Goal: Task Accomplishment & Management: Complete application form

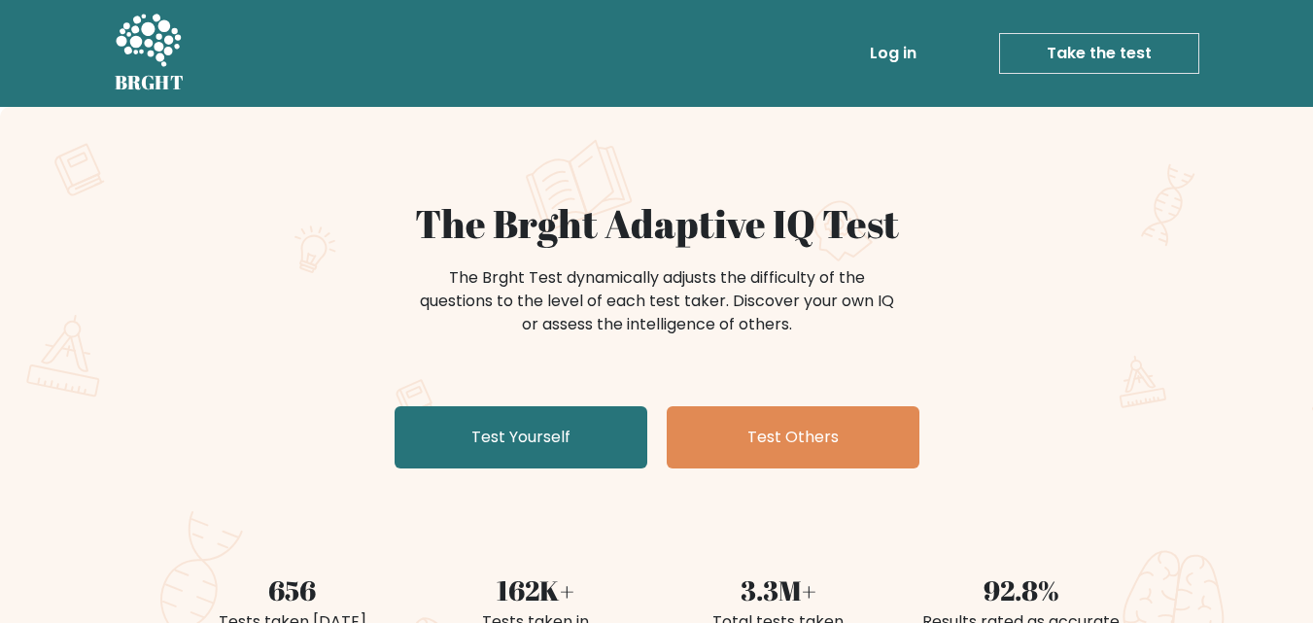
click at [555, 443] on link "Test Yourself" at bounding box center [521, 437] width 253 height 62
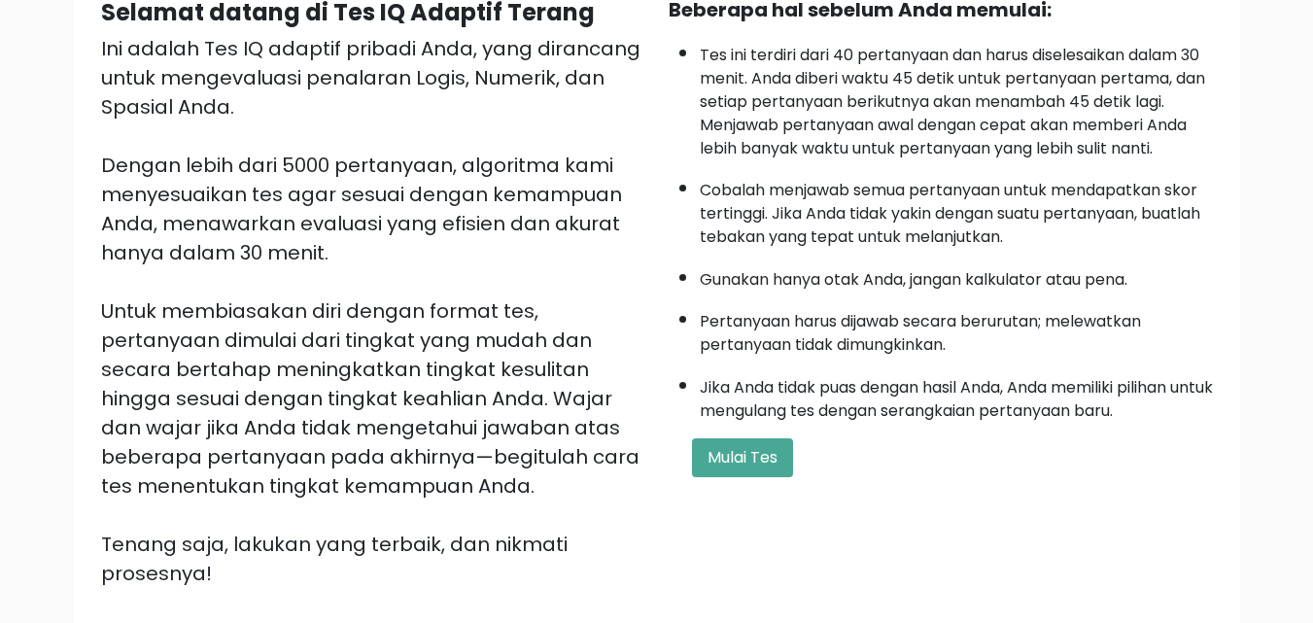
scroll to position [213, 0]
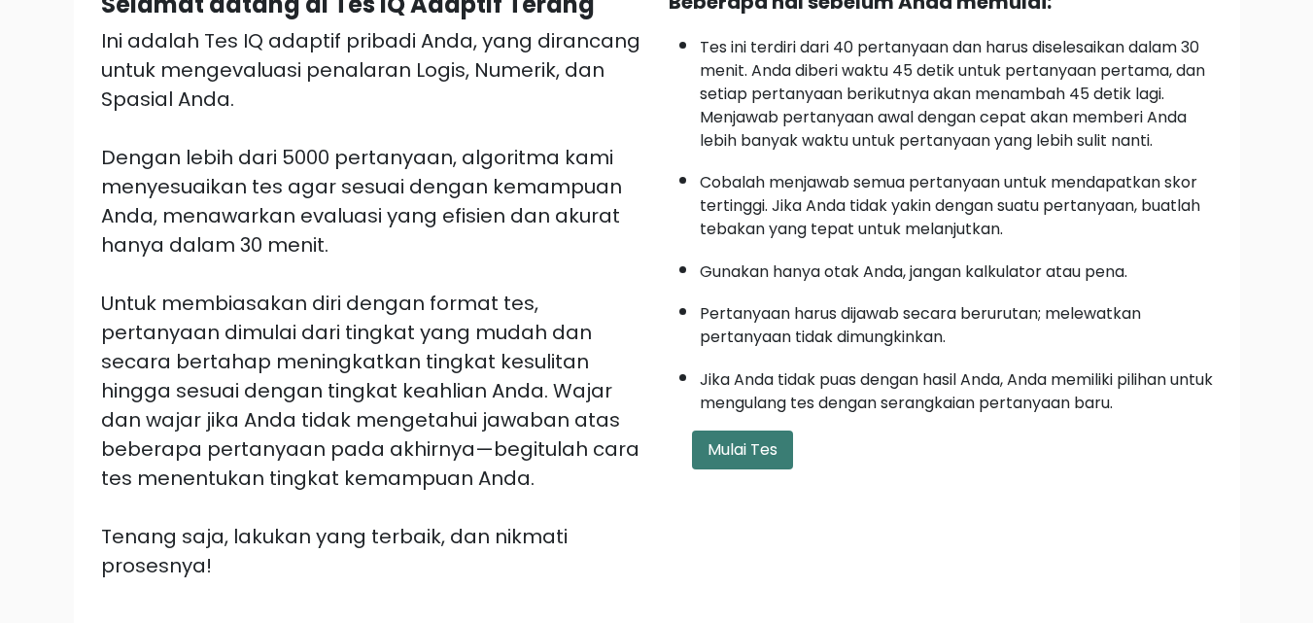
click at [735, 455] on font "Mulai Tes" at bounding box center [743, 449] width 70 height 22
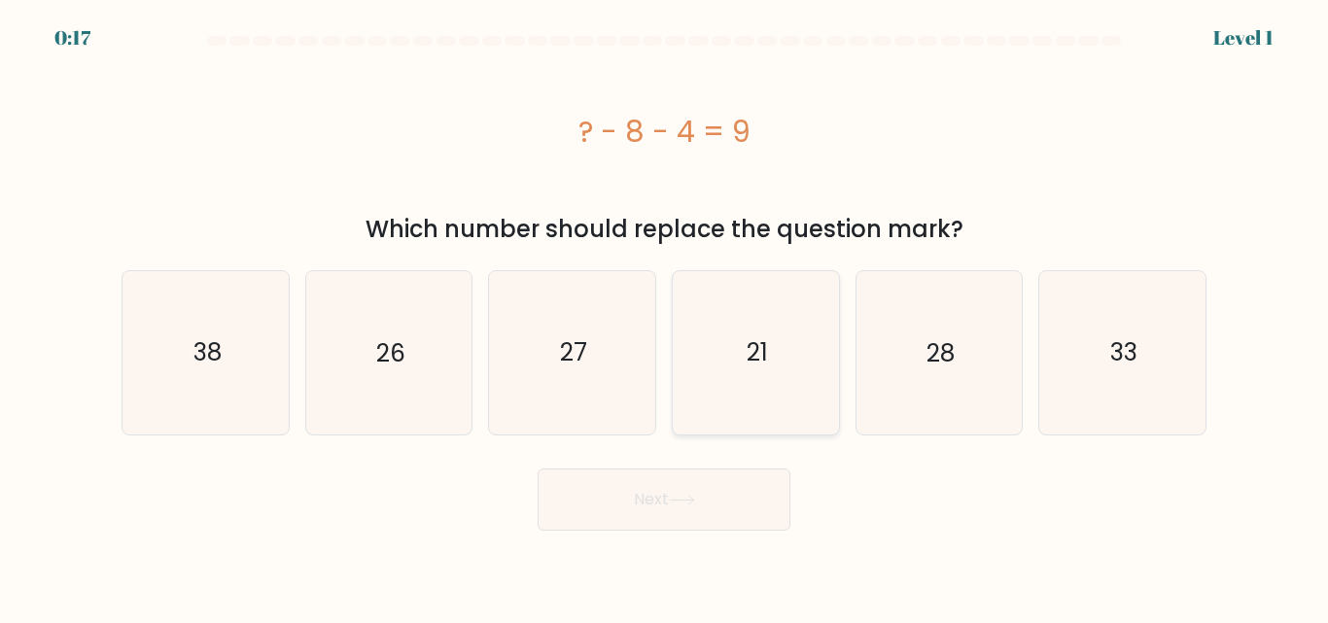
click at [744, 362] on icon "21" at bounding box center [756, 352] width 162 height 162
click at [665, 317] on input "d. 21" at bounding box center [664, 314] width 1 height 5
radio input "true"
click at [658, 526] on button "Next" at bounding box center [664, 500] width 253 height 62
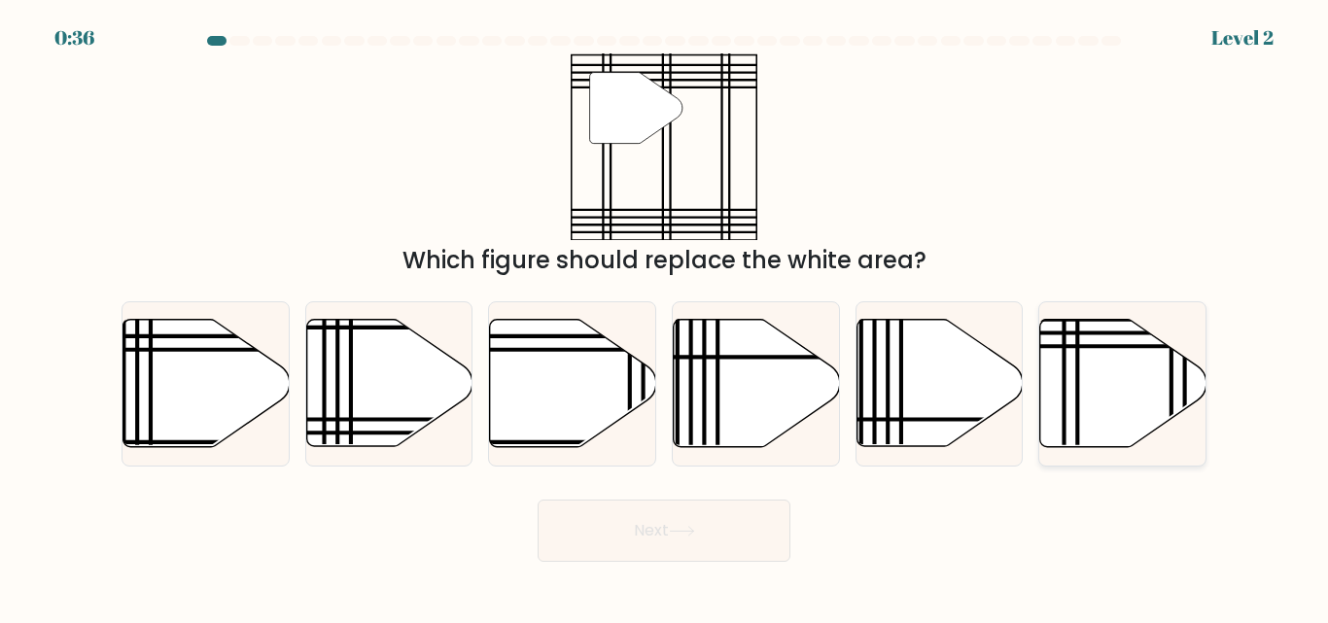
click at [1139, 391] on icon at bounding box center [1123, 383] width 166 height 127
click at [665, 317] on input "f." at bounding box center [664, 314] width 1 height 5
radio input "true"
click at [712, 514] on button "Next" at bounding box center [664, 531] width 253 height 62
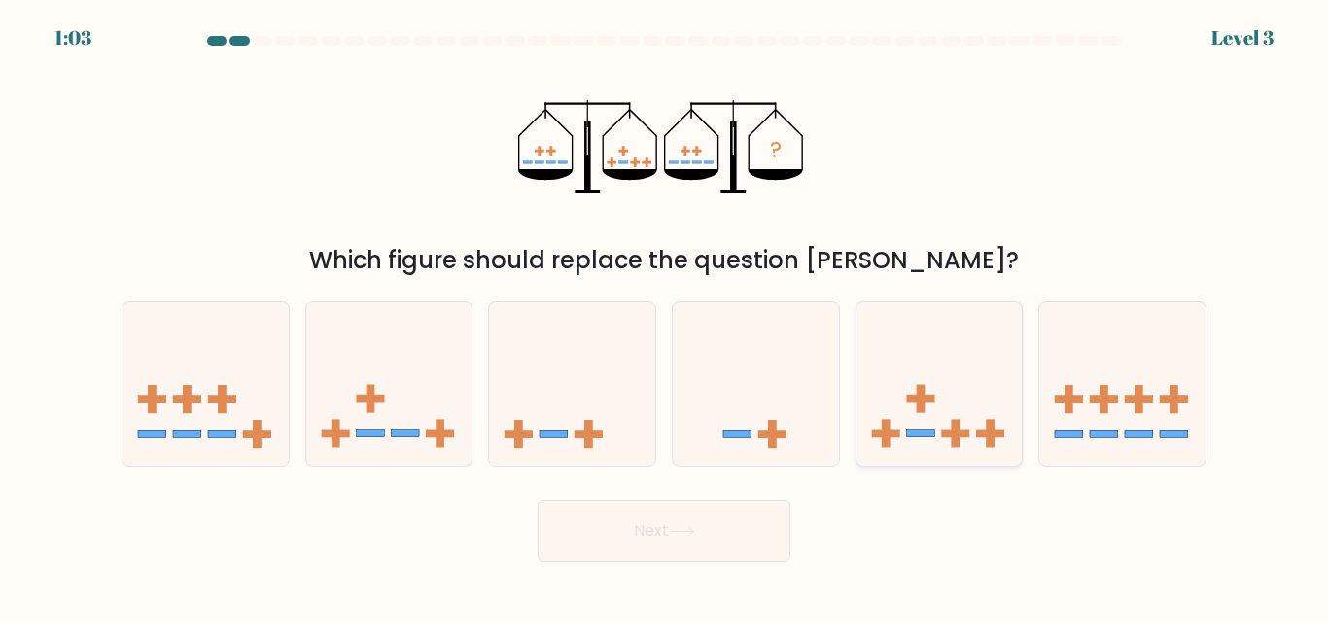
click at [933, 375] on icon at bounding box center [939, 383] width 166 height 137
click at [665, 317] on input "e." at bounding box center [664, 314] width 1 height 5
radio input "true"
click at [679, 529] on icon at bounding box center [682, 531] width 26 height 11
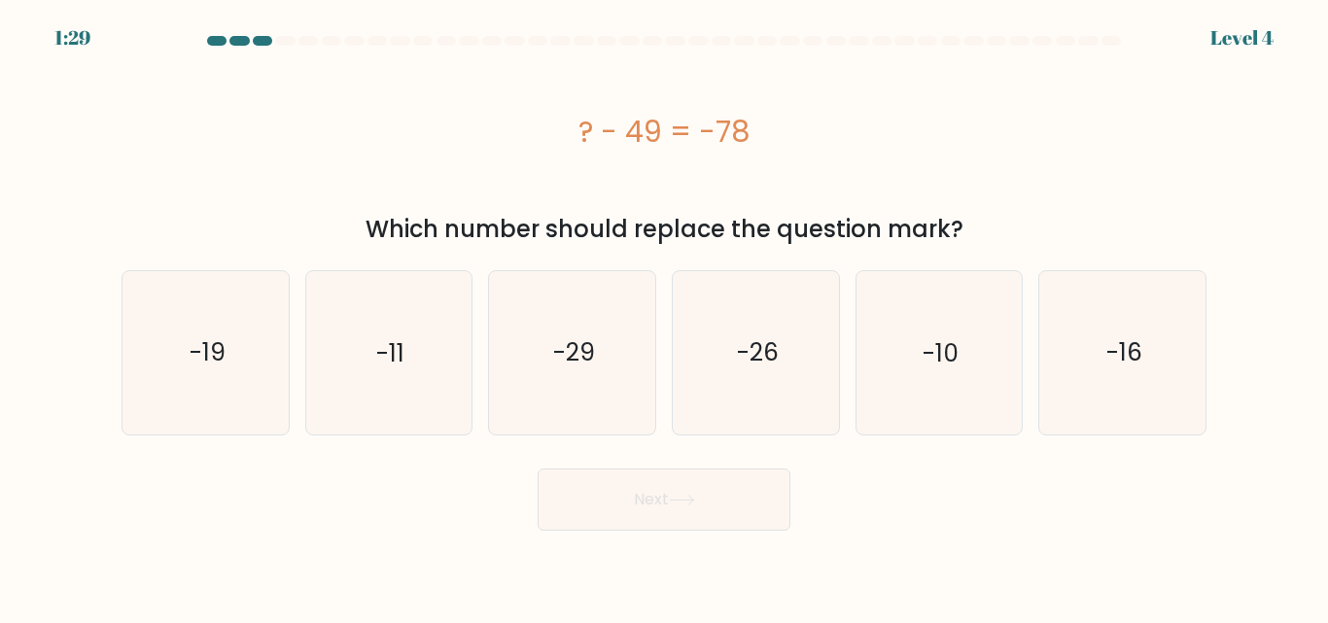
drag, startPoint x: 576, startPoint y: 128, endPoint x: 752, endPoint y: 127, distance: 175.9
click at [752, 127] on div "? - 49 = -78" at bounding box center [664, 132] width 1085 height 44
copy div "? - 49 = -78"
click at [579, 370] on icon "-29" at bounding box center [572, 352] width 162 height 162
click at [664, 317] on input "c. -29" at bounding box center [664, 314] width 1 height 5
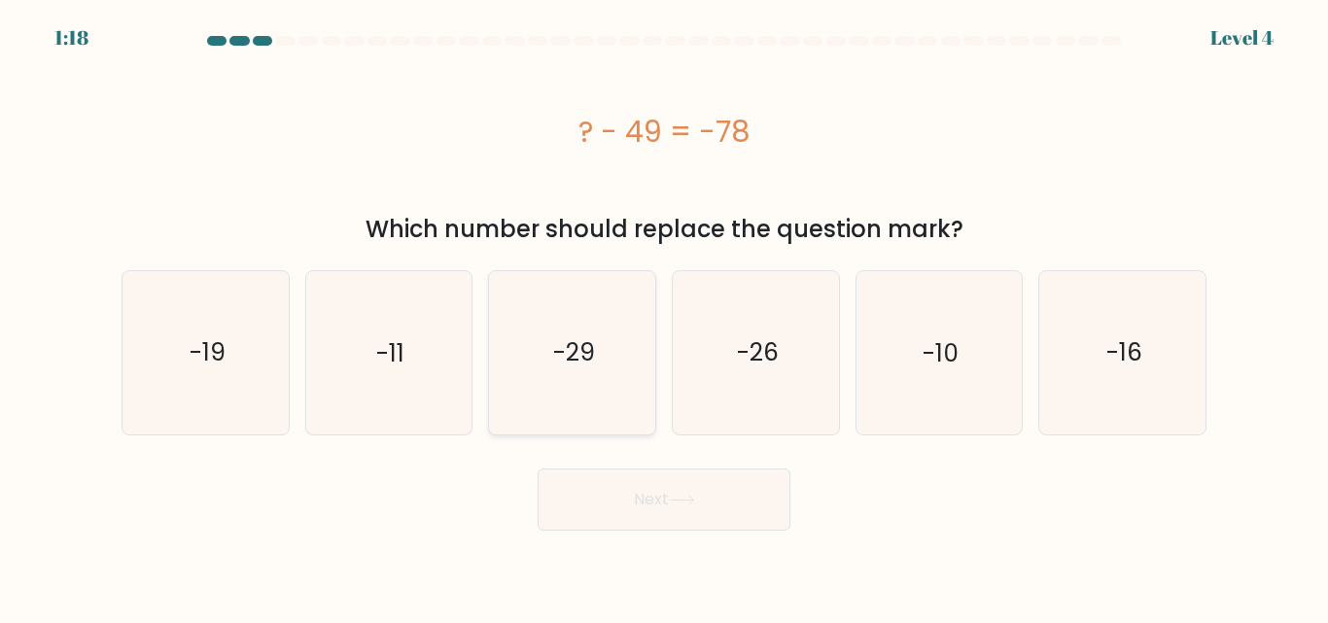
radio input "true"
click at [658, 517] on button "Next" at bounding box center [664, 500] width 253 height 62
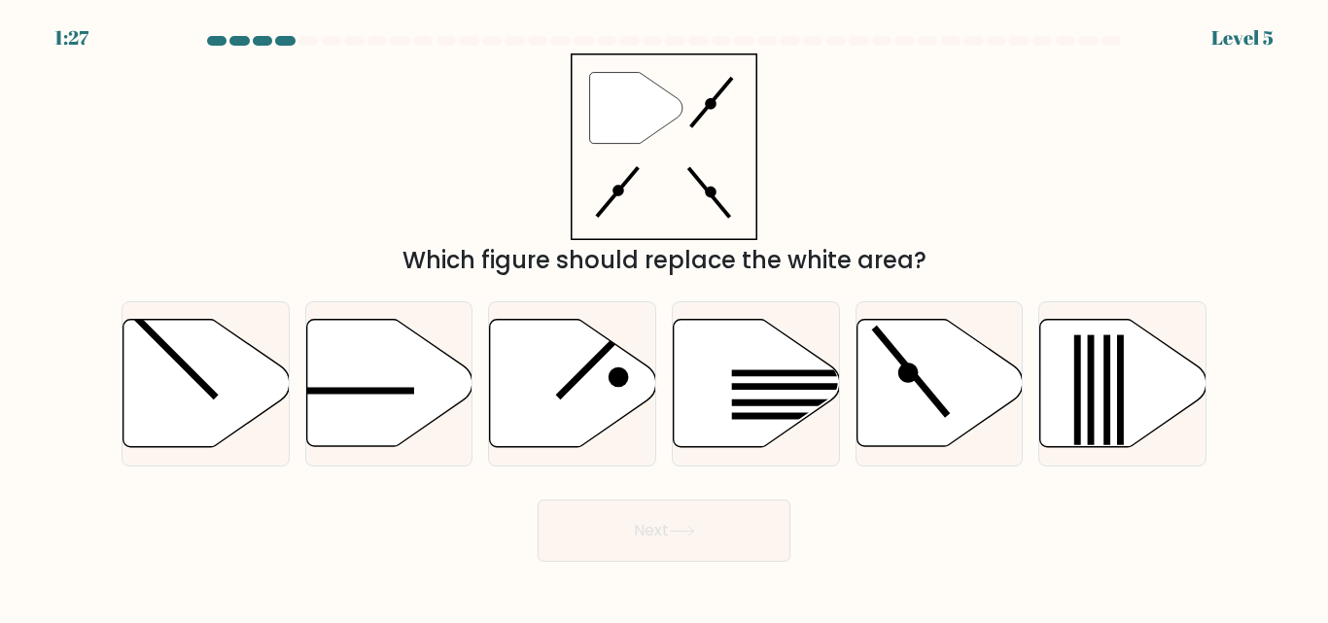
click at [591, 153] on icon """ at bounding box center [664, 146] width 187 height 187
drag, startPoint x: 591, startPoint y: 153, endPoint x: 1027, endPoint y: 145, distance: 435.6
click at [1027, 145] on div "" Which figure should replace the white area?" at bounding box center [664, 165] width 1108 height 225
drag, startPoint x: 402, startPoint y: 258, endPoint x: 1039, endPoint y: 169, distance: 642.8
click at [1039, 169] on div "" Which figure should replace the white area?" at bounding box center [664, 165] width 1108 height 225
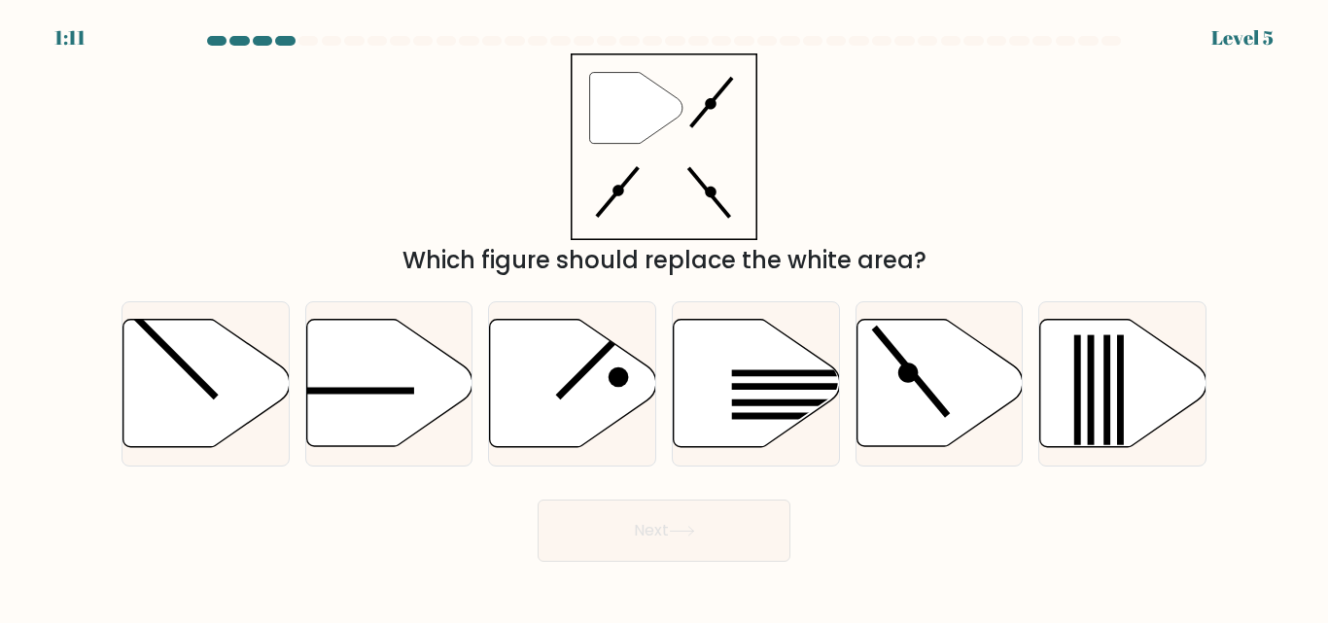
drag, startPoint x: 418, startPoint y: 254, endPoint x: 924, endPoint y: 261, distance: 506.5
click at [924, 261] on div "Which figure should replace the white area?" at bounding box center [663, 260] width 1061 height 35
copy div "Which figure should replace the white area?"
click at [908, 365] on line at bounding box center [911, 373] width 74 height 88
click at [665, 317] on input "e." at bounding box center [664, 314] width 1 height 5
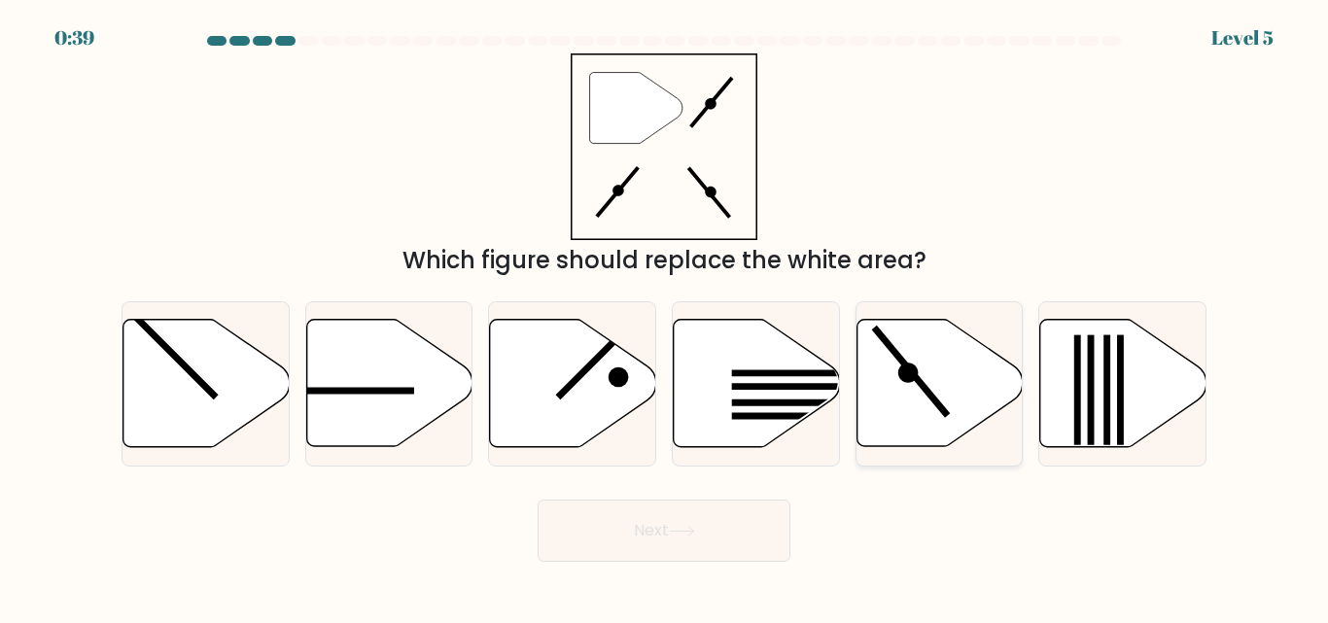
radio input "true"
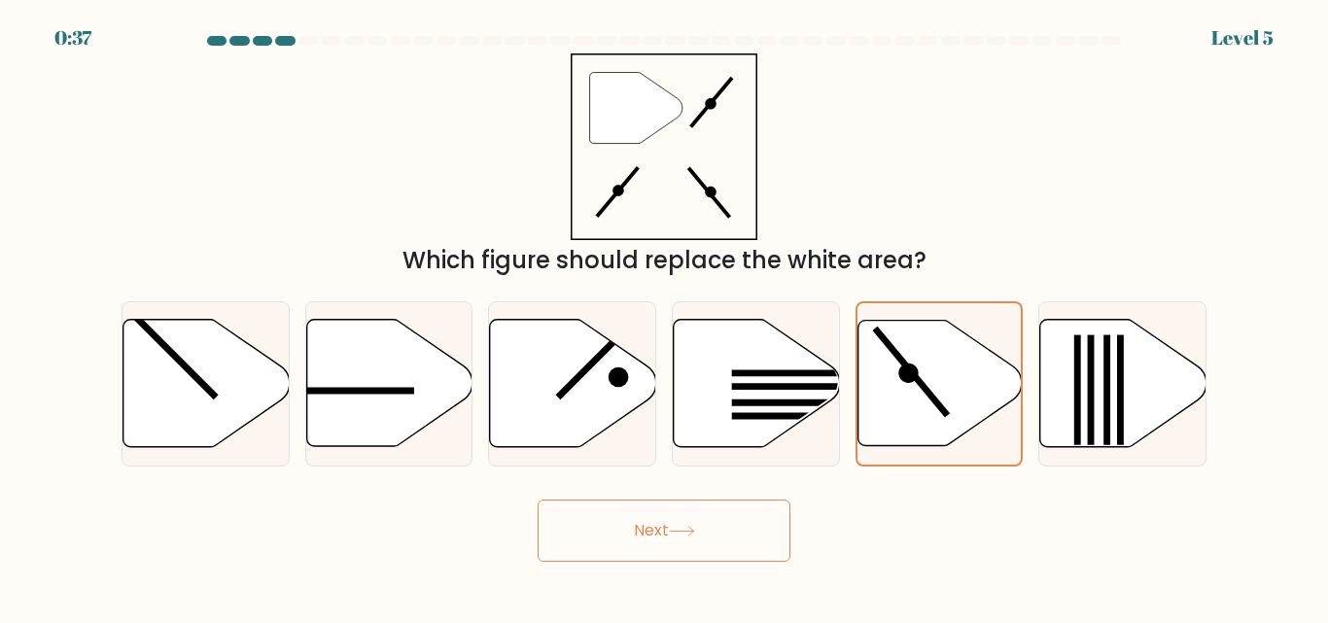
click at [622, 540] on button "Next" at bounding box center [664, 531] width 253 height 62
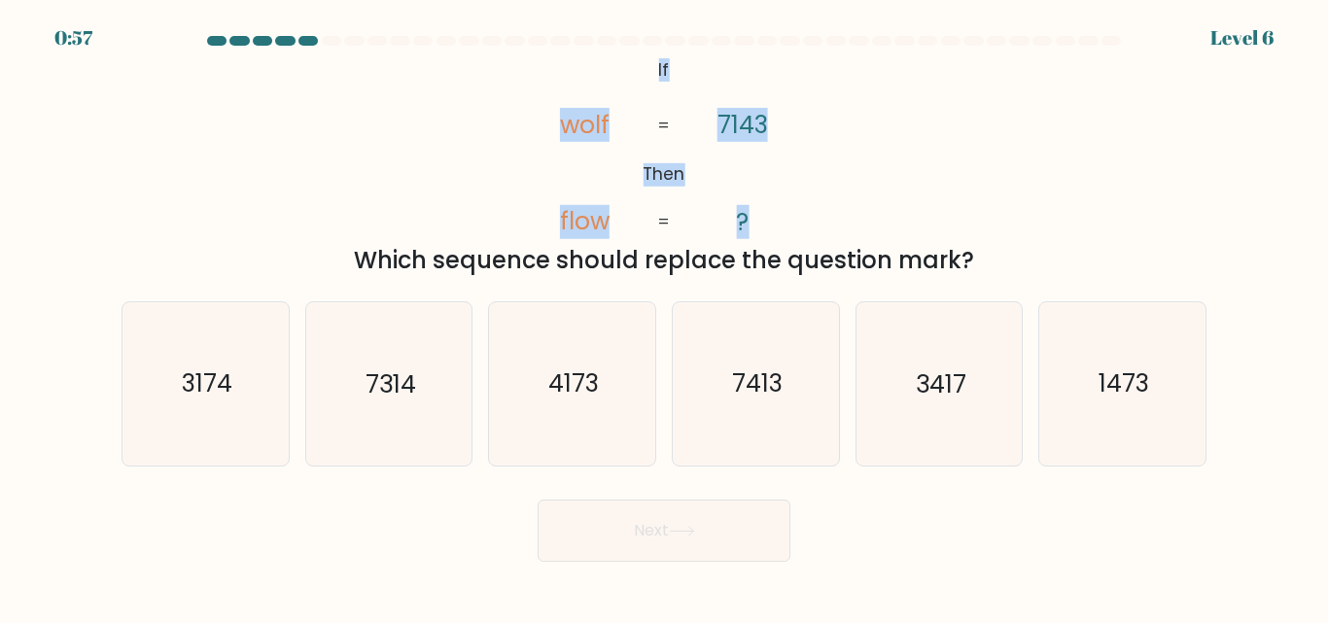
drag, startPoint x: 643, startPoint y: 74, endPoint x: 746, endPoint y: 223, distance: 180.9
click at [746, 223] on icon "@import url('https://fonts.googleapis.com/css?family=Abril+Fatface:400,100,100i…" at bounding box center [663, 146] width 303 height 187
copy icon "If Then wolf flow 7143 ?"
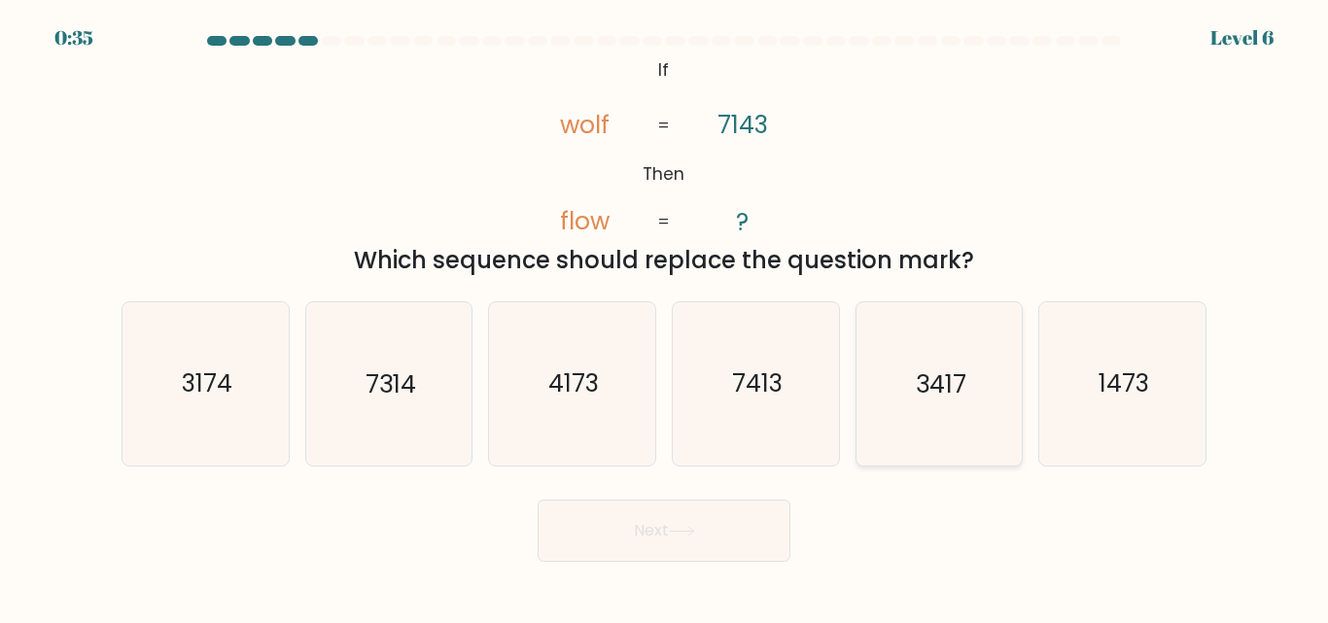
click at [919, 376] on text "3417" at bounding box center [941, 384] width 51 height 34
click at [665, 317] on input "e. 3417" at bounding box center [664, 314] width 1 height 5
radio input "true"
click at [639, 539] on button "Next" at bounding box center [664, 531] width 253 height 62
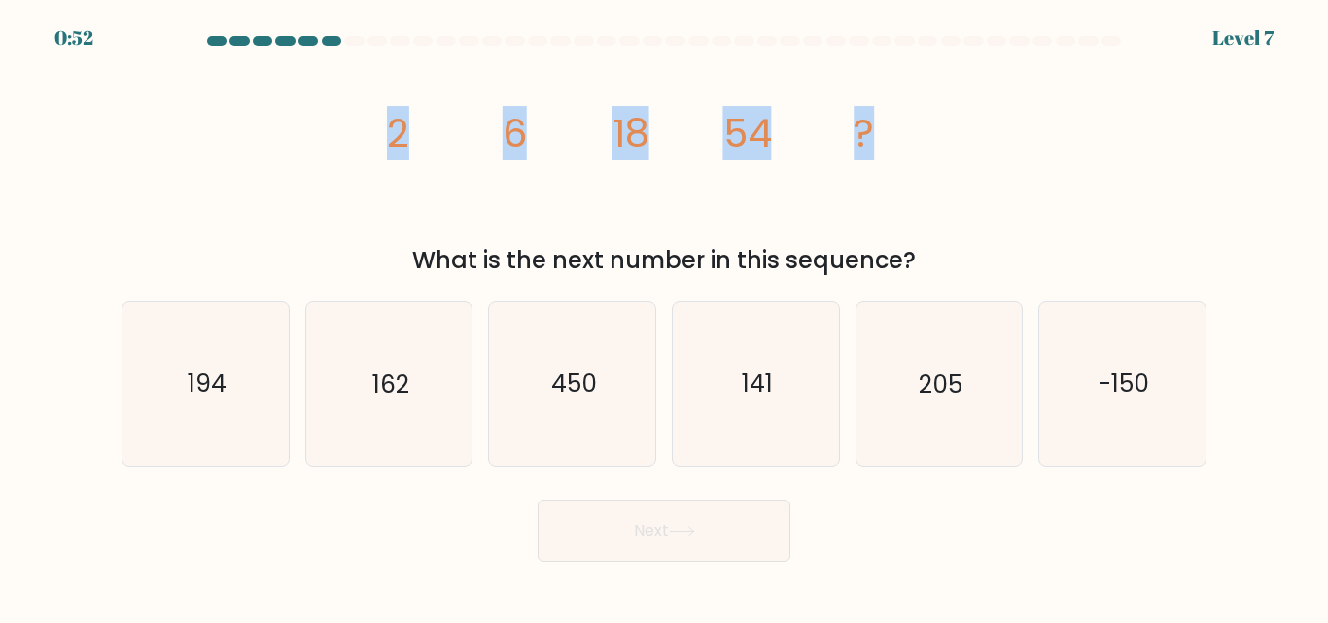
drag, startPoint x: 375, startPoint y: 122, endPoint x: 953, endPoint y: 99, distance: 577.8
click at [953, 99] on icon "image/svg+xml 2 6 18 54 ?" at bounding box center [663, 146] width 583 height 187
copy g "2 6 18 54 ?"
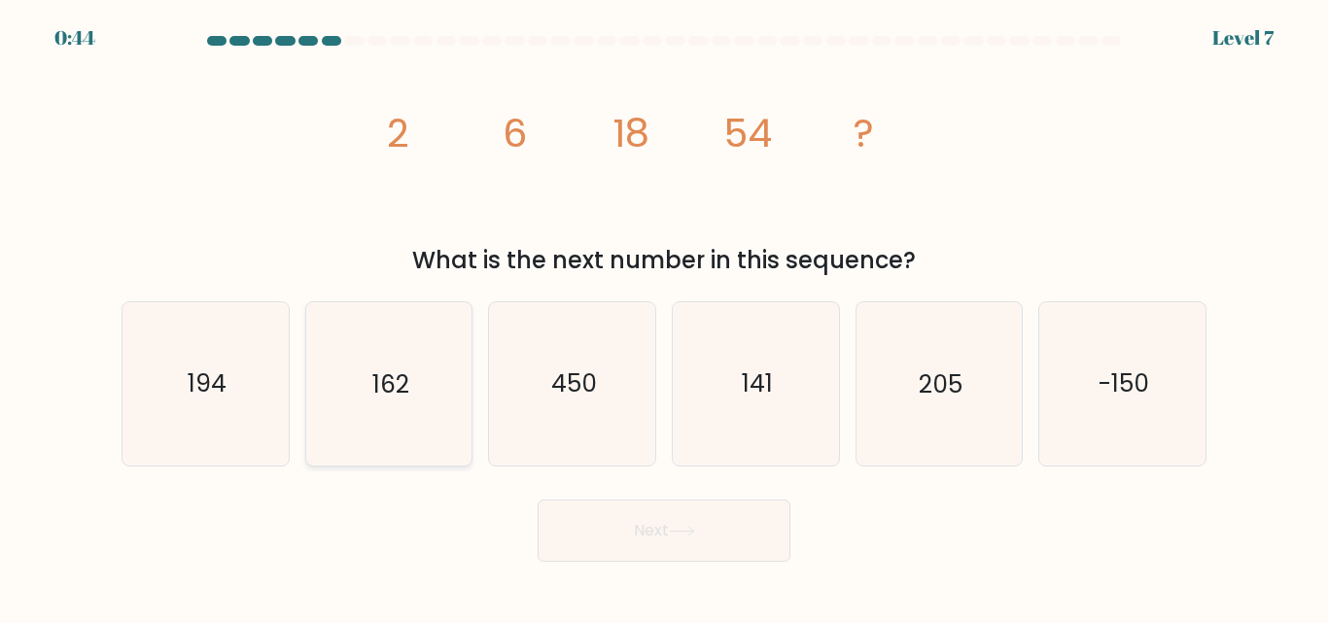
click at [367, 400] on icon "162" at bounding box center [388, 383] width 162 height 162
click at [664, 317] on input "b. 162" at bounding box center [664, 314] width 1 height 5
radio input "true"
click at [675, 526] on icon at bounding box center [682, 531] width 26 height 11
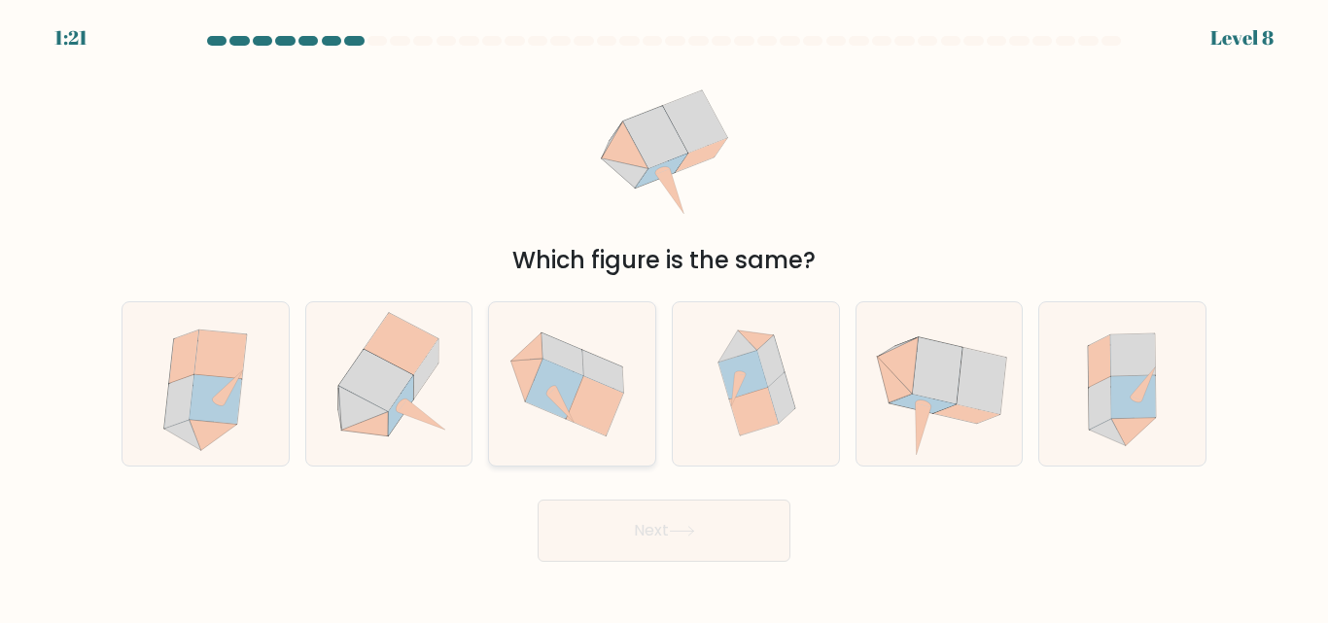
click at [609, 357] on icon at bounding box center [572, 384] width 166 height 150
click at [664, 317] on input "c." at bounding box center [664, 314] width 1 height 5
radio input "true"
click at [937, 391] on icon at bounding box center [938, 370] width 50 height 66
click at [665, 317] on input "e." at bounding box center [664, 314] width 1 height 5
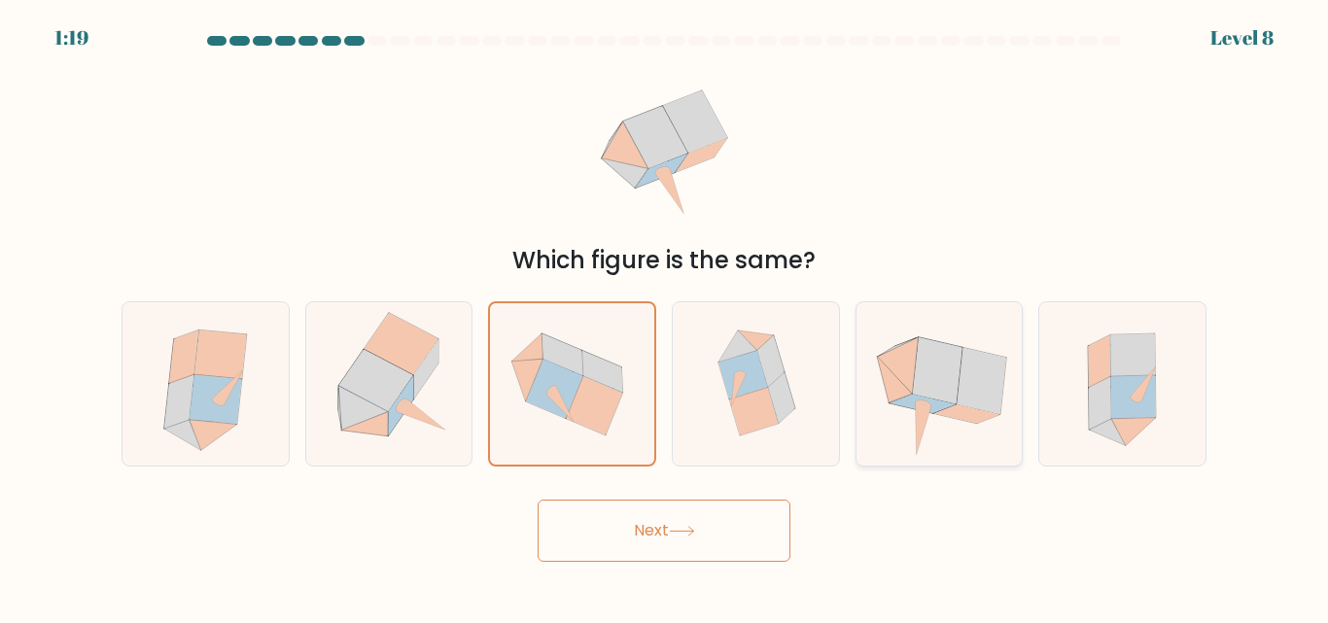
radio input "true"
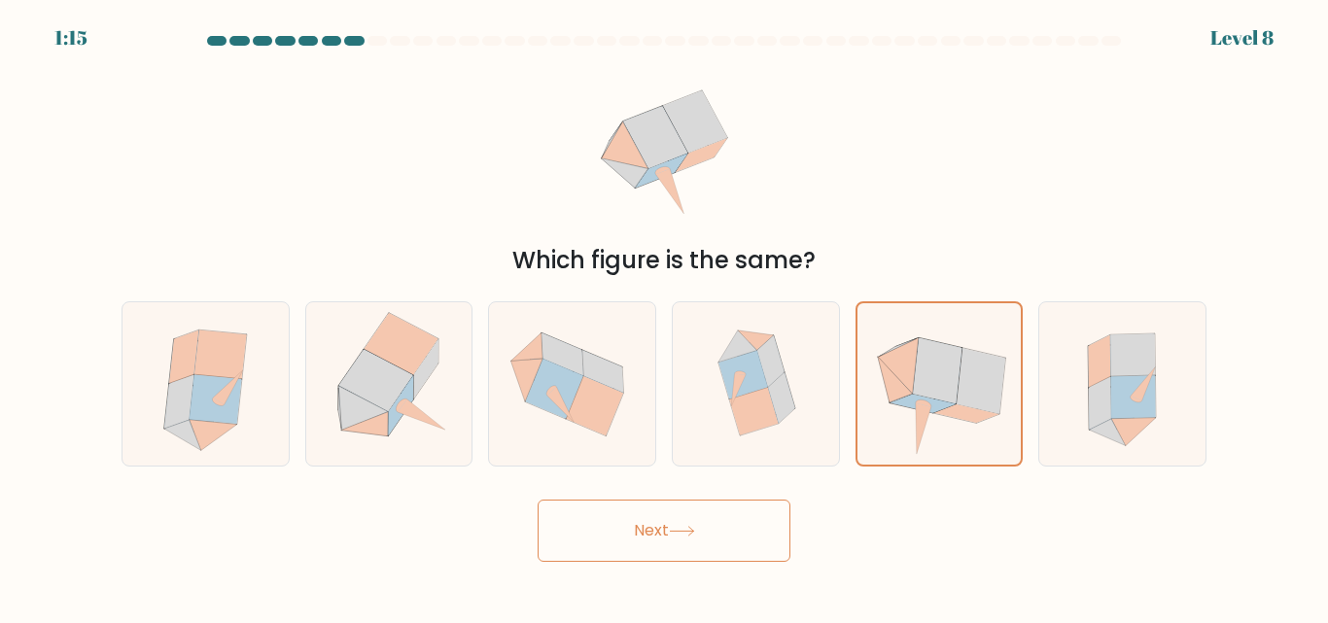
click at [705, 533] on button "Next" at bounding box center [664, 531] width 253 height 62
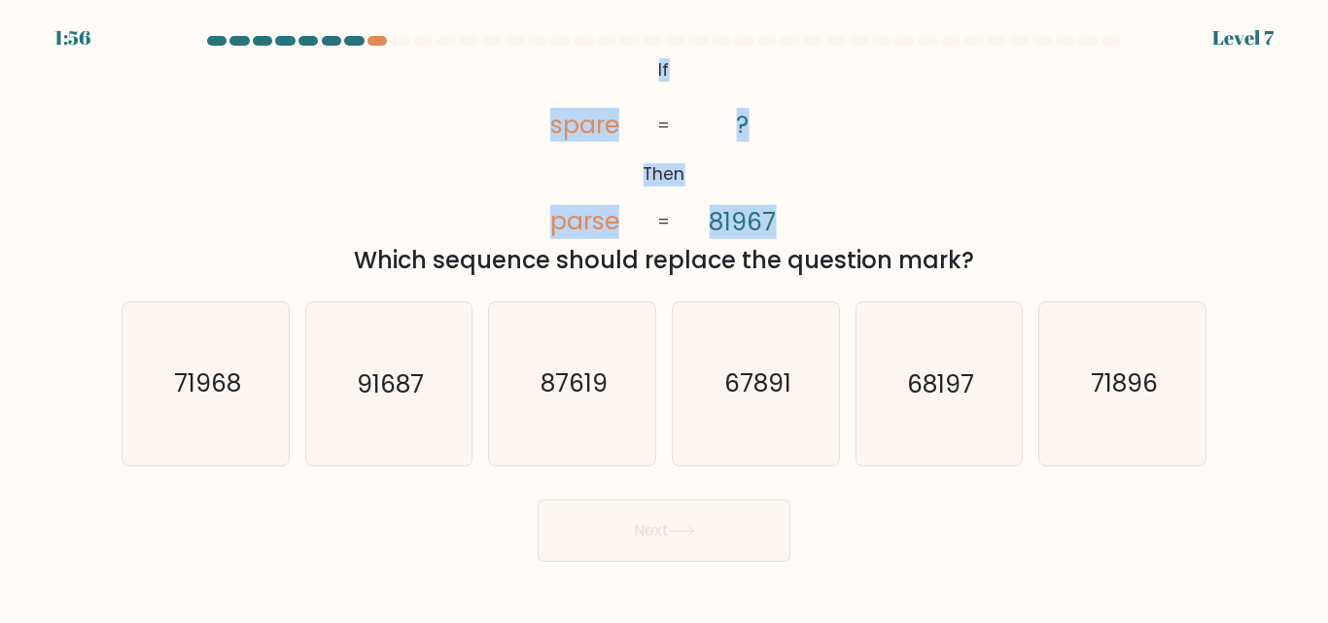
drag, startPoint x: 638, startPoint y: 76, endPoint x: 808, endPoint y: 205, distance: 213.7
click at [808, 205] on icon "@import url('https://fonts.googleapis.com/css?family=Abril+Fatface:400,100,100i…" at bounding box center [663, 146] width 303 height 187
copy icon "If Then spare parse ? 81967"
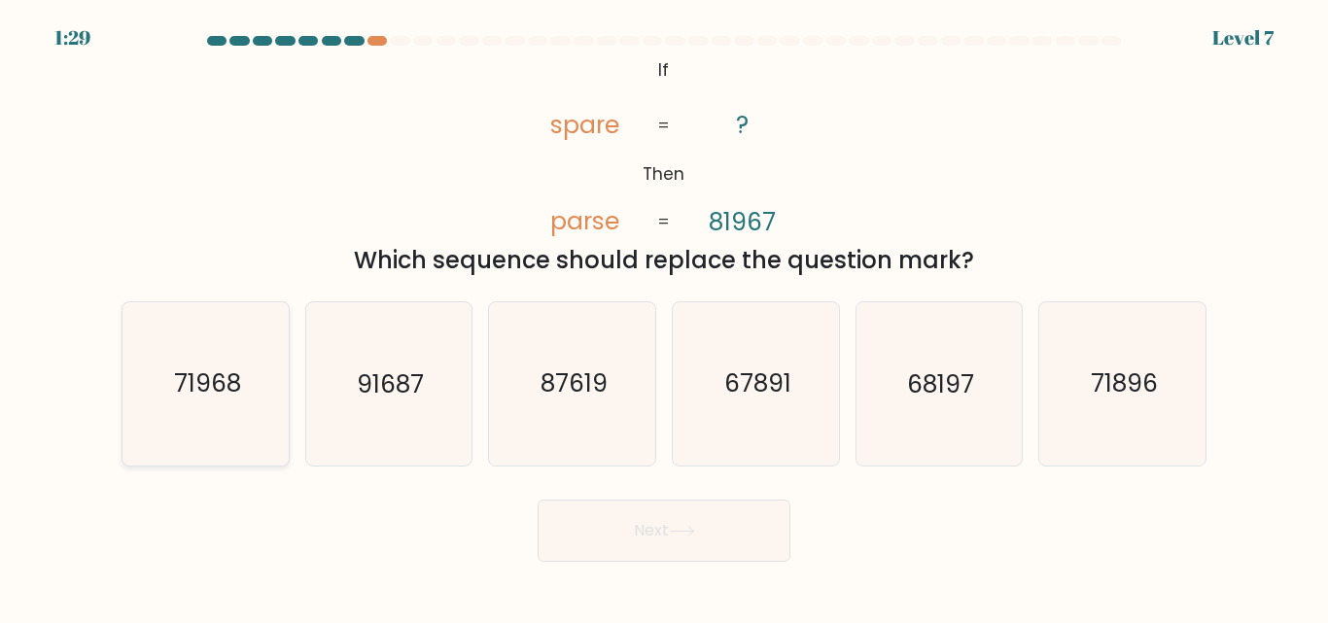
click at [207, 382] on text "71968" at bounding box center [206, 384] width 67 height 34
click at [664, 317] on input "a. 71968" at bounding box center [664, 314] width 1 height 5
radio input "true"
click at [684, 526] on icon at bounding box center [682, 531] width 26 height 11
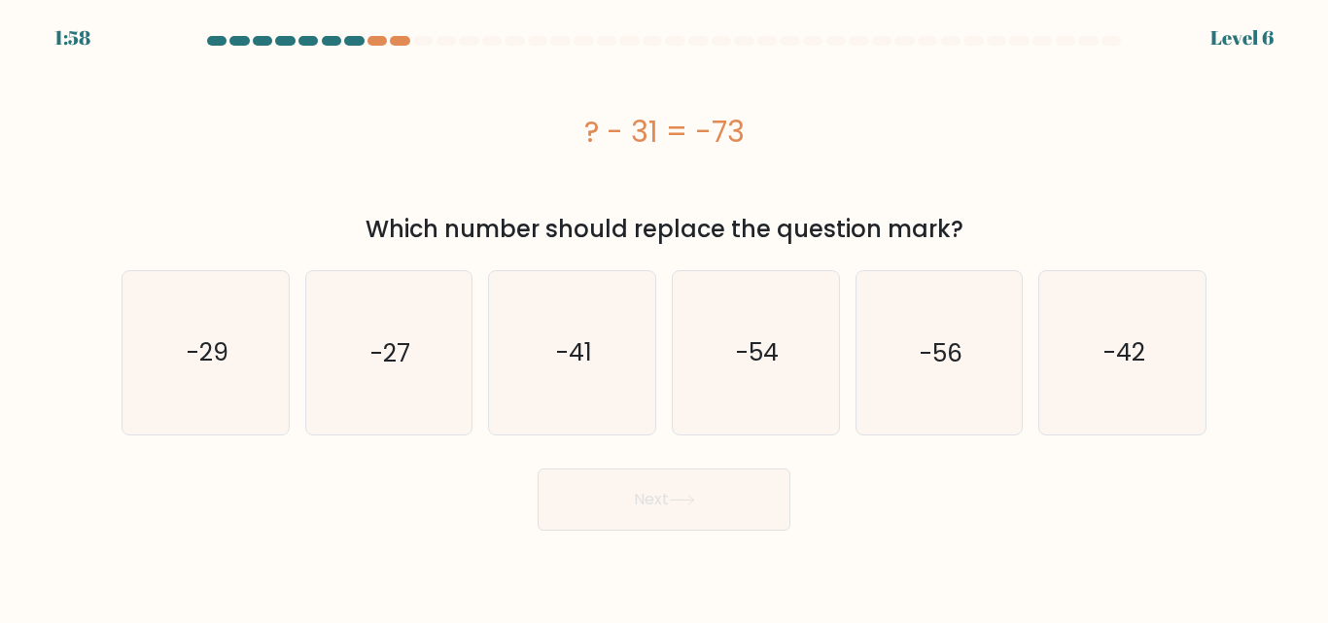
drag, startPoint x: 573, startPoint y: 126, endPoint x: 972, endPoint y: 228, distance: 412.4
click at [972, 228] on div "? - 31 = -73 Which number should replace the question mark?" at bounding box center [664, 149] width 1108 height 193
copy div "? - 31 = -73 Which number should replace the question mark?"
click at [1100, 360] on icon "-42" at bounding box center [1122, 352] width 162 height 162
click at [665, 317] on input "f. -42" at bounding box center [664, 314] width 1 height 5
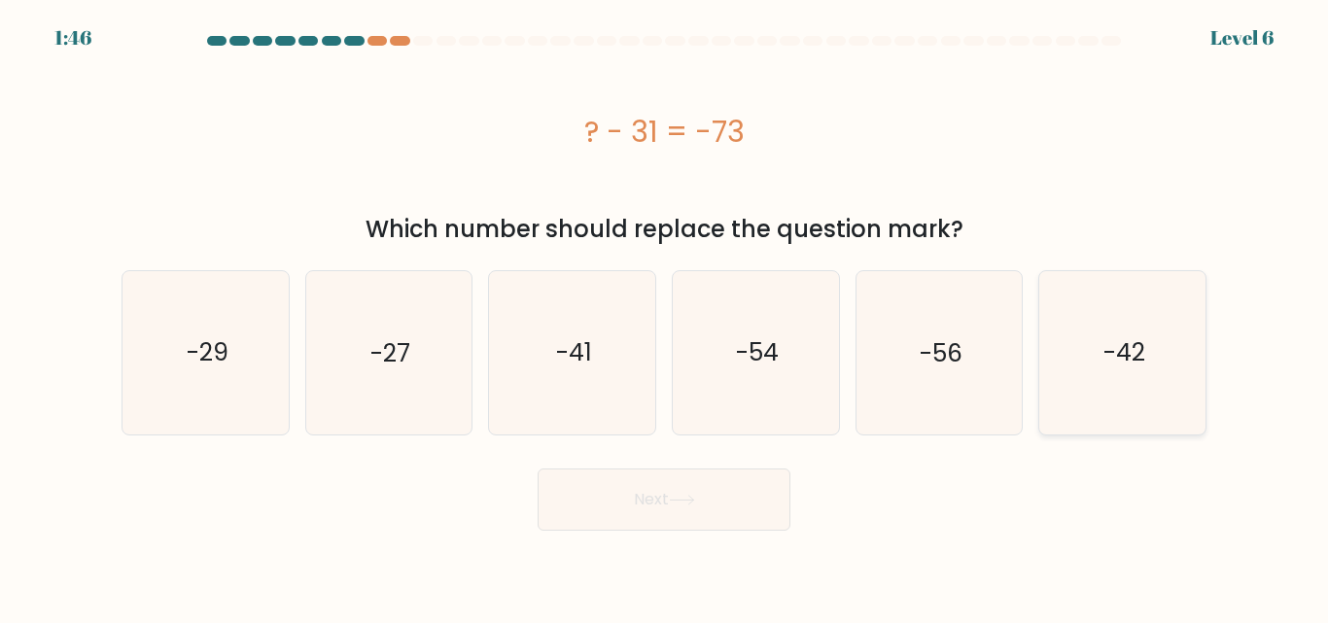
radio input "true"
click at [694, 492] on button "Next" at bounding box center [664, 500] width 253 height 62
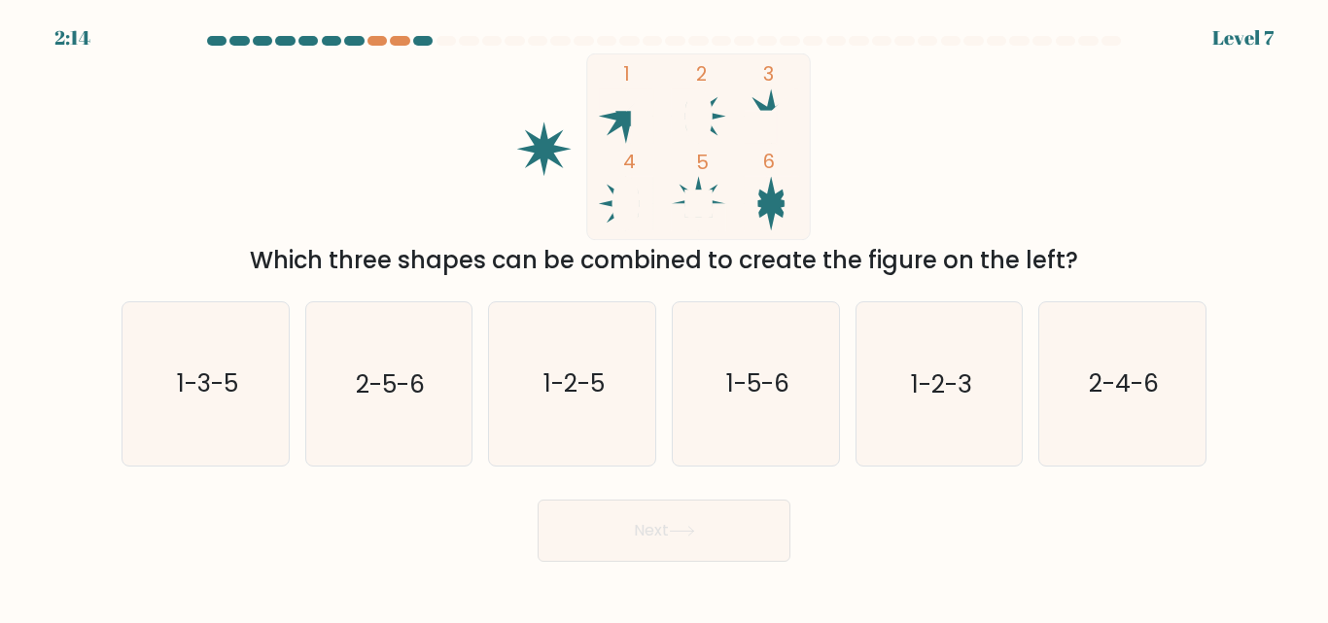
drag, startPoint x: 247, startPoint y: 252, endPoint x: 1075, endPoint y: 265, distance: 828.3
click at [1075, 265] on div "Which three shapes can be combined to create the figure on the left?" at bounding box center [663, 260] width 1061 height 35
copy div "Which three shapes can be combined to create the figure on the left?"
drag, startPoint x: 719, startPoint y: 156, endPoint x: 968, endPoint y: 89, distance: 257.5
click at [968, 89] on div "1 2 3 4 5 6 Which three shapes can be combined to create the figure on the left?" at bounding box center [664, 165] width 1108 height 225
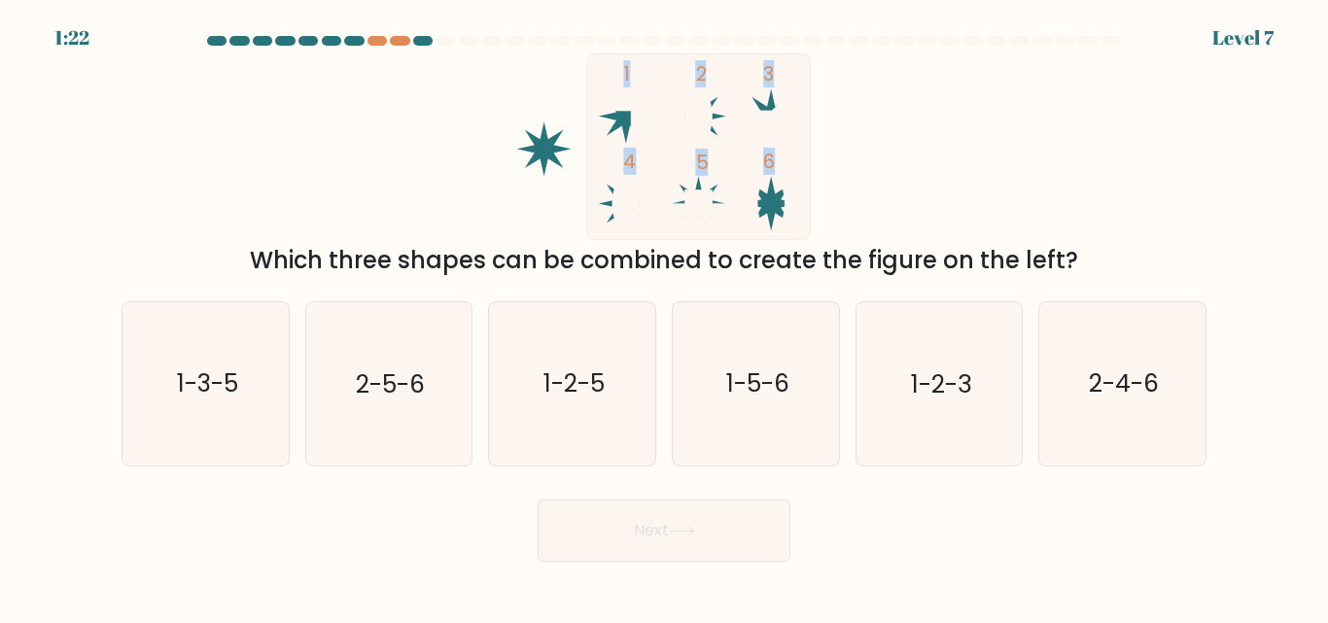
drag, startPoint x: 518, startPoint y: 68, endPoint x: 875, endPoint y: 139, distance: 363.7
click at [875, 139] on icon "1 2 3 4 5 6" at bounding box center [663, 146] width 523 height 187
click at [1119, 413] on icon "2-4-6" at bounding box center [1122, 383] width 162 height 162
click at [665, 317] on input "f. 2-4-6" at bounding box center [664, 314] width 1 height 5
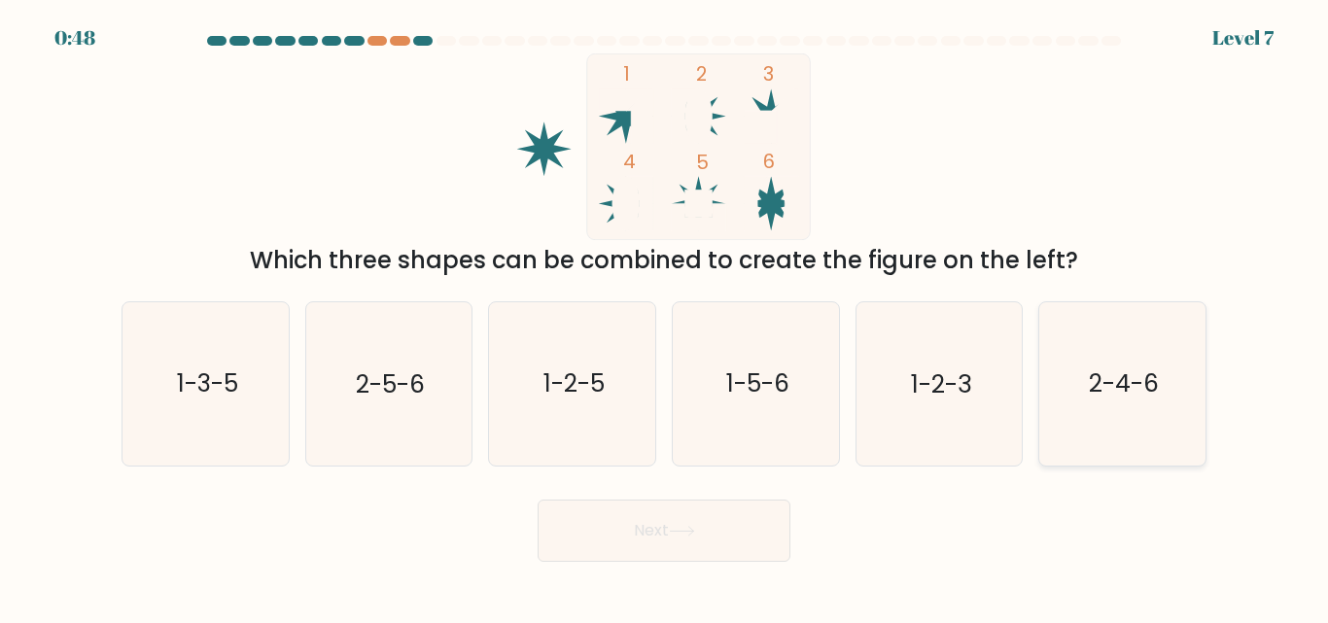
radio input "true"
click at [664, 531] on button "Next" at bounding box center [664, 531] width 253 height 62
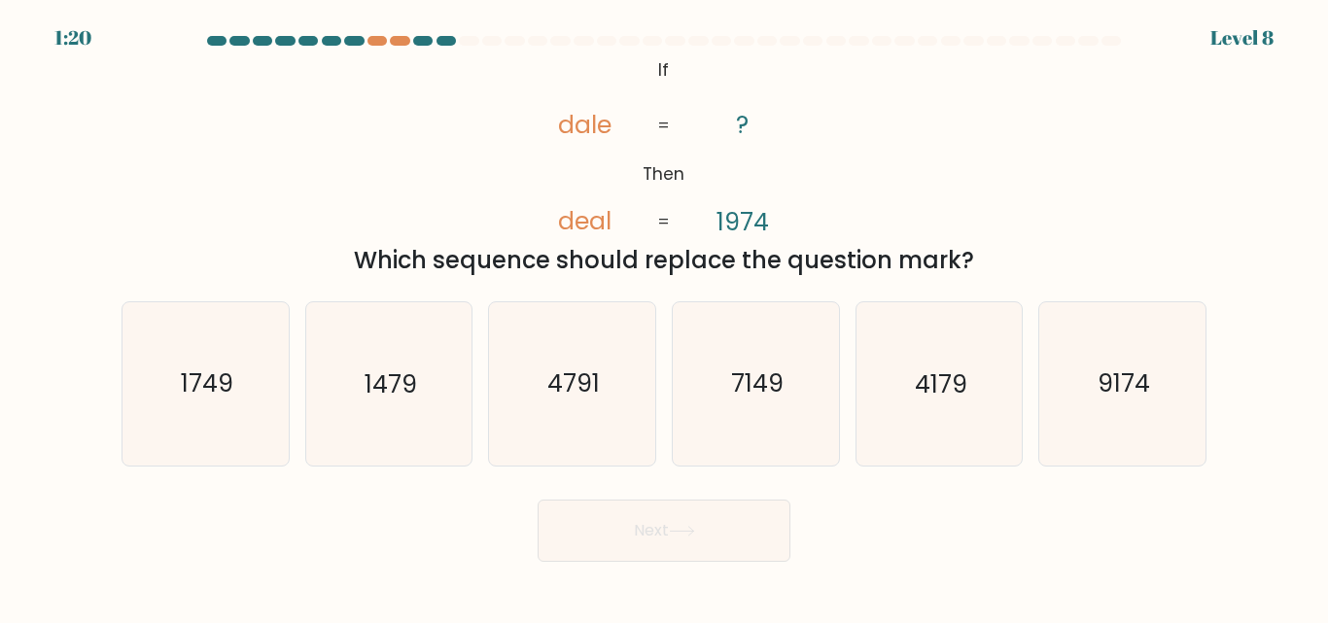
drag, startPoint x: 657, startPoint y: 69, endPoint x: 980, endPoint y: 261, distance: 375.8
click at [980, 261] on div "@import url('https://fonts.googleapis.com/css?family=Abril+Fatface:400,100,100i…" at bounding box center [664, 165] width 1108 height 225
copy div "If Then dale deal ? 1974 = = Which sequence should replace the question mark?"
click at [1053, 365] on icon "9174" at bounding box center [1122, 383] width 162 height 162
click at [665, 317] on input "f. 9174" at bounding box center [664, 314] width 1 height 5
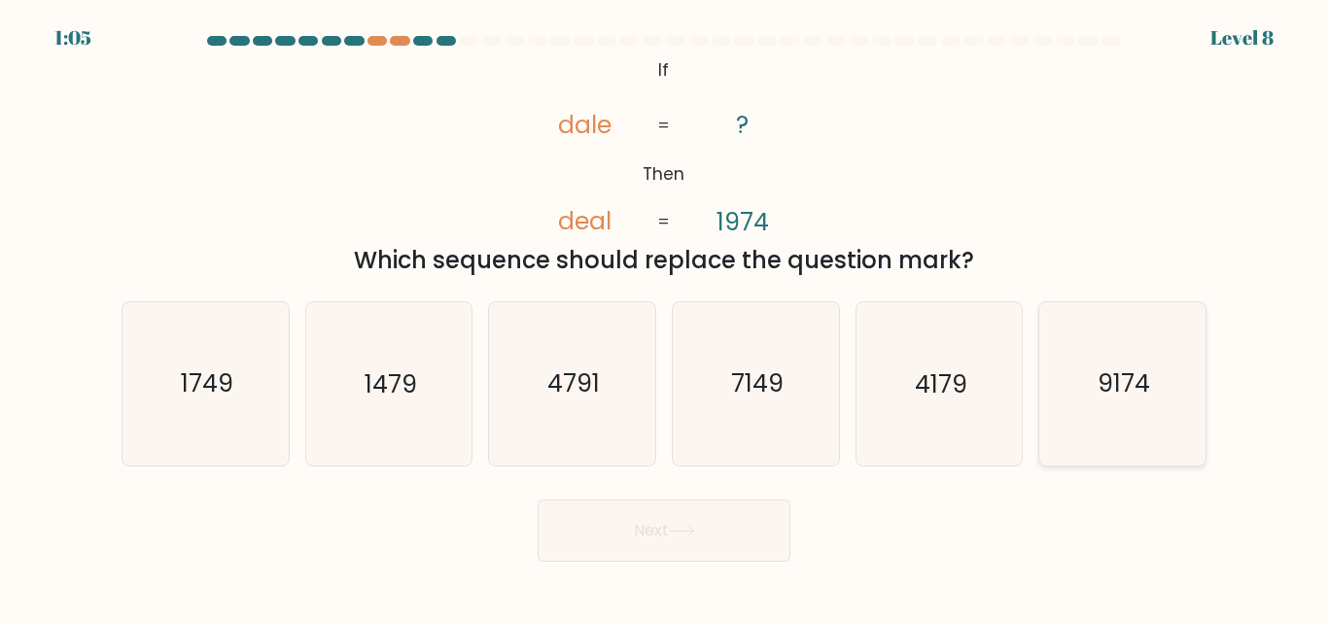
radio input "true"
click at [751, 538] on button "Next" at bounding box center [664, 531] width 253 height 62
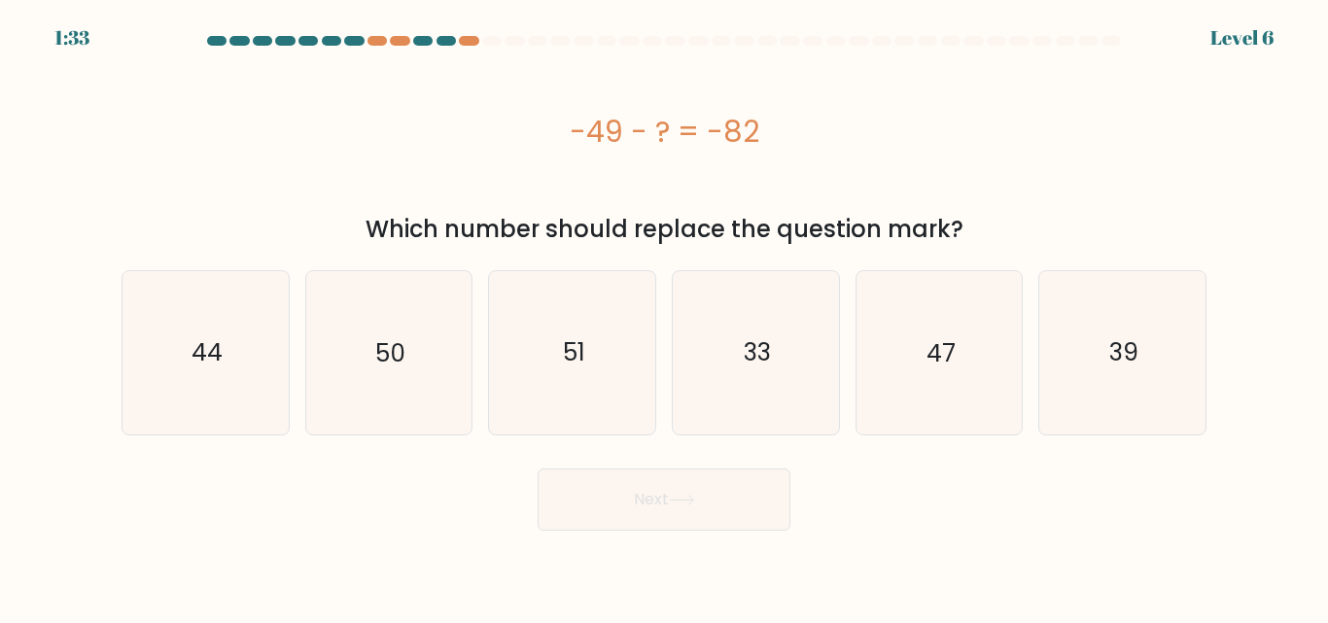
drag, startPoint x: 570, startPoint y: 122, endPoint x: 953, endPoint y: 218, distance: 394.7
click at [953, 218] on div "-49 - ? = -82 Which number should replace the question mark?" at bounding box center [664, 149] width 1108 height 193
copy div "-49 - ? = -82 Which number should replace the question mark?"
click at [746, 389] on icon "33" at bounding box center [756, 352] width 162 height 162
click at [665, 317] on input "d. 33" at bounding box center [664, 314] width 1 height 5
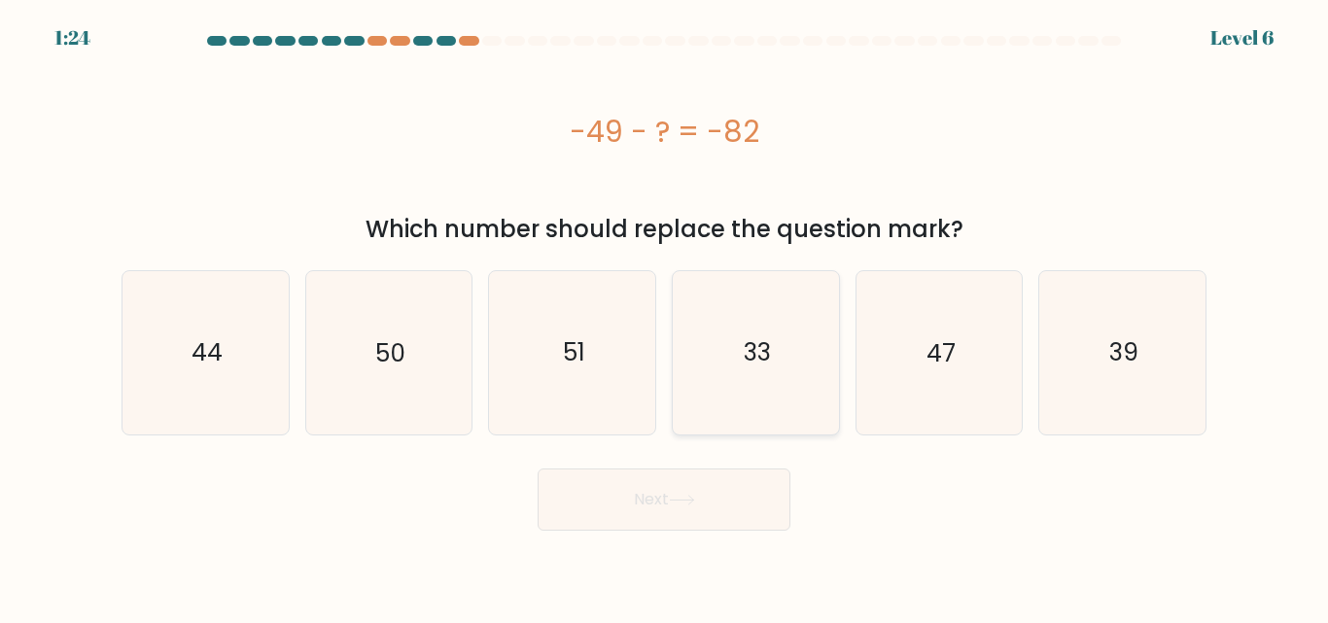
radio input "true"
click at [706, 508] on button "Next" at bounding box center [664, 500] width 253 height 62
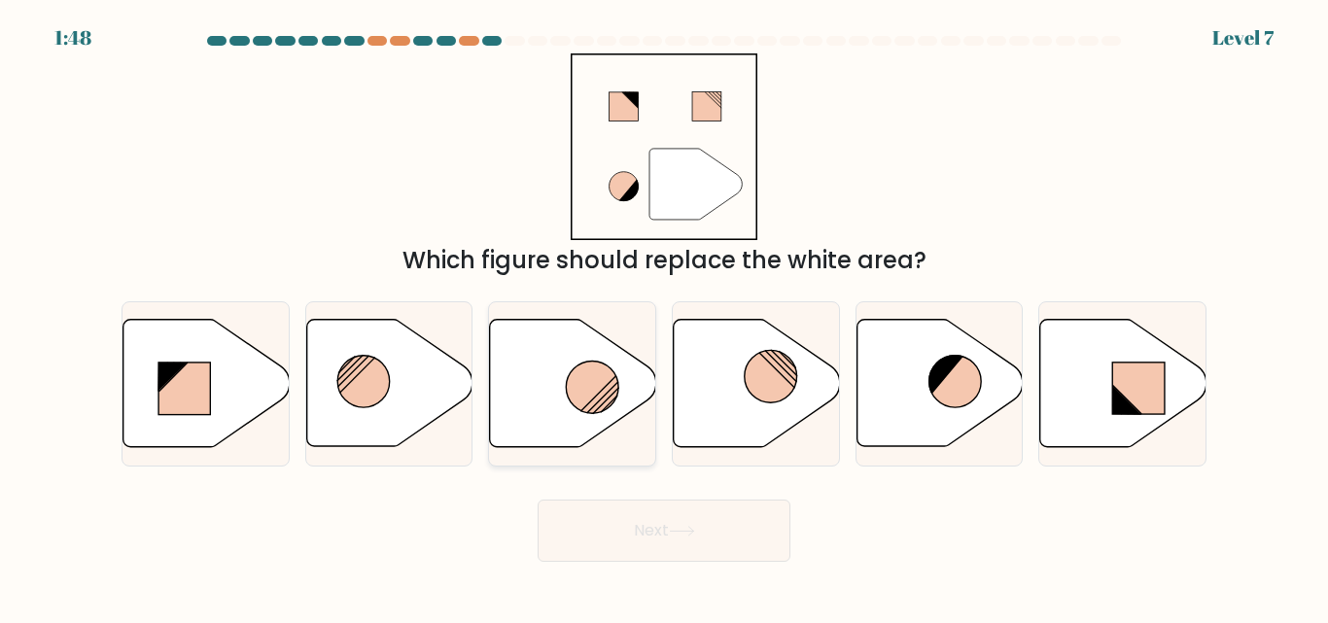
click at [552, 389] on icon at bounding box center [573, 383] width 166 height 127
click at [664, 317] on input "c." at bounding box center [664, 314] width 1 height 5
radio input "true"
click at [651, 540] on button "Next" at bounding box center [664, 531] width 253 height 62
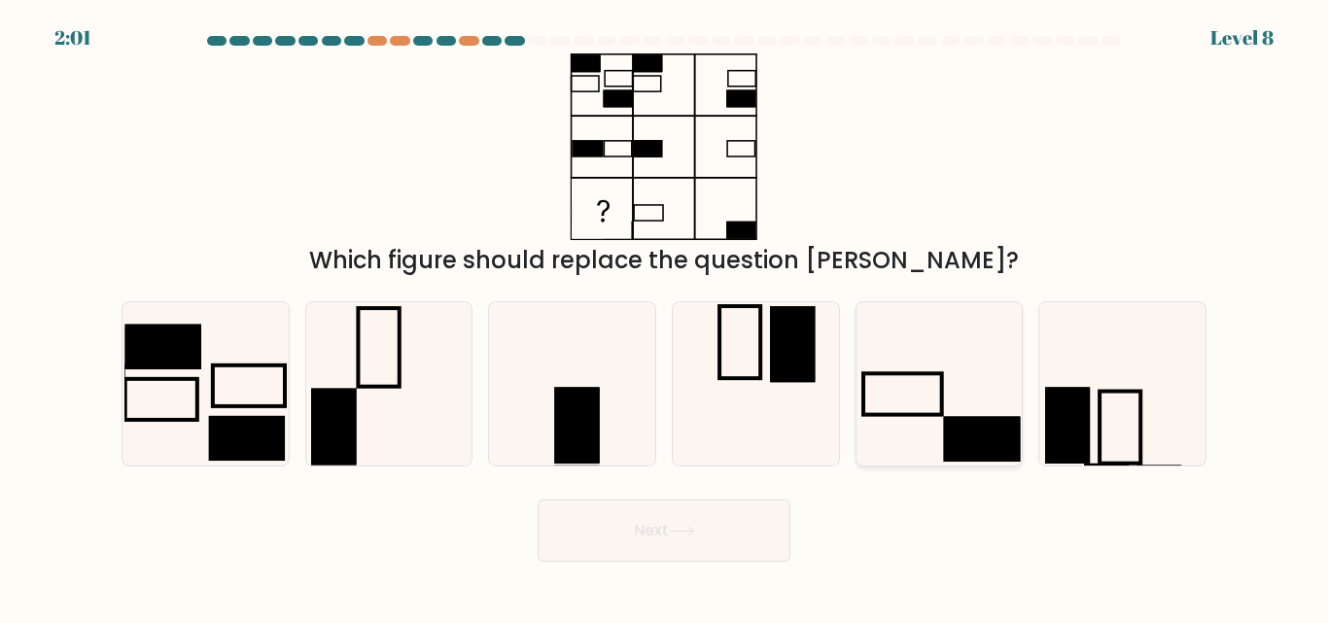
click at [935, 397] on icon at bounding box center [938, 383] width 162 height 162
click at [665, 317] on input "e." at bounding box center [664, 314] width 1 height 5
radio input "true"
click at [736, 515] on button "Next" at bounding box center [664, 531] width 253 height 62
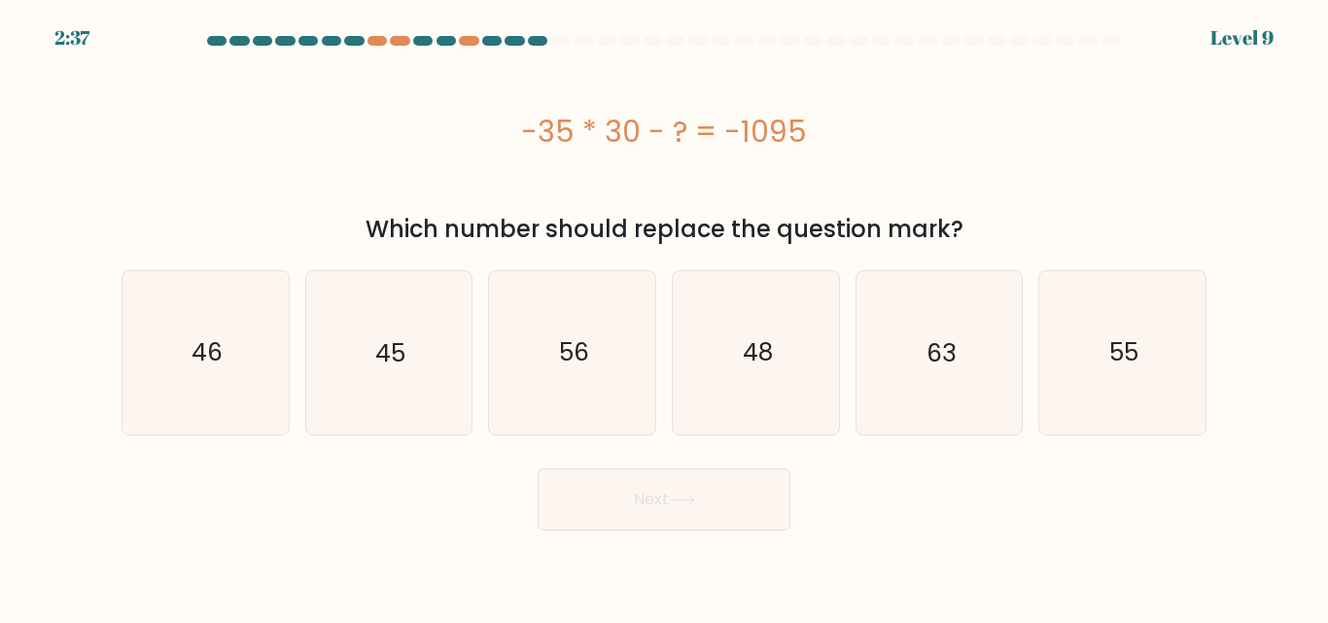
drag, startPoint x: 521, startPoint y: 132, endPoint x: 975, endPoint y: 241, distance: 466.8
click at [975, 241] on div "-35 * 30 - ? = -1095 Which number should replace the question mark?" at bounding box center [664, 149] width 1108 height 193
copy div "-35 * 30 - ? = -1095 Which number should replace the question mark?"
click at [411, 331] on icon "45" at bounding box center [388, 352] width 162 height 162
click at [664, 317] on input "b. 45" at bounding box center [664, 314] width 1 height 5
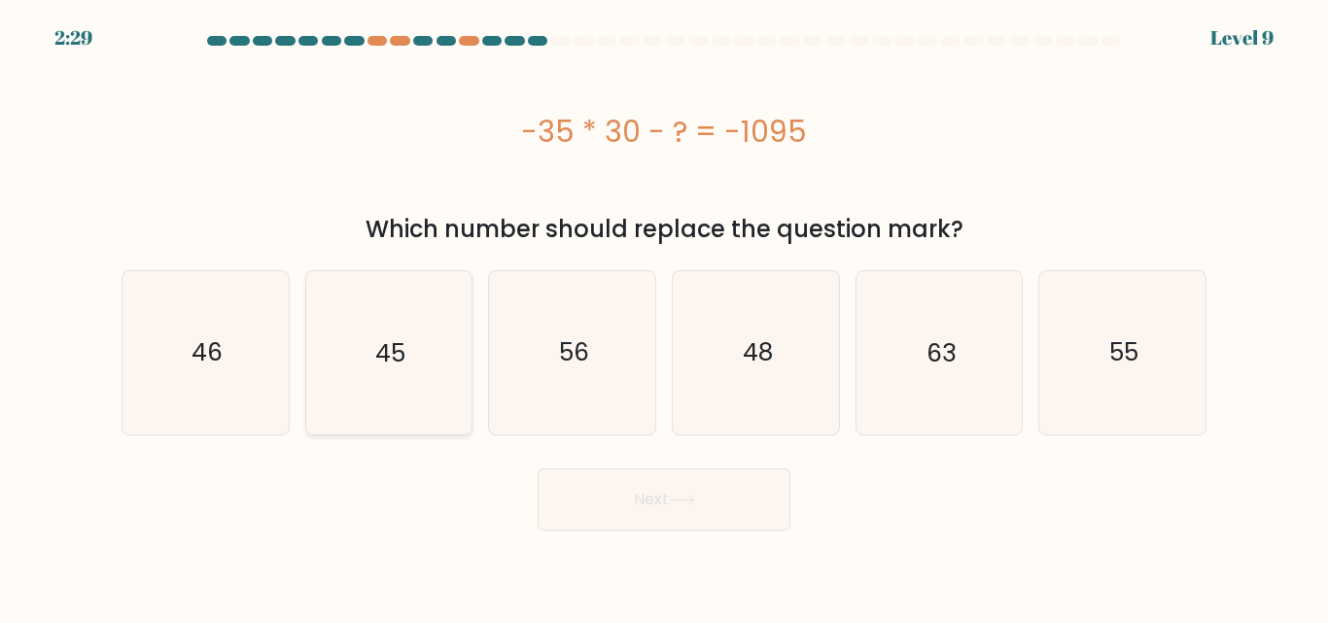
radio input "true"
click at [626, 519] on button "Next" at bounding box center [664, 500] width 253 height 62
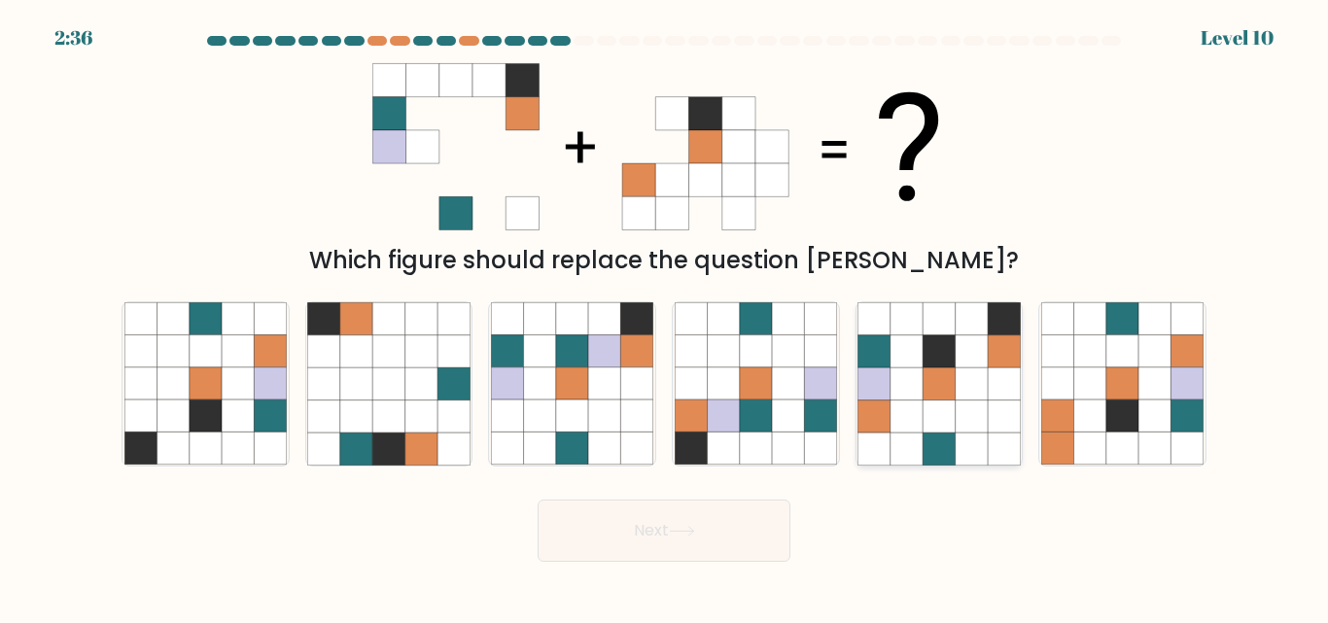
click at [952, 457] on icon at bounding box center [938, 449] width 32 height 32
click at [665, 317] on input "e." at bounding box center [664, 314] width 1 height 5
radio input "true"
click at [692, 528] on icon at bounding box center [682, 531] width 26 height 11
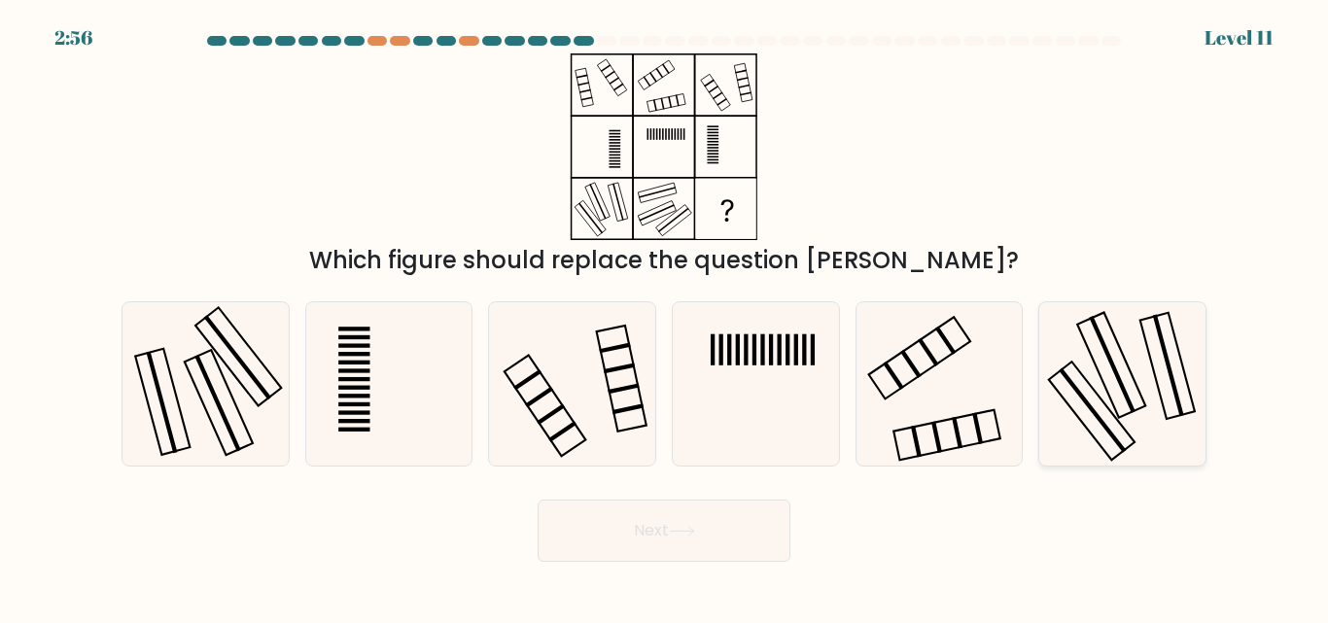
click at [1060, 363] on icon at bounding box center [1122, 383] width 162 height 162
click at [665, 317] on input "f." at bounding box center [664, 314] width 1 height 5
radio input "true"
click at [670, 542] on button "Next" at bounding box center [664, 531] width 253 height 62
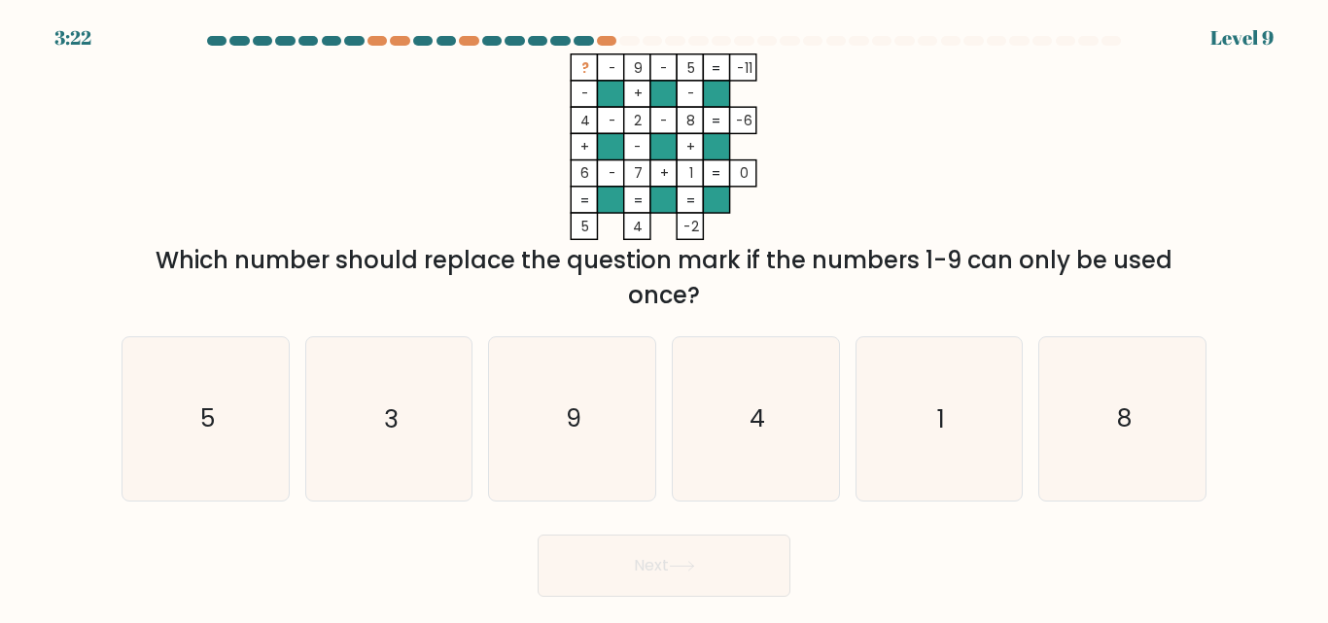
drag, startPoint x: 640, startPoint y: 112, endPoint x: 1074, endPoint y: 140, distance: 435.4
click at [1074, 140] on div "? - 9 - 5 -11 - + - 4 - 2 - 8 -6 + - + 6 - 7 + 1 = 0 = = = = 5 4 -2 = Which num…" at bounding box center [664, 183] width 1108 height 260
drag, startPoint x: 564, startPoint y: 59, endPoint x: 658, endPoint y: 96, distance: 101.3
click at [658, 96] on icon "? - 9 - 5 -11 - + - 4 - 2 - 8 -6 + - + 6 - 7 + 1 = 0 = = = = 5 4 -2 =" at bounding box center [663, 146] width 583 height 187
drag, startPoint x: 566, startPoint y: 62, endPoint x: 758, endPoint y: 73, distance: 192.8
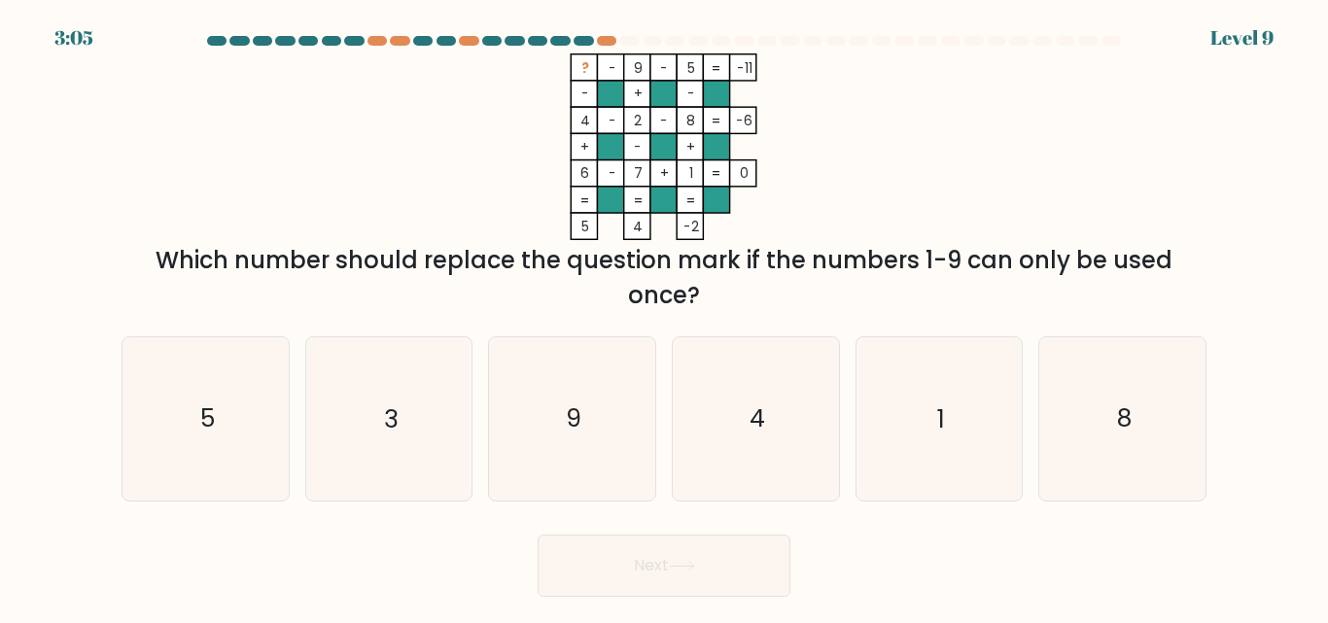
click at [758, 73] on icon "? - 9 - 5 -11 - + - 4 - 2 - 8 -6 + - + 6 - 7 + 1 = 0 = = = = 5 4 -2 =" at bounding box center [663, 146] width 583 height 187
click at [556, 381] on icon "9" at bounding box center [572, 418] width 162 height 162
click at [664, 317] on input "c. 9" at bounding box center [664, 314] width 1 height 5
radio input "true"
click at [629, 563] on button "Next" at bounding box center [664, 566] width 253 height 62
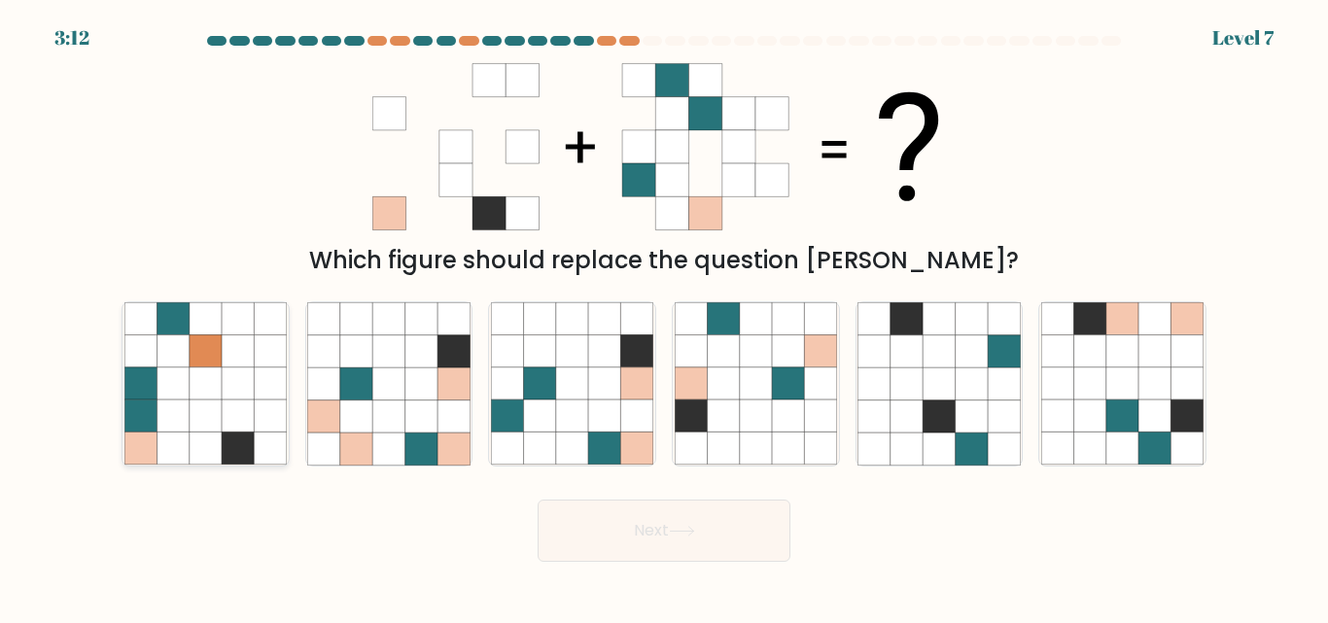
click at [238, 424] on icon at bounding box center [238, 416] width 32 height 32
click at [664, 317] on input "a." at bounding box center [664, 314] width 1 height 5
radio input "true"
click at [679, 533] on icon at bounding box center [682, 531] width 26 height 11
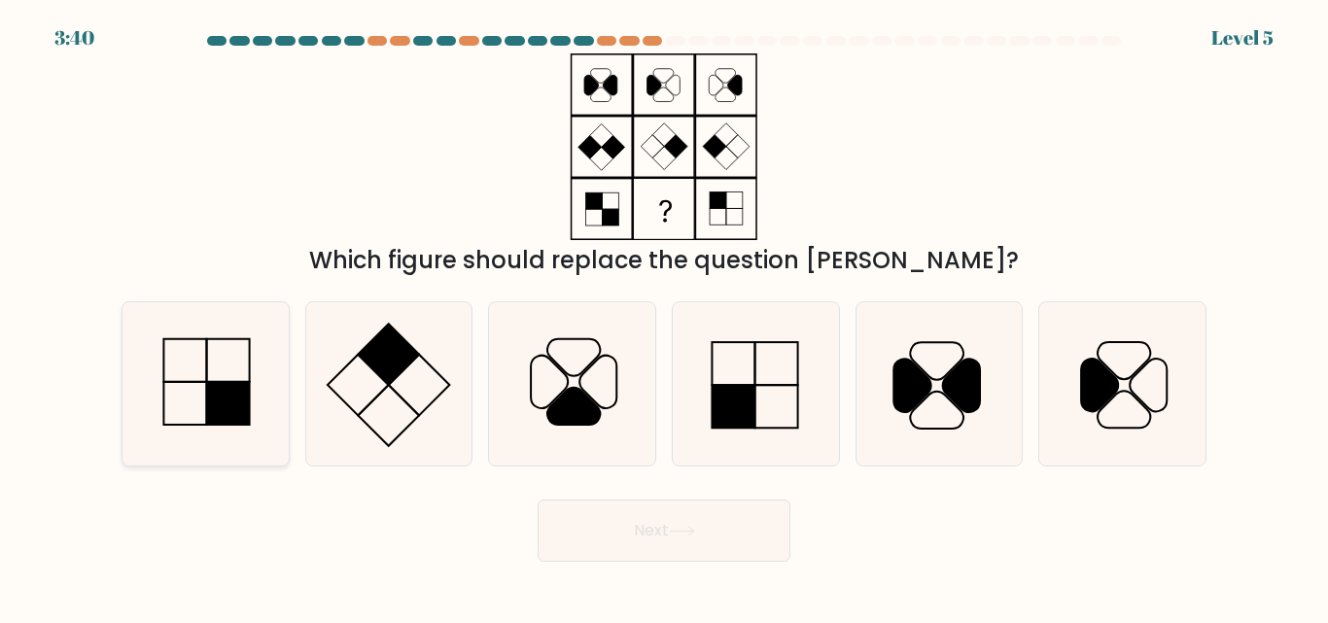
click at [192, 376] on icon at bounding box center [205, 383] width 162 height 162
click at [664, 317] on input "a." at bounding box center [664, 314] width 1 height 5
radio input "true"
click at [591, 525] on button "Next" at bounding box center [664, 531] width 253 height 62
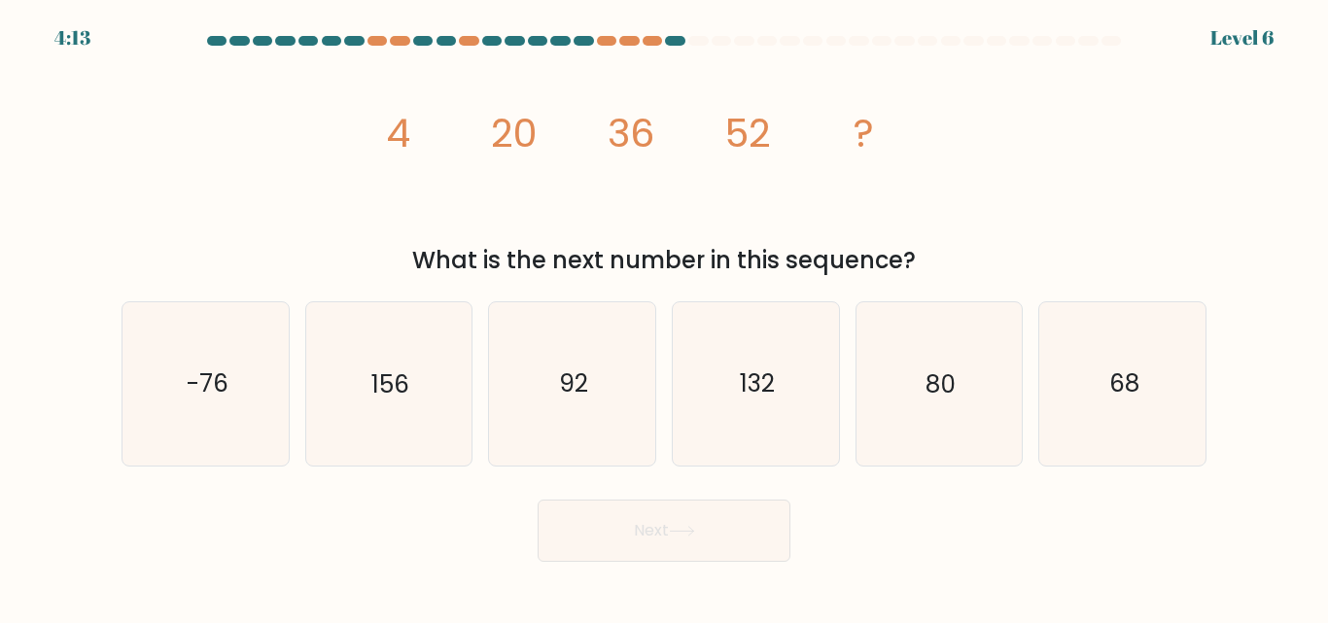
drag, startPoint x: 370, startPoint y: 126, endPoint x: 926, endPoint y: 257, distance: 571.1
click at [926, 257] on div "image/svg+xml 4 20 36 52 ? What is the next number in this sequence?" at bounding box center [664, 165] width 1108 height 225
click at [1114, 424] on icon "68" at bounding box center [1122, 383] width 162 height 162
click at [665, 317] on input "f. 68" at bounding box center [664, 314] width 1 height 5
radio input "true"
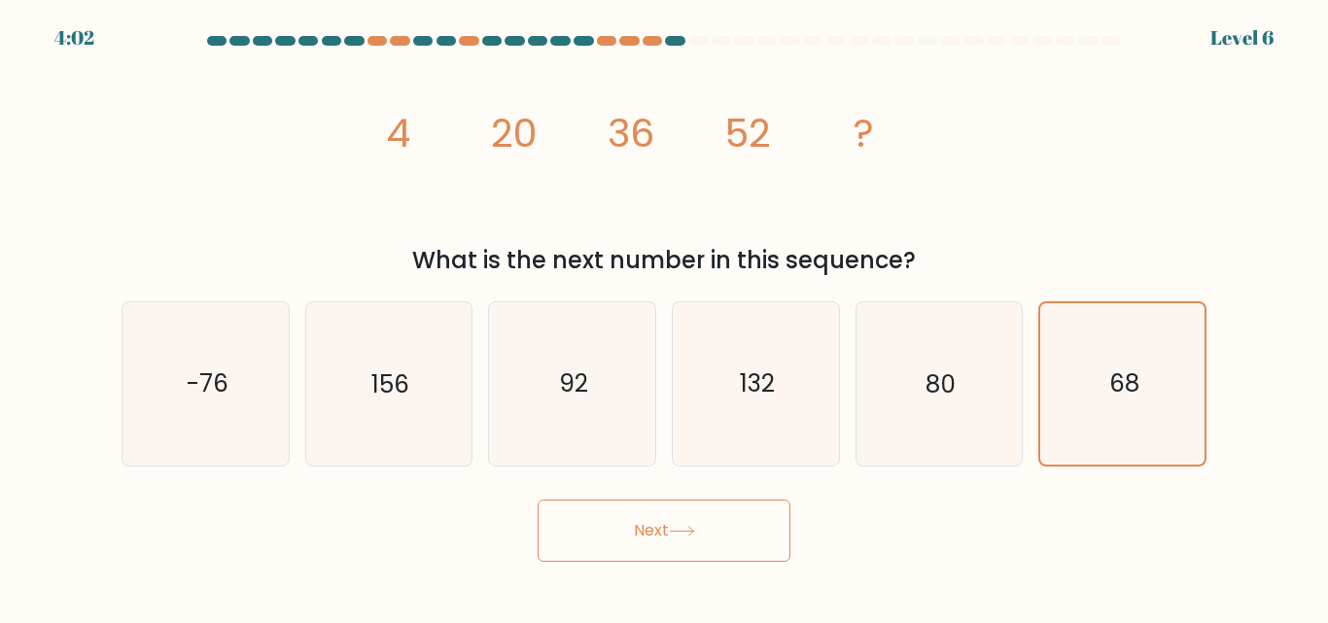
click at [701, 536] on button "Next" at bounding box center [664, 531] width 253 height 62
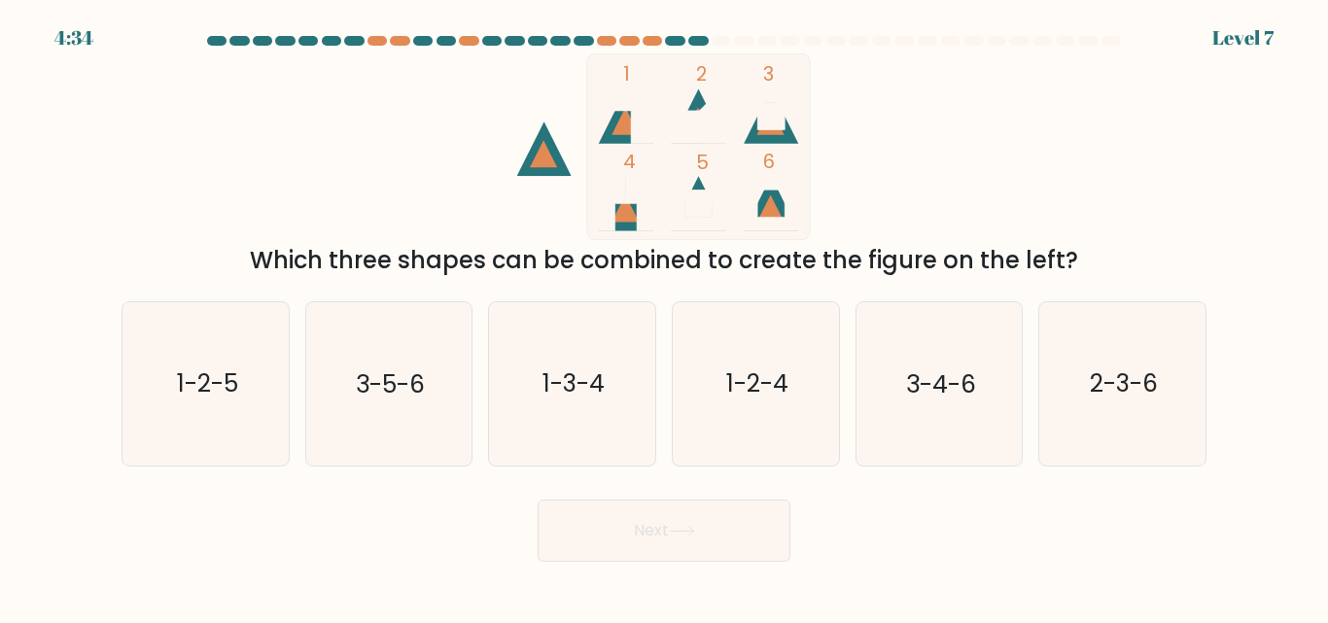
drag, startPoint x: 248, startPoint y: 268, endPoint x: 1117, endPoint y: 272, distance: 869.0
click at [1117, 272] on div "Which three shapes can be combined to create the figure on the left?" at bounding box center [663, 260] width 1061 height 35
click at [416, 337] on icon "3-5-6" at bounding box center [388, 383] width 162 height 162
click at [664, 317] on input "b. 3-5-6" at bounding box center [664, 314] width 1 height 5
radio input "true"
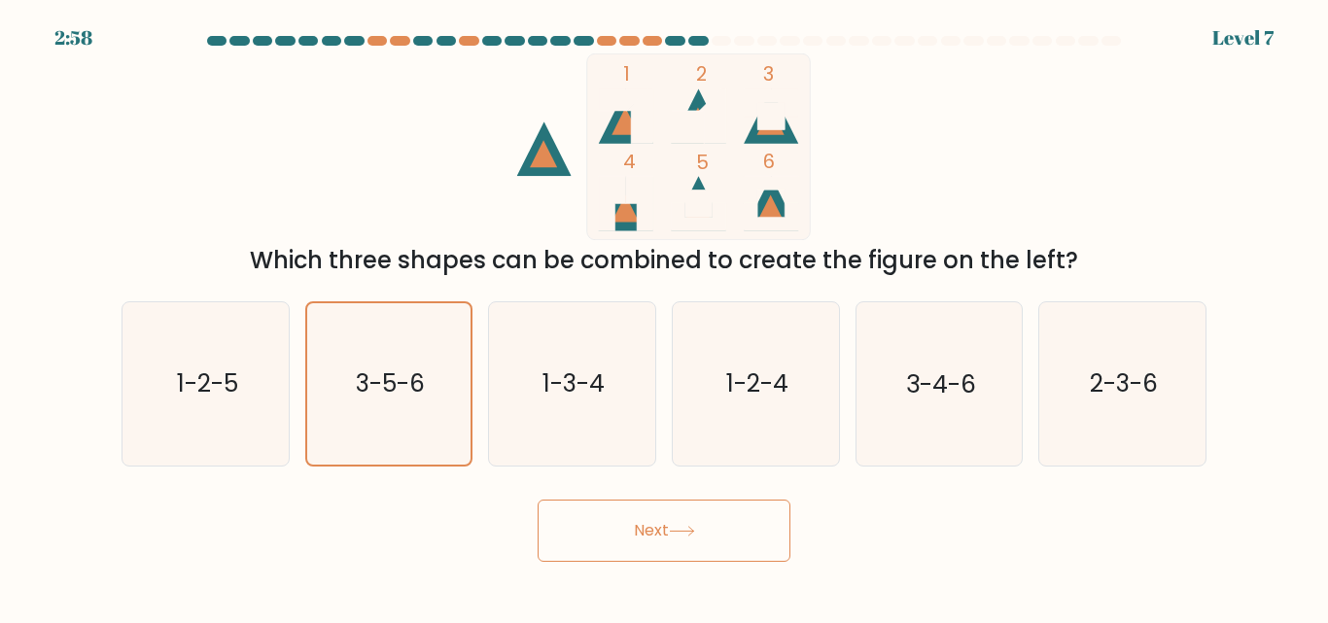
click at [614, 561] on button "Next" at bounding box center [664, 531] width 253 height 62
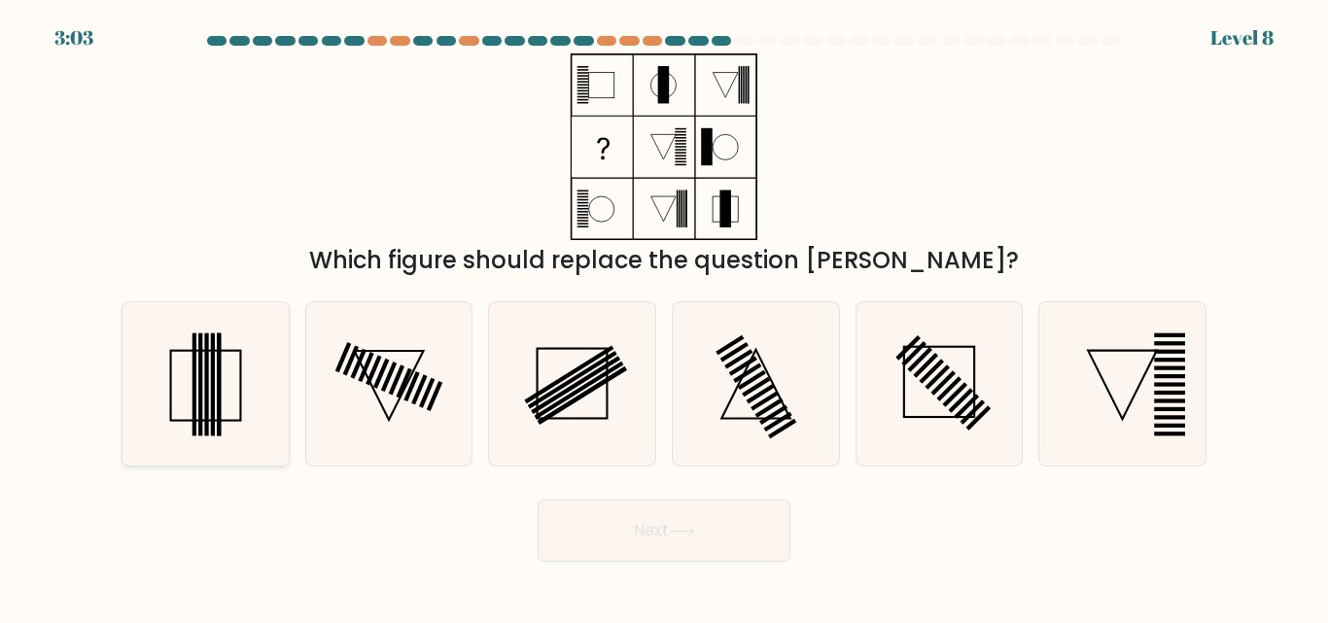
click at [193, 363] on rect at bounding box center [194, 384] width 4 height 103
click at [664, 317] on input "a." at bounding box center [664, 314] width 1 height 5
radio input "true"
click at [670, 527] on button "Next" at bounding box center [664, 531] width 253 height 62
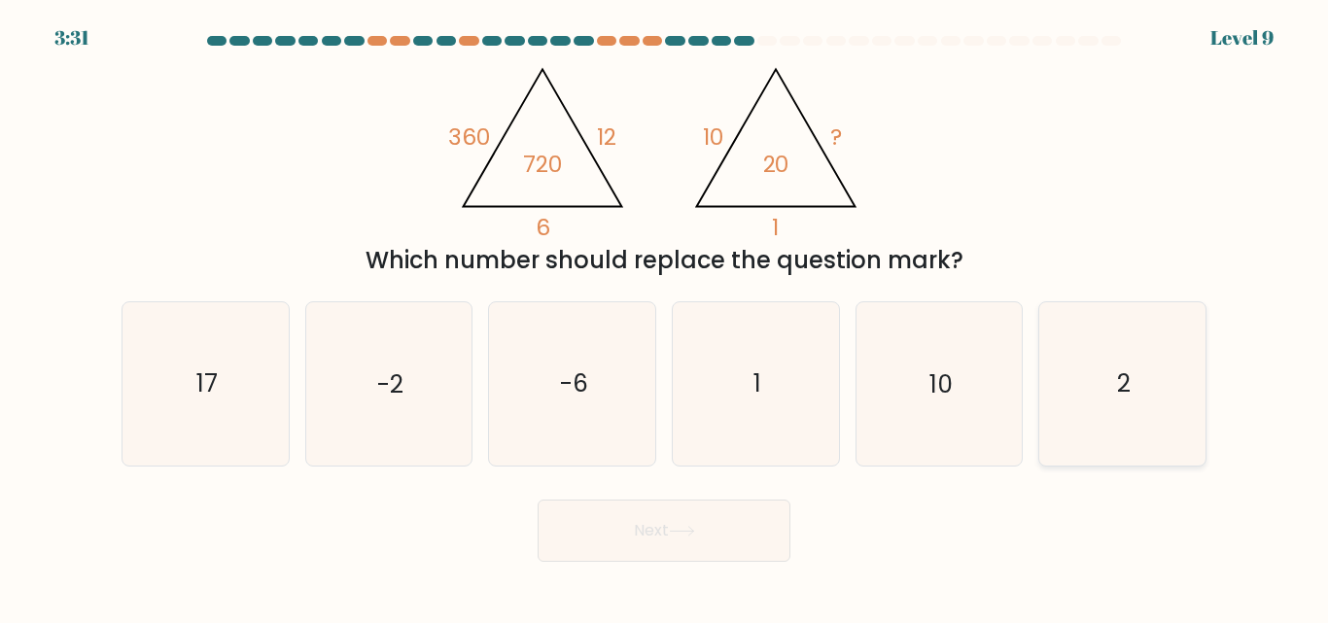
click at [1138, 403] on icon "2" at bounding box center [1122, 383] width 162 height 162
click at [665, 317] on input "f. 2" at bounding box center [664, 314] width 1 height 5
radio input "true"
click at [730, 537] on button "Next" at bounding box center [664, 531] width 253 height 62
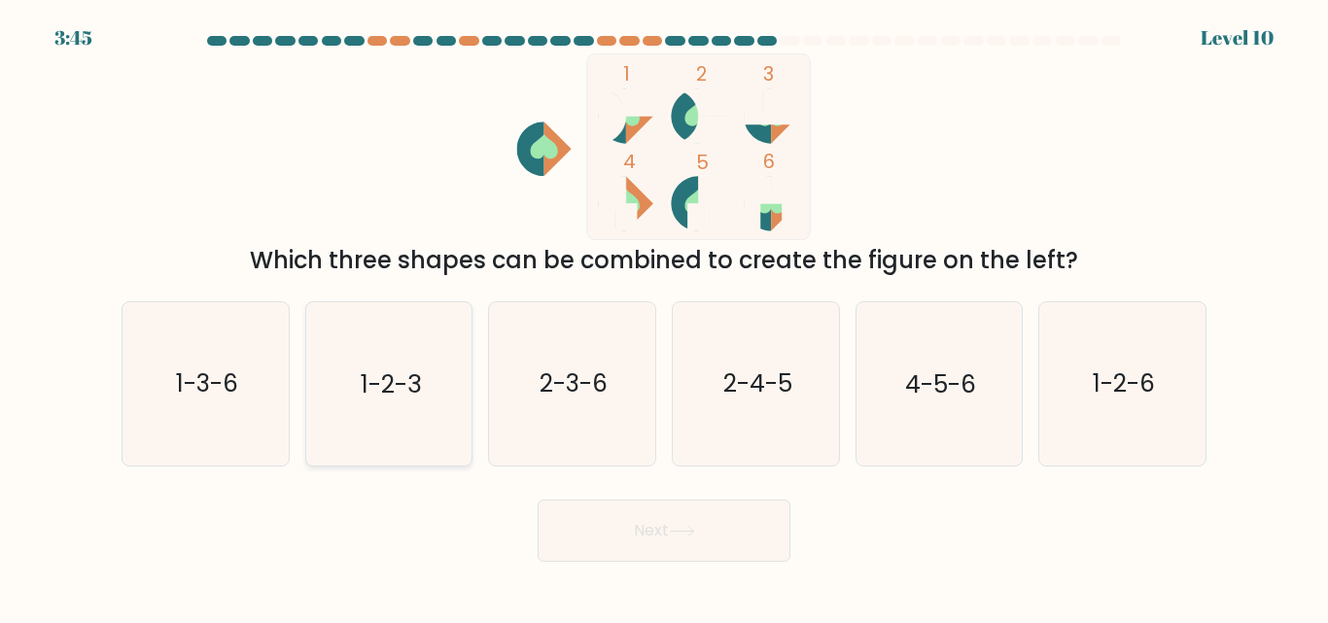
click at [374, 385] on text "1-2-3" at bounding box center [391, 384] width 60 height 34
click at [664, 317] on input "b. 1-2-3" at bounding box center [664, 314] width 1 height 5
radio input "true"
click at [548, 384] on text "2-3-6" at bounding box center [573, 384] width 68 height 34
click at [664, 317] on input "c. 2-3-6" at bounding box center [664, 314] width 1 height 5
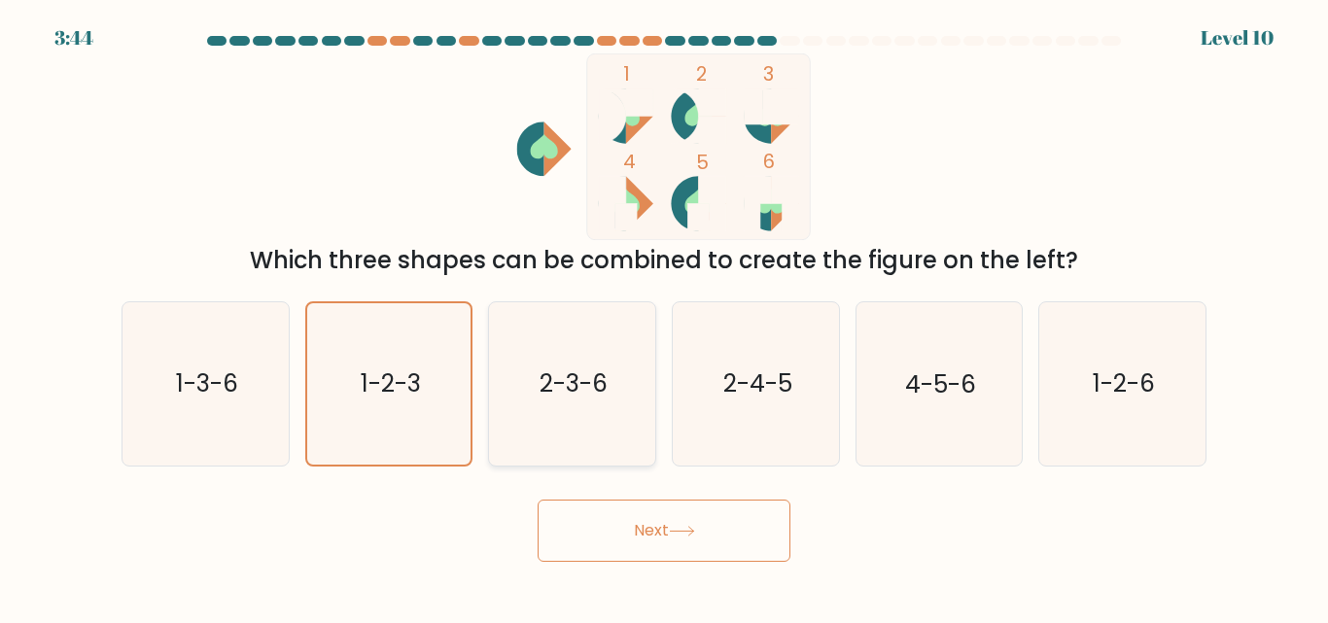
radio input "true"
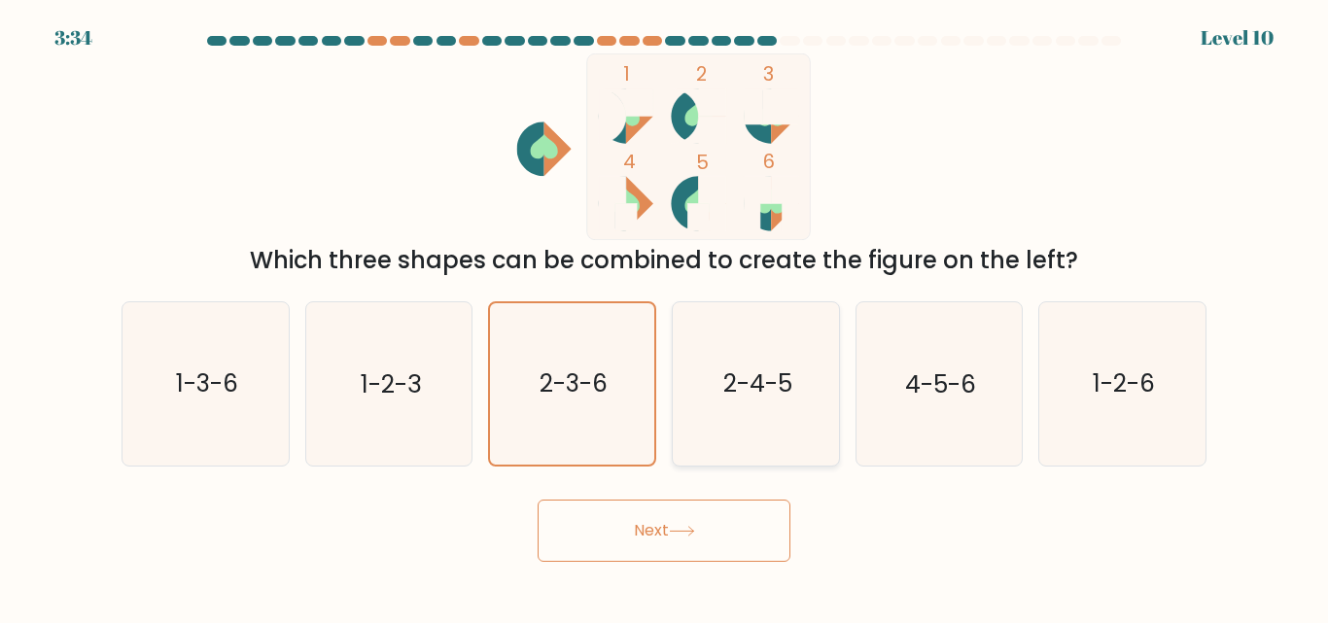
click at [749, 356] on icon "2-4-5" at bounding box center [756, 383] width 162 height 162
click at [665, 317] on input "d. 2-4-5" at bounding box center [664, 314] width 1 height 5
radio input "true"
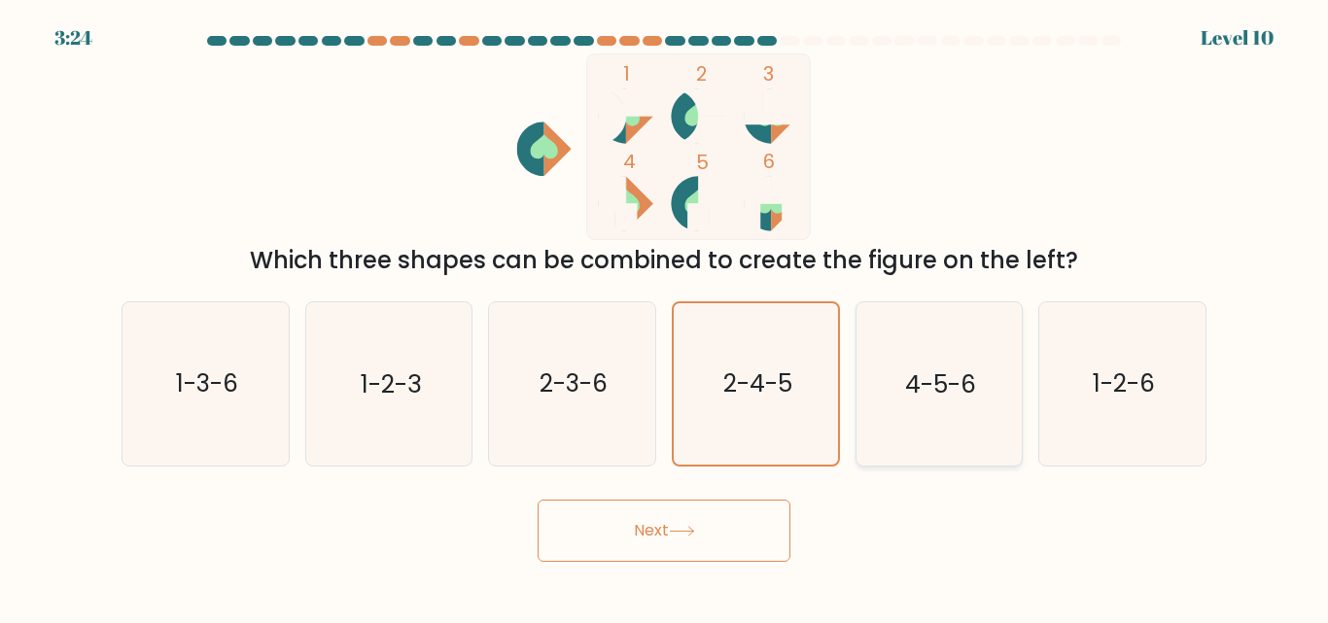
click at [891, 405] on icon "4-5-6" at bounding box center [938, 383] width 162 height 162
click at [665, 317] on input "e. 4-5-6" at bounding box center [664, 314] width 1 height 5
radio input "true"
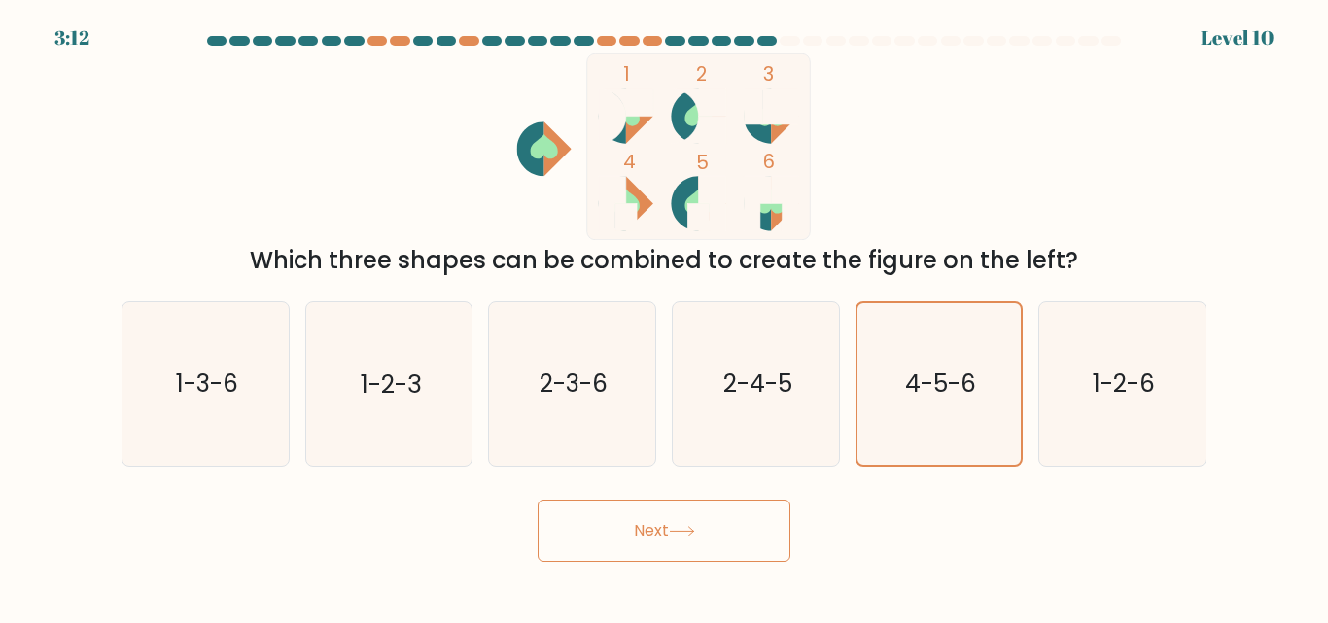
click at [587, 531] on button "Next" at bounding box center [664, 531] width 253 height 62
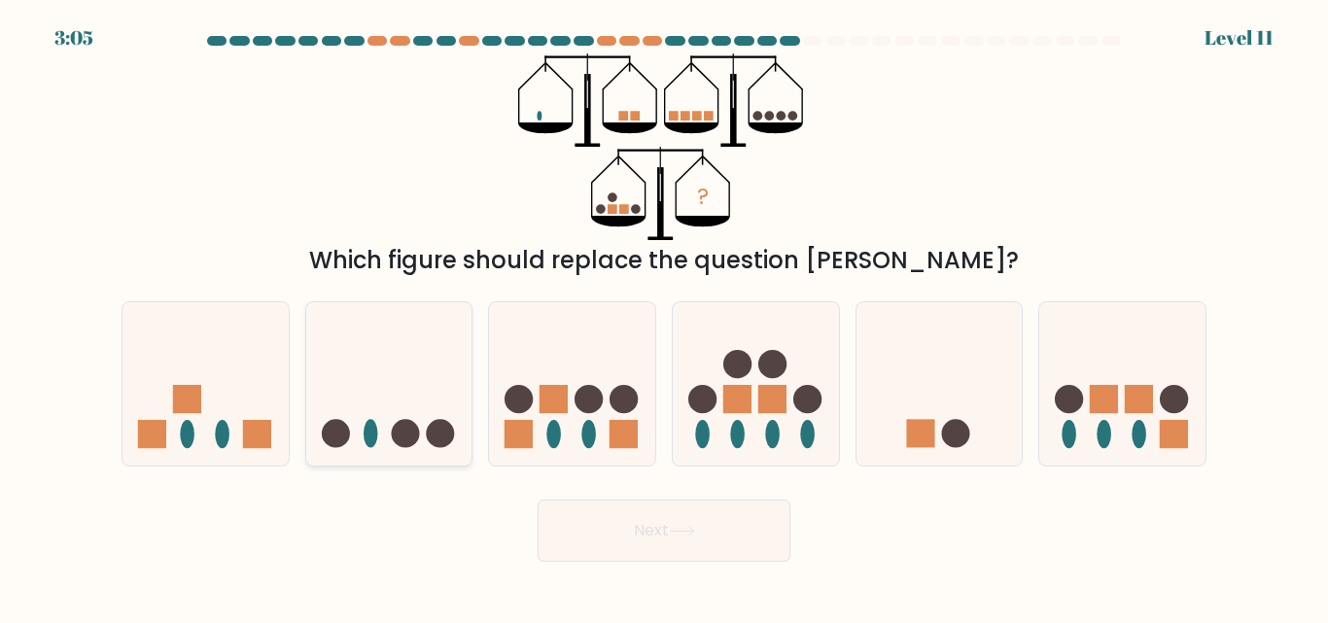
click at [412, 438] on circle at bounding box center [405, 434] width 28 height 28
click at [664, 317] on input "b." at bounding box center [664, 314] width 1 height 5
radio input "true"
click at [625, 522] on button "Next" at bounding box center [664, 531] width 253 height 62
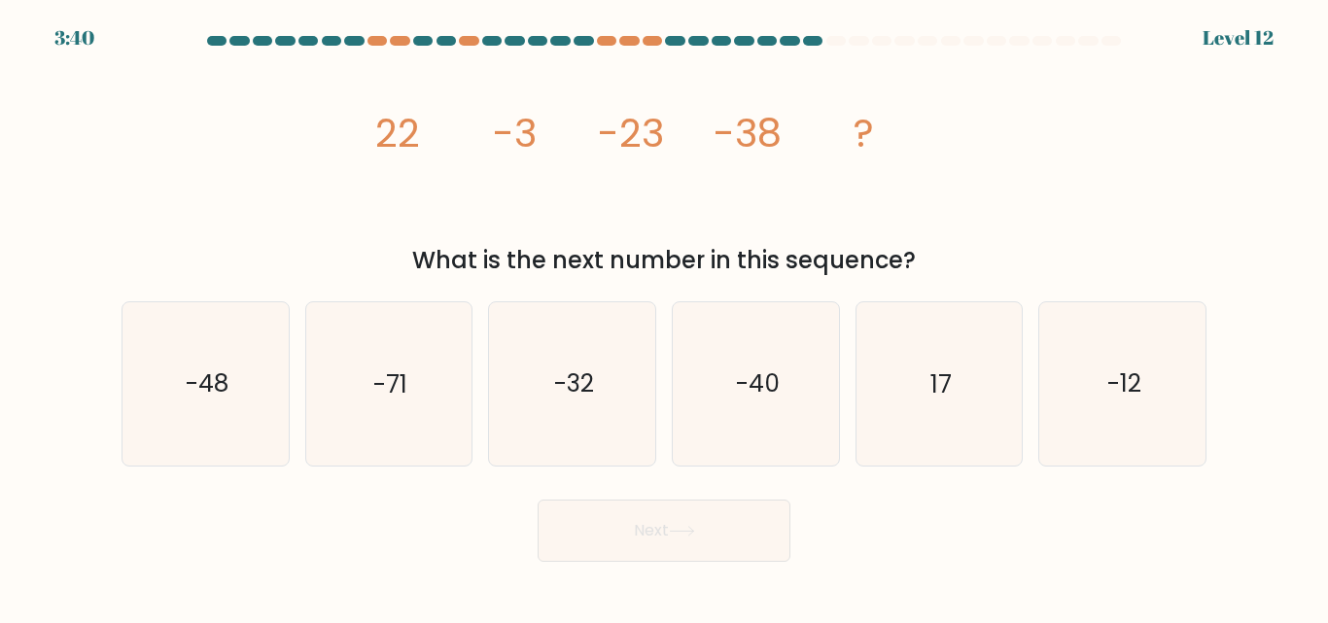
drag, startPoint x: 364, startPoint y: 122, endPoint x: 973, endPoint y: 259, distance: 624.7
click at [973, 259] on div "image/svg+xml 22 -3 -23 -38 ? What is the next number in this sequence?" at bounding box center [664, 165] width 1108 height 225
click at [204, 369] on text "-48" at bounding box center [207, 384] width 43 height 34
click at [664, 317] on input "a. -48" at bounding box center [664, 314] width 1 height 5
radio input "true"
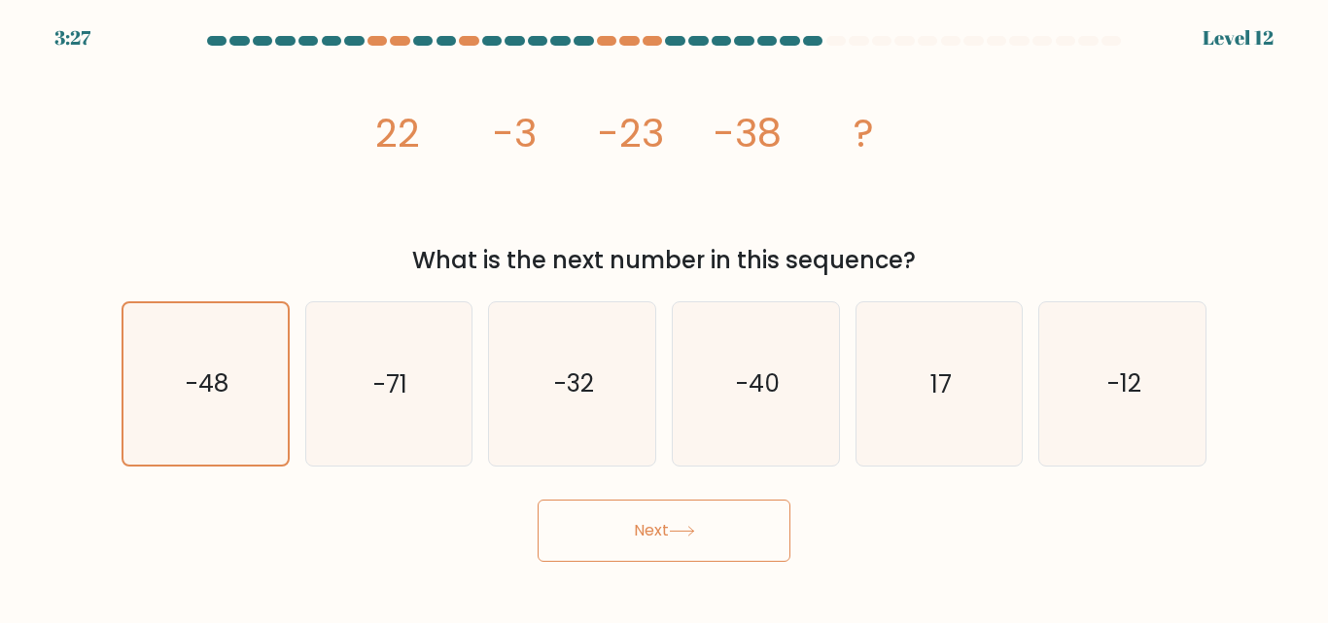
click at [625, 510] on button "Next" at bounding box center [664, 531] width 253 height 62
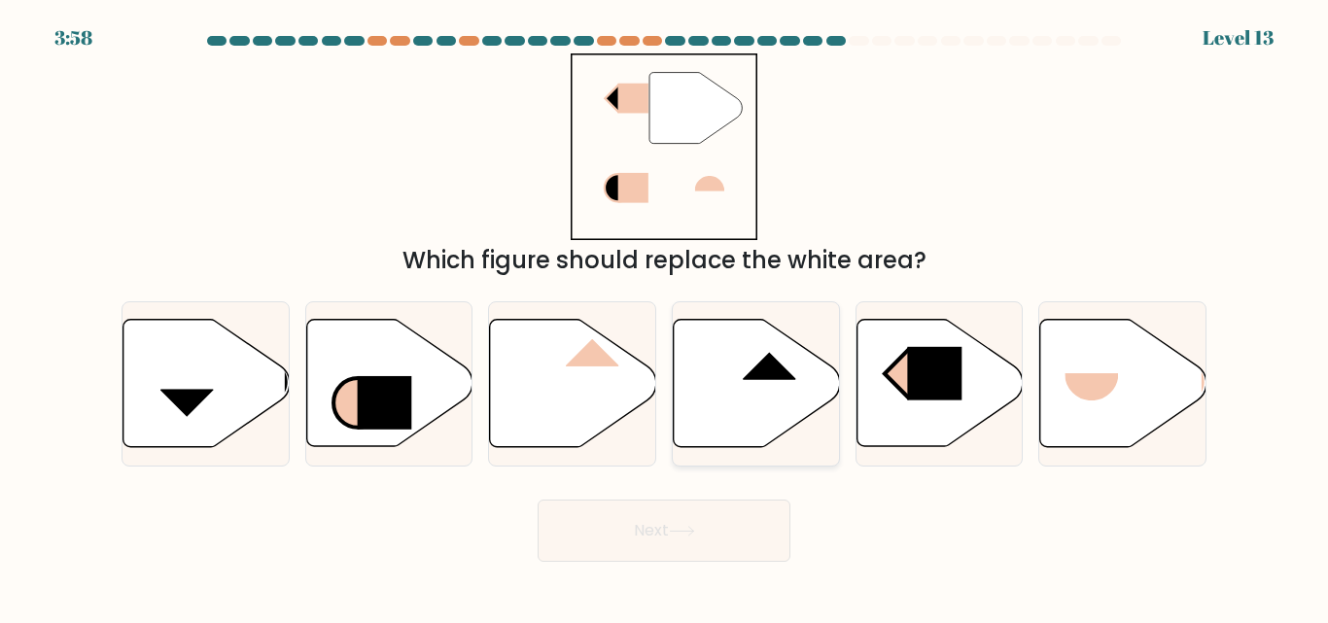
click at [750, 368] on rect at bounding box center [768, 352] width 53 height 55
click at [665, 317] on input "d." at bounding box center [664, 314] width 1 height 5
radio input "true"
click at [624, 538] on button "Next" at bounding box center [664, 531] width 253 height 62
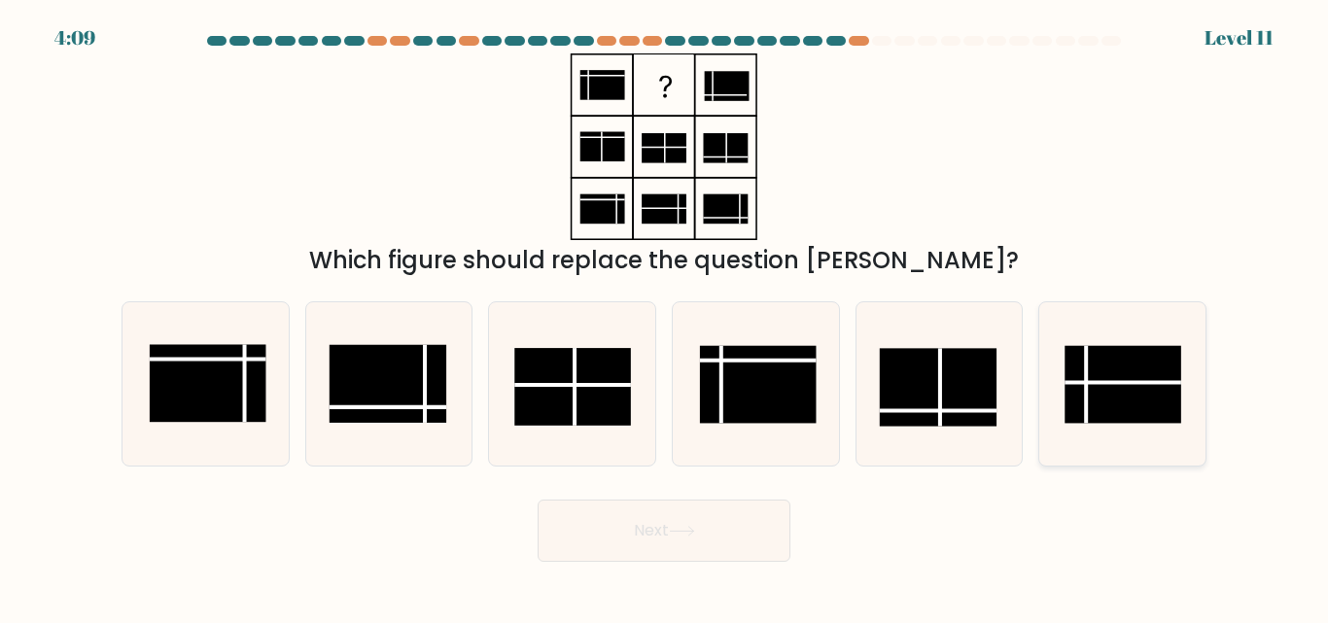
click at [1101, 391] on rect at bounding box center [1122, 385] width 117 height 78
click at [665, 317] on input "f." at bounding box center [664, 314] width 1 height 5
radio input "true"
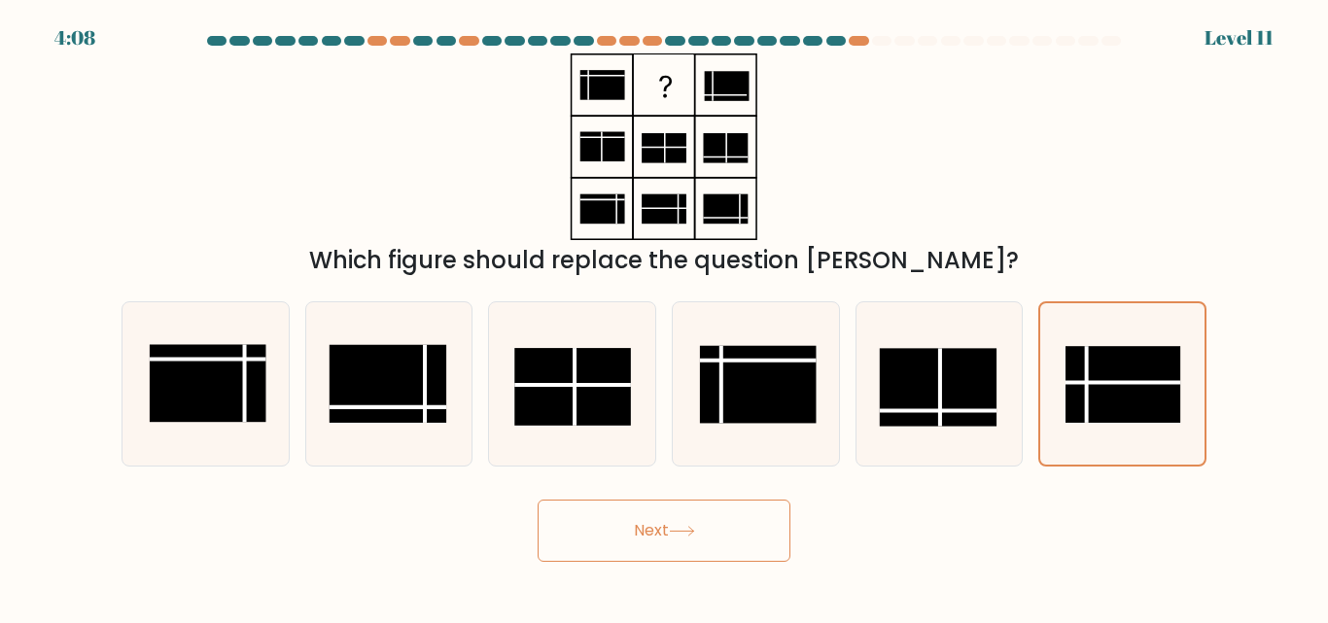
click at [616, 523] on button "Next" at bounding box center [664, 531] width 253 height 62
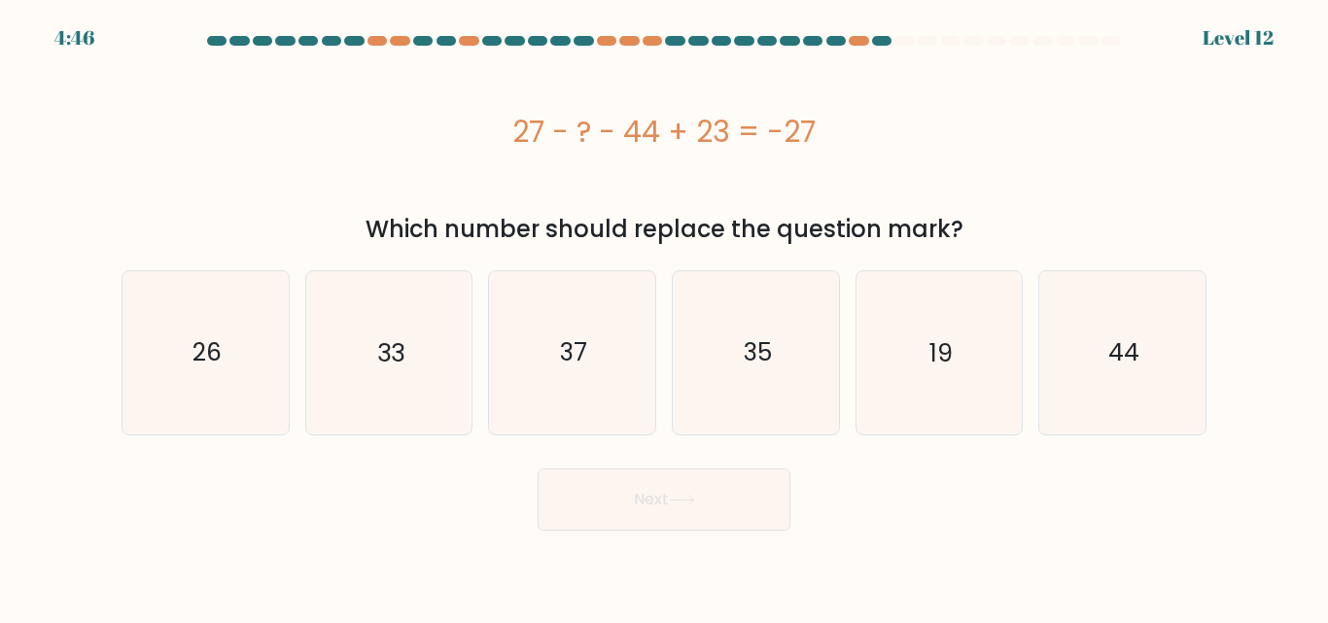
drag, startPoint x: 514, startPoint y: 138, endPoint x: 823, endPoint y: 113, distance: 310.1
click at [823, 113] on div "27 - ? - 44 + 23 = -27" at bounding box center [664, 132] width 1085 height 44
click at [350, 343] on icon "33" at bounding box center [388, 352] width 162 height 162
click at [664, 317] on input "b. 33" at bounding box center [664, 314] width 1 height 5
radio input "true"
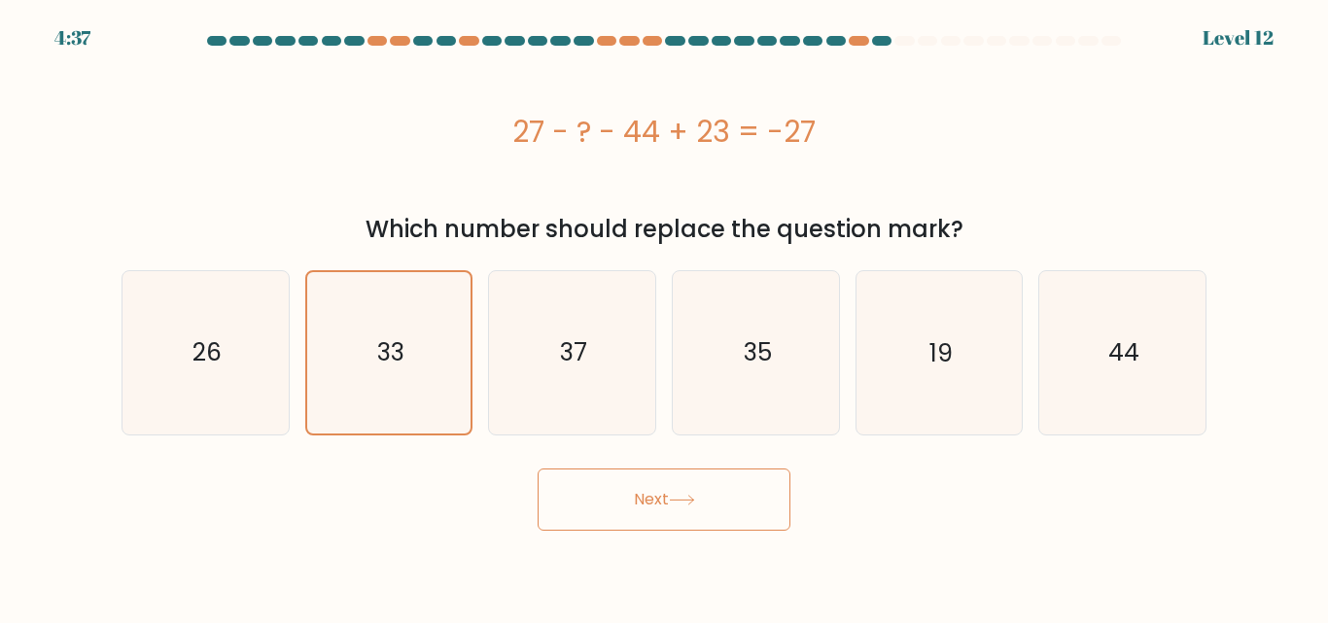
click at [665, 490] on button "Next" at bounding box center [664, 500] width 253 height 62
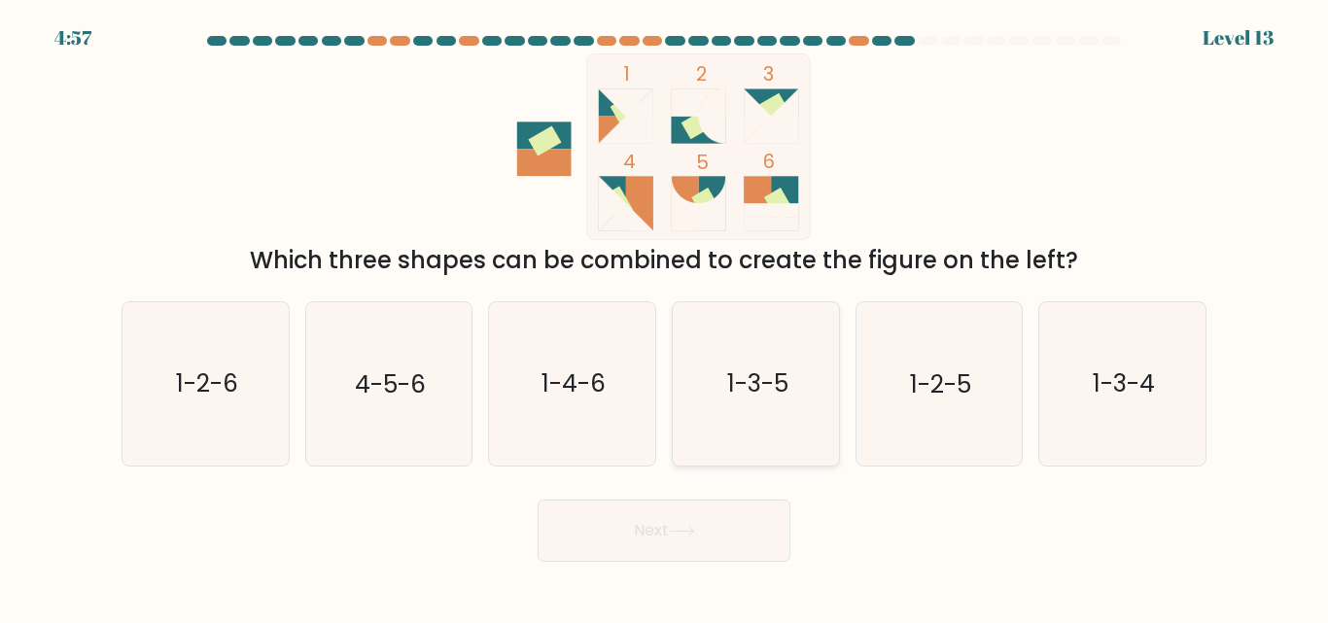
click at [768, 379] on text "1-3-5" at bounding box center [756, 384] width 61 height 34
click at [665, 317] on input "d. 1-3-5" at bounding box center [664, 314] width 1 height 5
radio input "true"
click at [912, 342] on icon "1-2-5" at bounding box center [938, 383] width 162 height 162
click at [665, 317] on input "e. 1-2-5" at bounding box center [664, 314] width 1 height 5
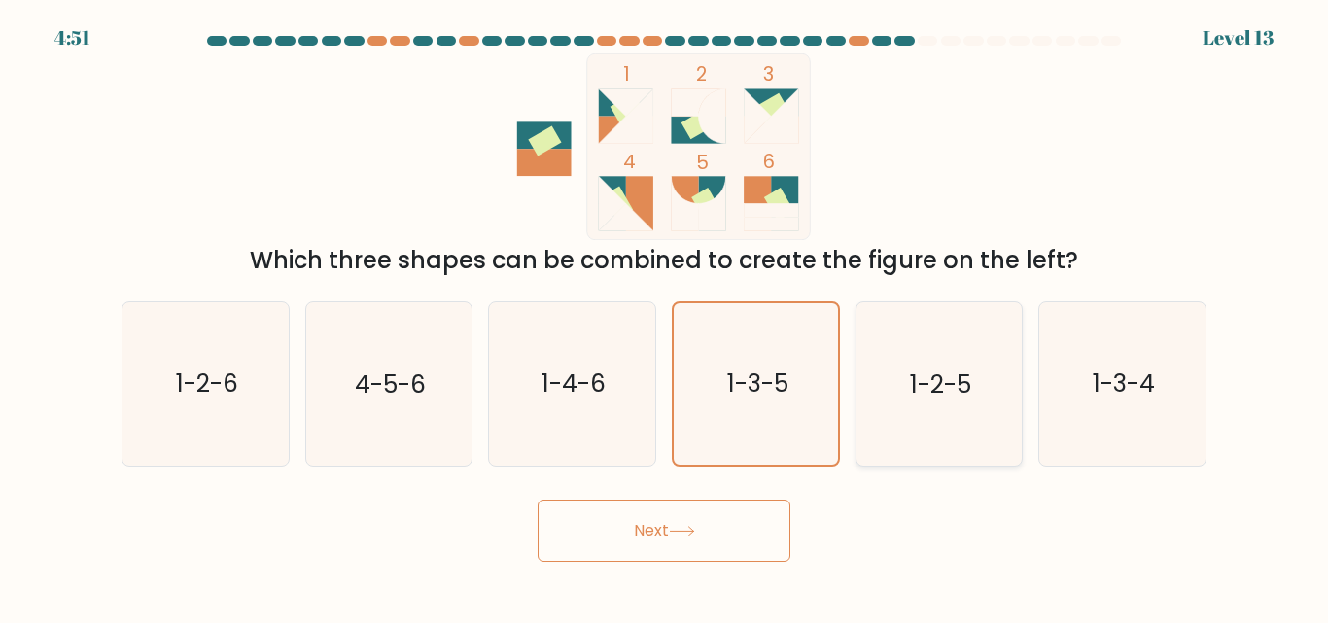
radio input "true"
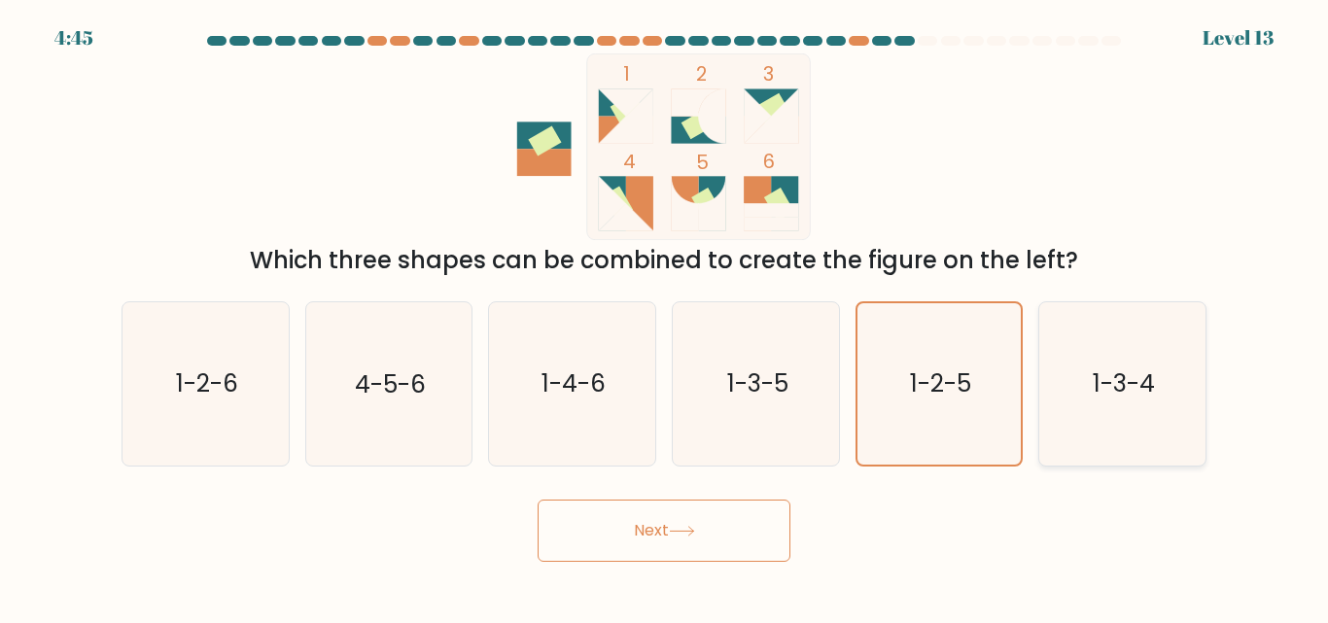
click at [1052, 337] on icon "1-3-4" at bounding box center [1122, 383] width 162 height 162
click at [665, 317] on input "f. 1-3-4" at bounding box center [664, 314] width 1 height 5
radio input "true"
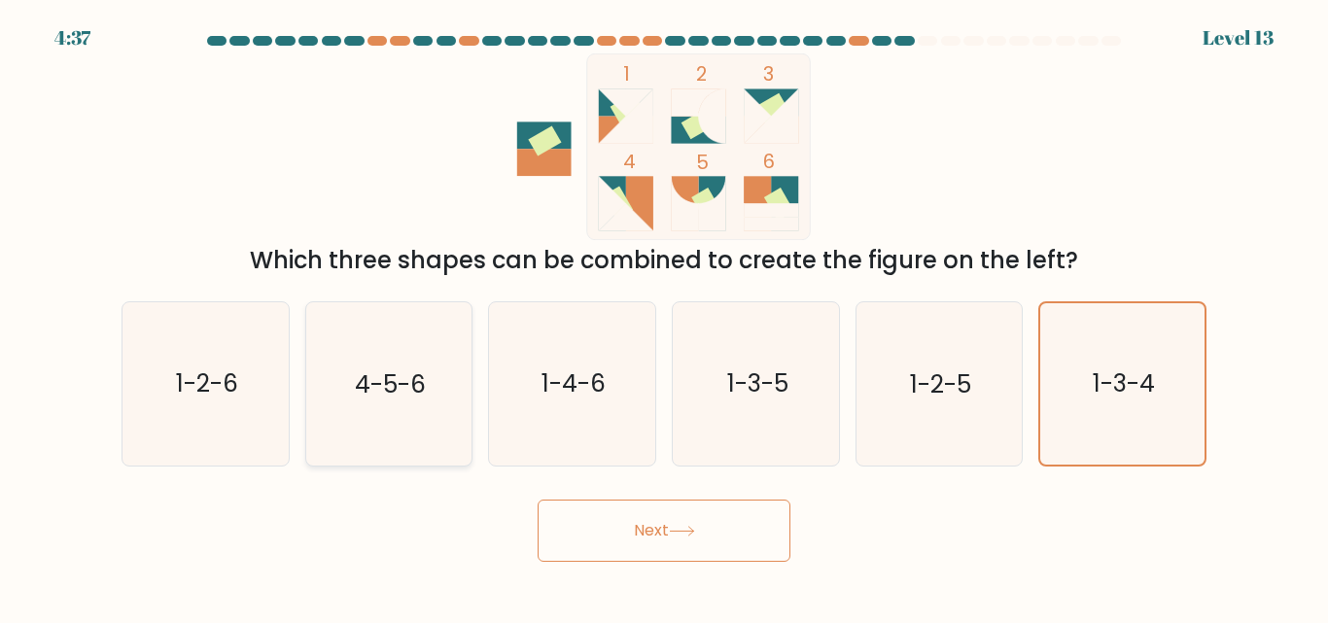
click at [449, 371] on icon "4-5-6" at bounding box center [388, 383] width 162 height 162
click at [664, 317] on input "b. 4-5-6" at bounding box center [664, 314] width 1 height 5
radio input "true"
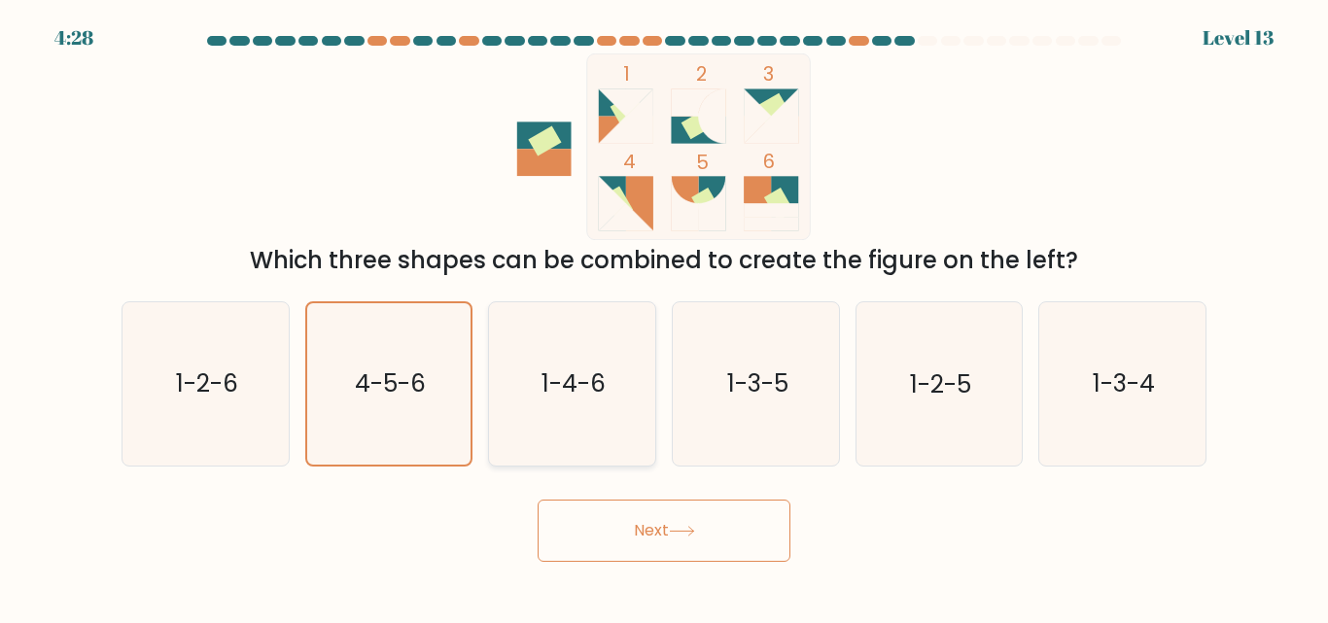
click at [590, 387] on text "1-4-6" at bounding box center [573, 384] width 64 height 34
click at [664, 317] on input "c. 1-4-6" at bounding box center [664, 314] width 1 height 5
radio input "true"
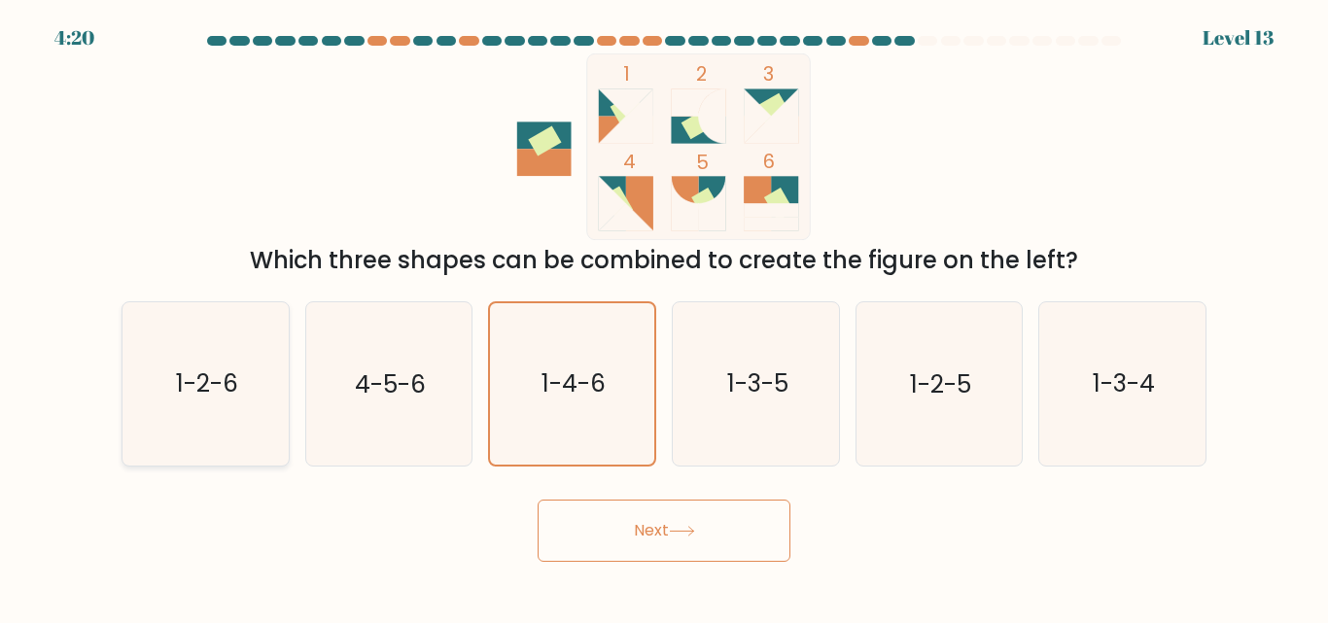
click at [233, 400] on text "1-2-6" at bounding box center [207, 384] width 62 height 34
click at [664, 317] on input "a. 1-2-6" at bounding box center [664, 314] width 1 height 5
radio input "true"
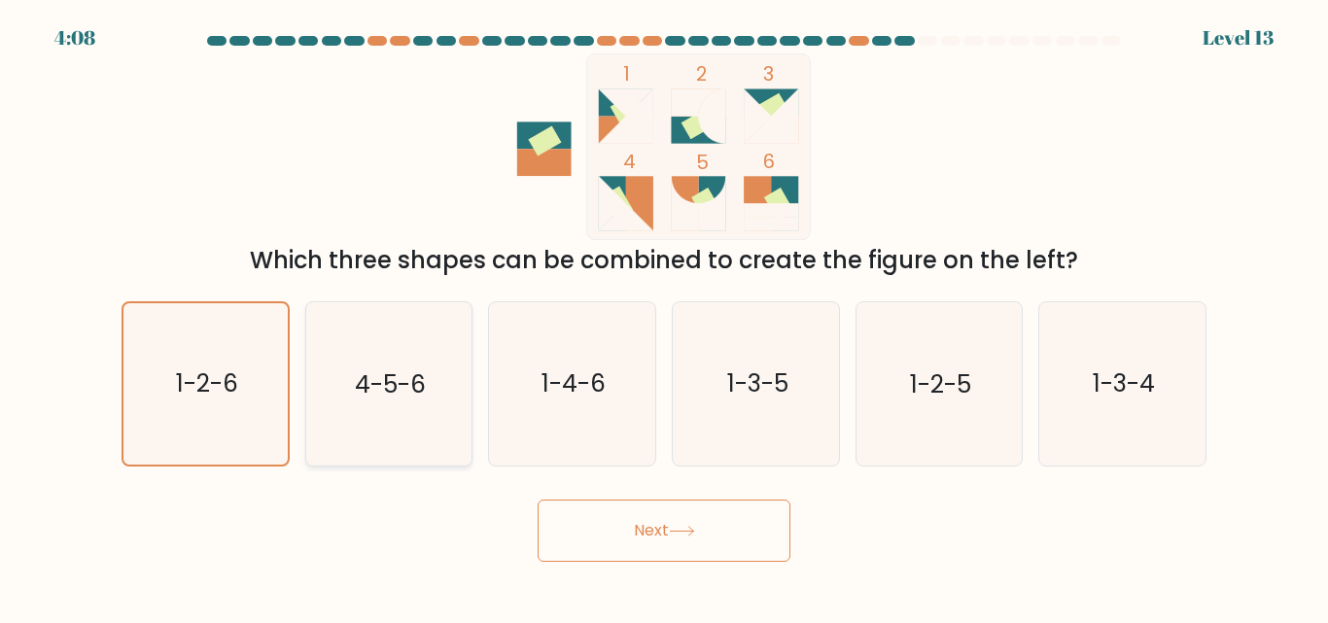
click at [430, 435] on icon "4-5-6" at bounding box center [388, 383] width 162 height 162
click at [664, 317] on input "b. 4-5-6" at bounding box center [664, 314] width 1 height 5
radio input "true"
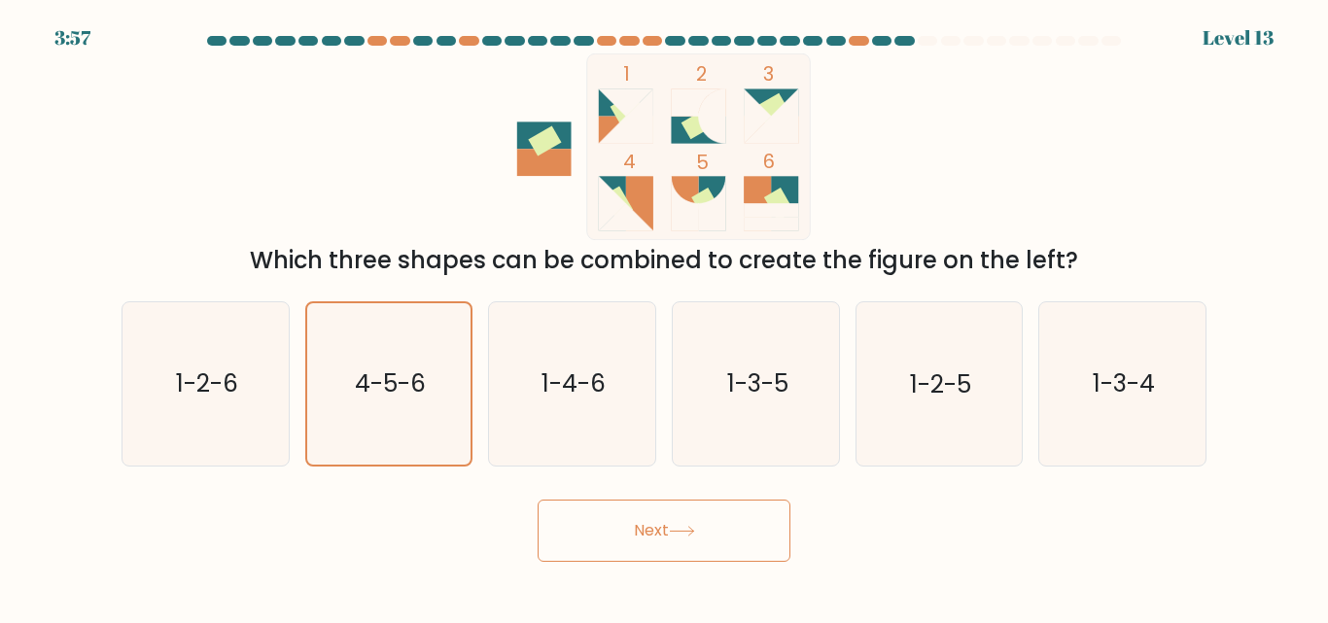
click at [697, 124] on rect at bounding box center [697, 124] width 33 height 30
click at [600, 101] on rect at bounding box center [626, 102] width 54 height 27
click at [786, 388] on text "1-3-5" at bounding box center [756, 384] width 61 height 34
click at [665, 317] on input "d. 1-3-5" at bounding box center [664, 314] width 1 height 5
radio input "true"
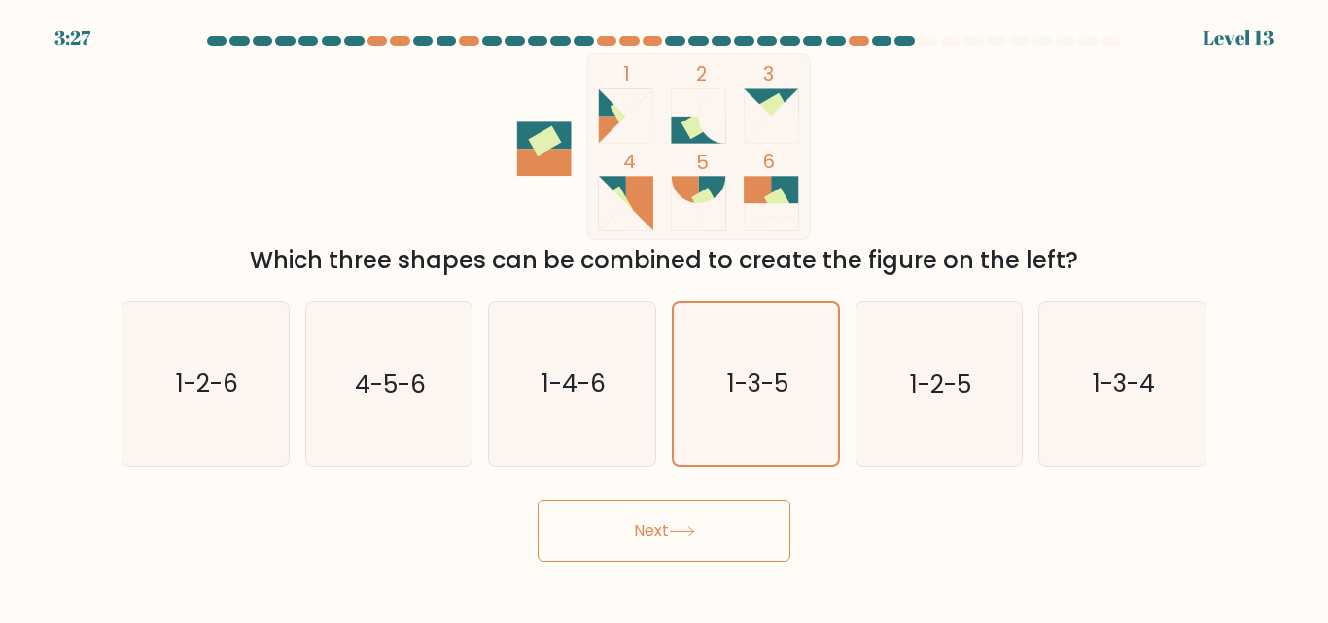
click at [689, 531] on icon at bounding box center [681, 531] width 23 height 9
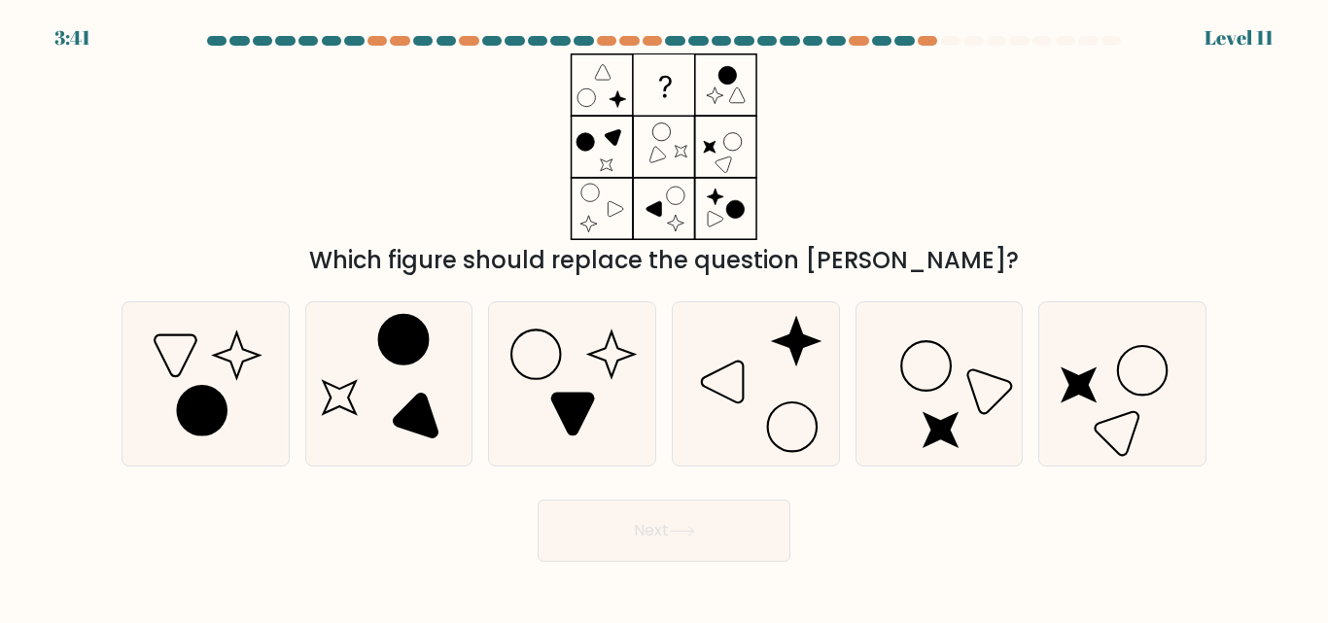
click at [646, 137] on icon at bounding box center [663, 146] width 243 height 187
click at [611, 400] on icon at bounding box center [572, 383] width 162 height 162
click at [664, 317] on input "c." at bounding box center [664, 314] width 1 height 5
radio input "true"
click at [618, 521] on button "Next" at bounding box center [664, 531] width 253 height 62
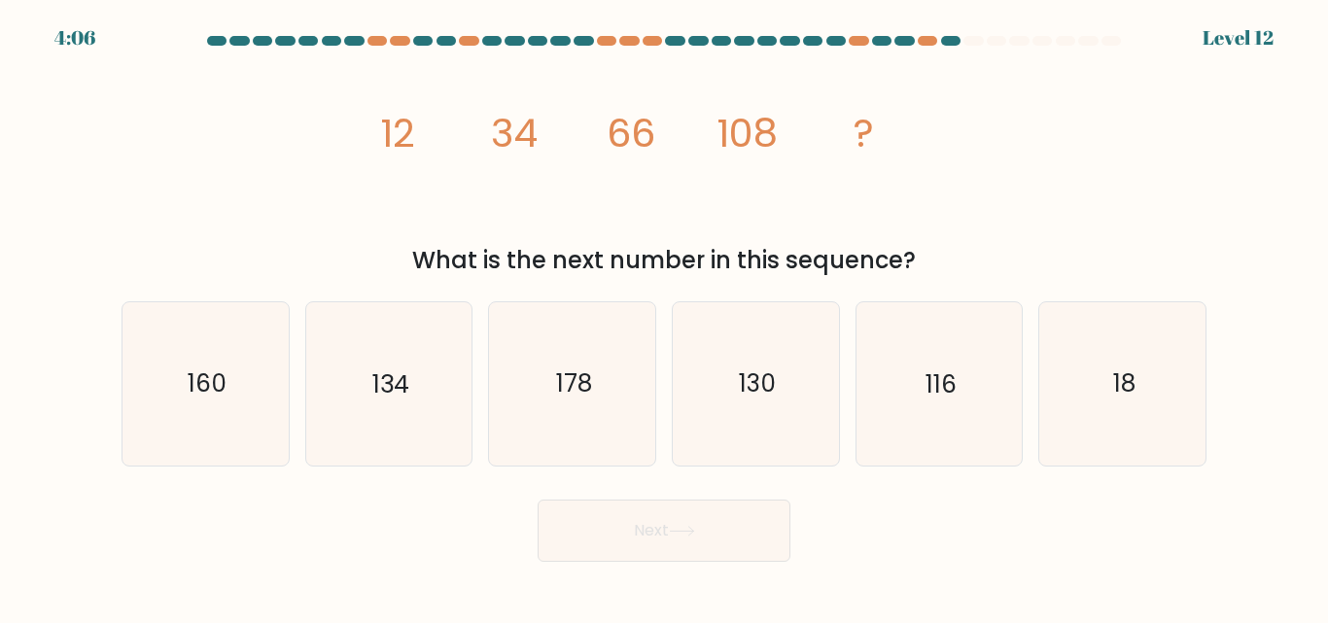
drag, startPoint x: 378, startPoint y: 126, endPoint x: 989, endPoint y: 272, distance: 627.6
click at [989, 272] on div "image/svg+xml 12 34 66 108 ? What is the next number in this sequence?" at bounding box center [664, 165] width 1108 height 225
click at [203, 367] on text "160" at bounding box center [207, 384] width 39 height 34
click at [664, 317] on input "a. 160" at bounding box center [664, 314] width 1 height 5
radio input "true"
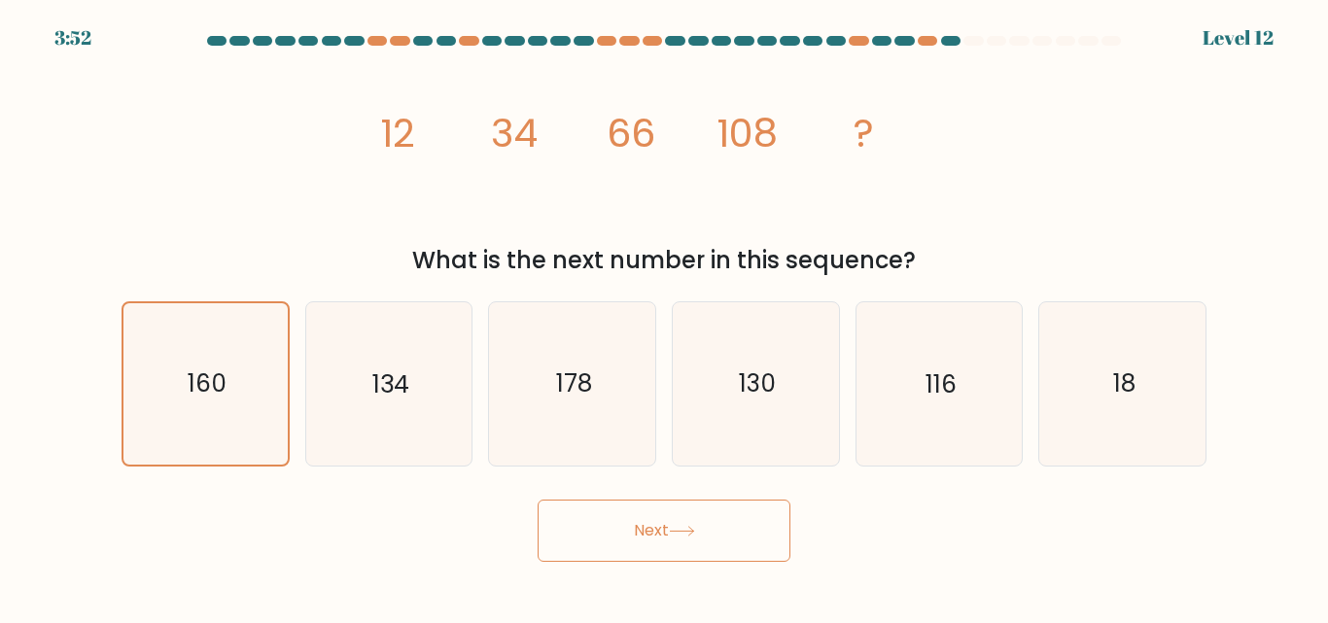
click at [656, 523] on button "Next" at bounding box center [664, 531] width 253 height 62
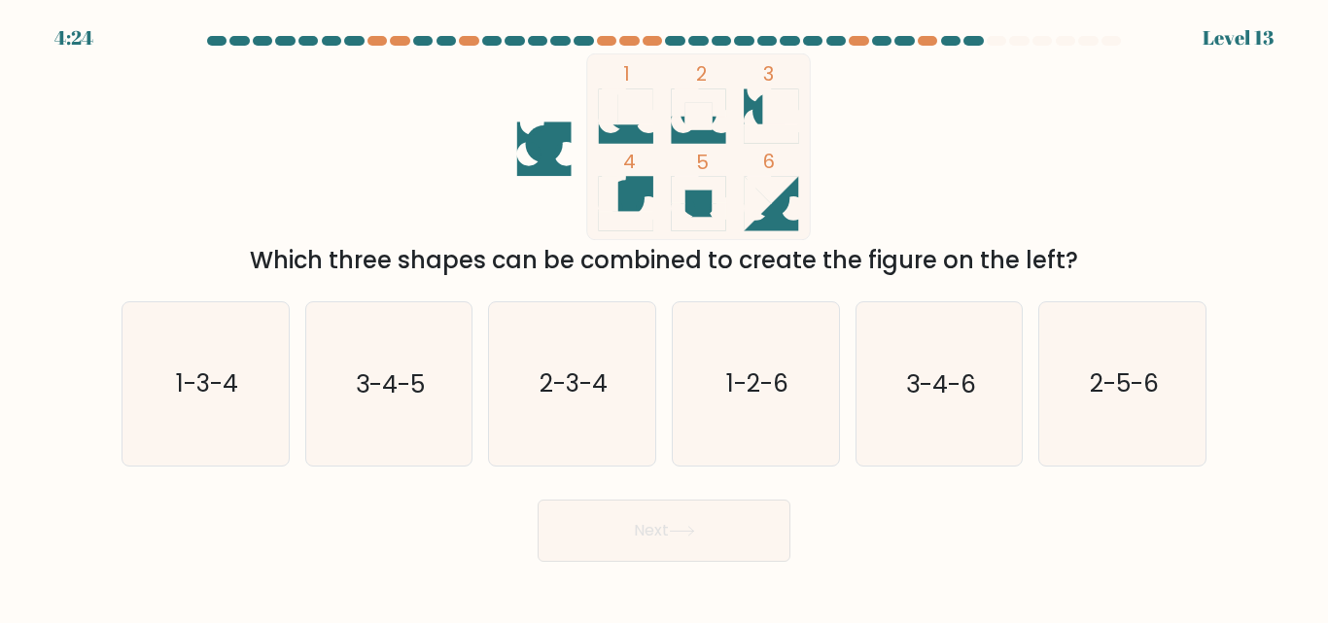
drag, startPoint x: 251, startPoint y: 241, endPoint x: 1032, endPoint y: 188, distance: 783.4
click at [1032, 188] on div "1 2 3 4 5 6 Which three shapes can be combined to create the figure on the left?" at bounding box center [664, 165] width 1108 height 225
click at [227, 374] on text "1-3-4" at bounding box center [207, 384] width 62 height 34
click at [664, 317] on input "a. 1-3-4" at bounding box center [664, 314] width 1 height 5
radio input "true"
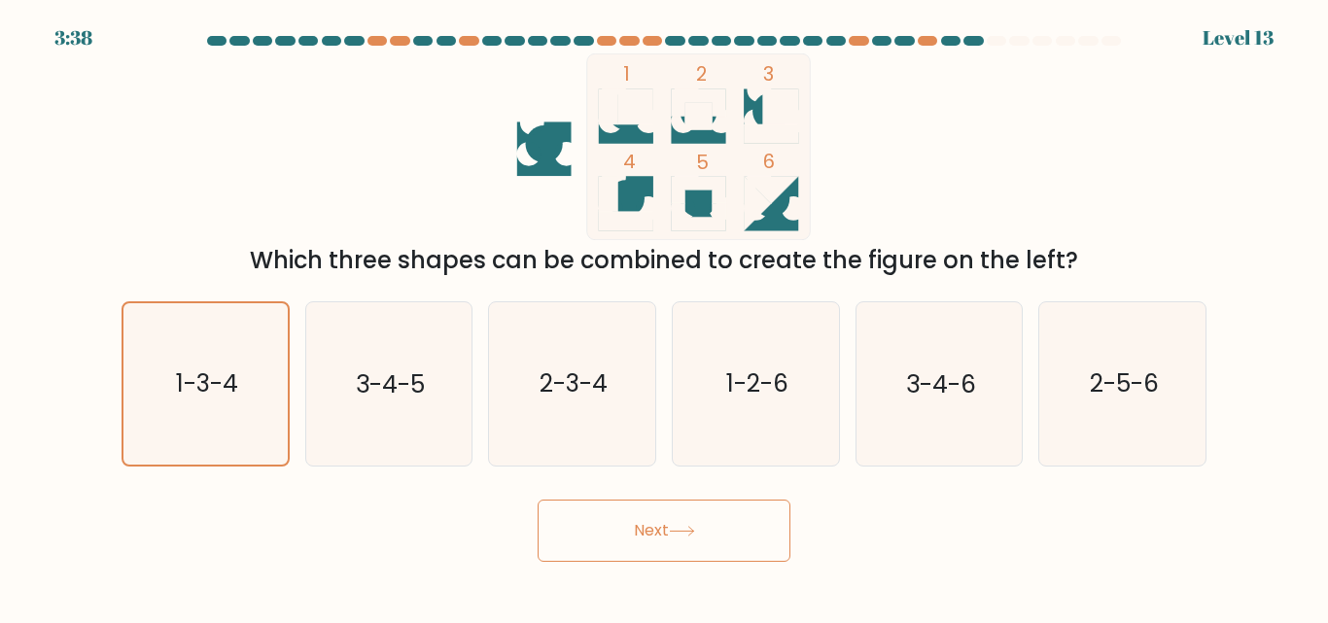
click at [741, 546] on button "Next" at bounding box center [664, 531] width 253 height 62
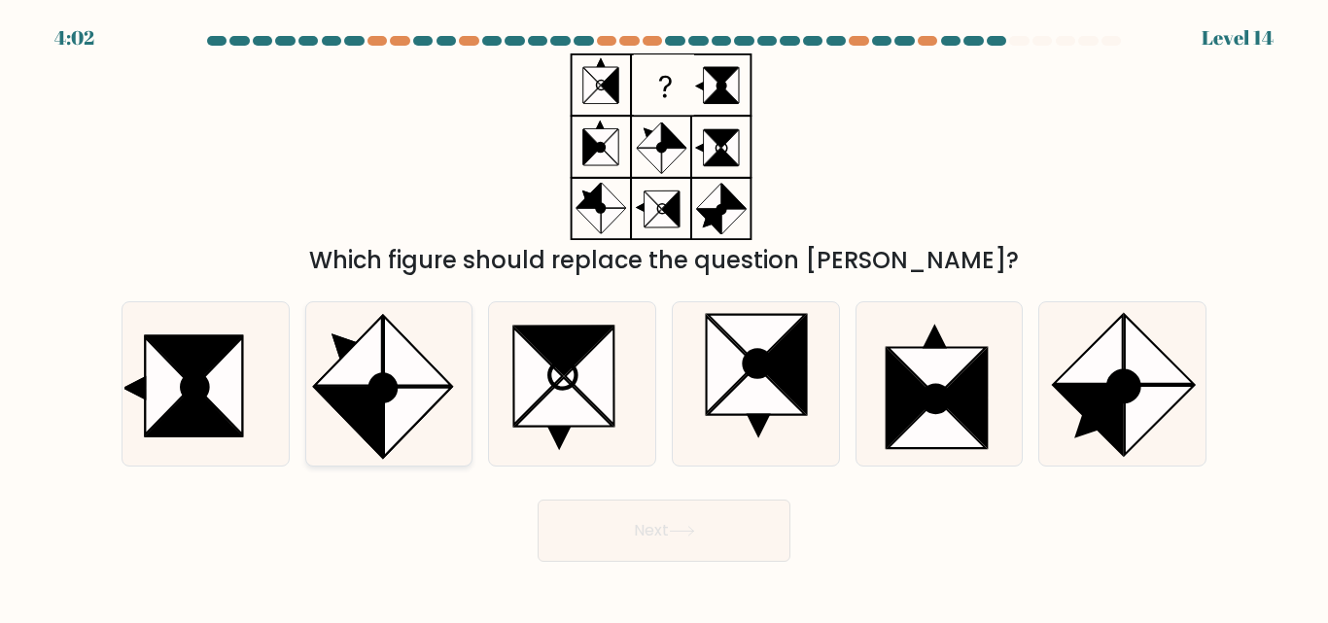
click at [395, 392] on circle at bounding box center [383, 388] width 36 height 38
click at [664, 317] on input "b." at bounding box center [664, 314] width 1 height 5
radio input "true"
click at [609, 535] on button "Next" at bounding box center [664, 531] width 253 height 62
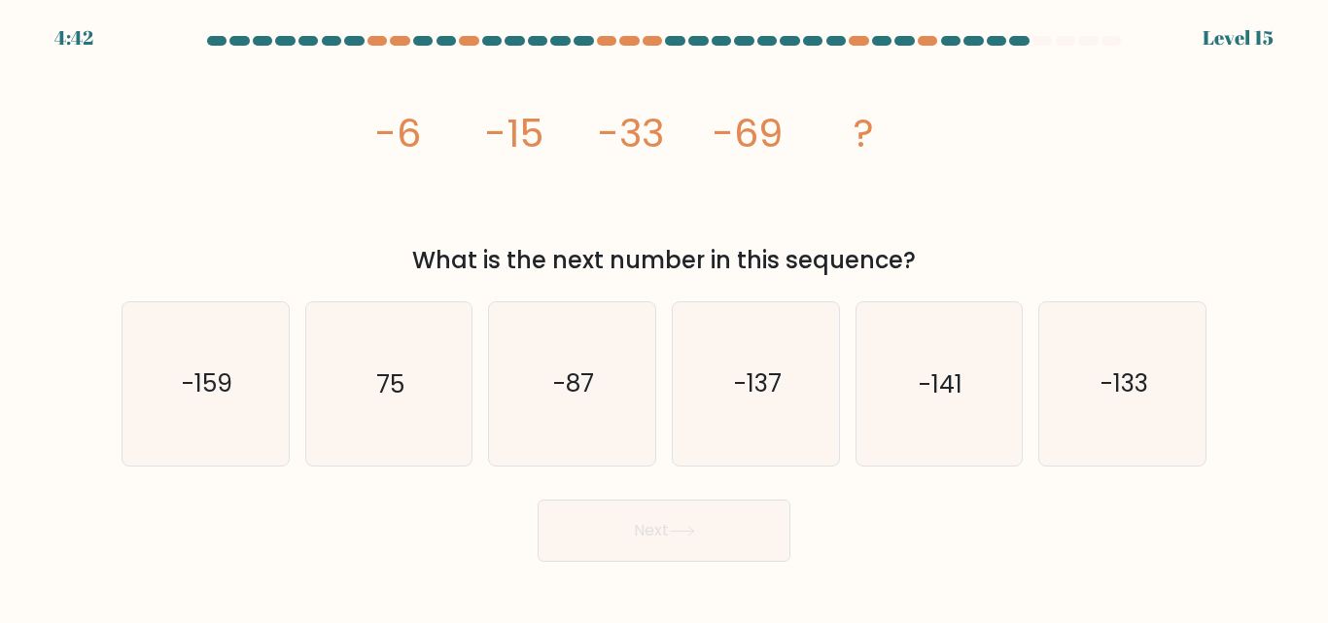
drag, startPoint x: 377, startPoint y: 118, endPoint x: 994, endPoint y: 262, distance: 634.0
click at [994, 262] on div "image/svg+xml -6 -15 -33 -69 ? What is the next number in this sequence?" at bounding box center [664, 165] width 1108 height 225
click at [909, 396] on icon "-141" at bounding box center [938, 383] width 162 height 162
click at [665, 317] on input "e. -141" at bounding box center [664, 314] width 1 height 5
radio input "true"
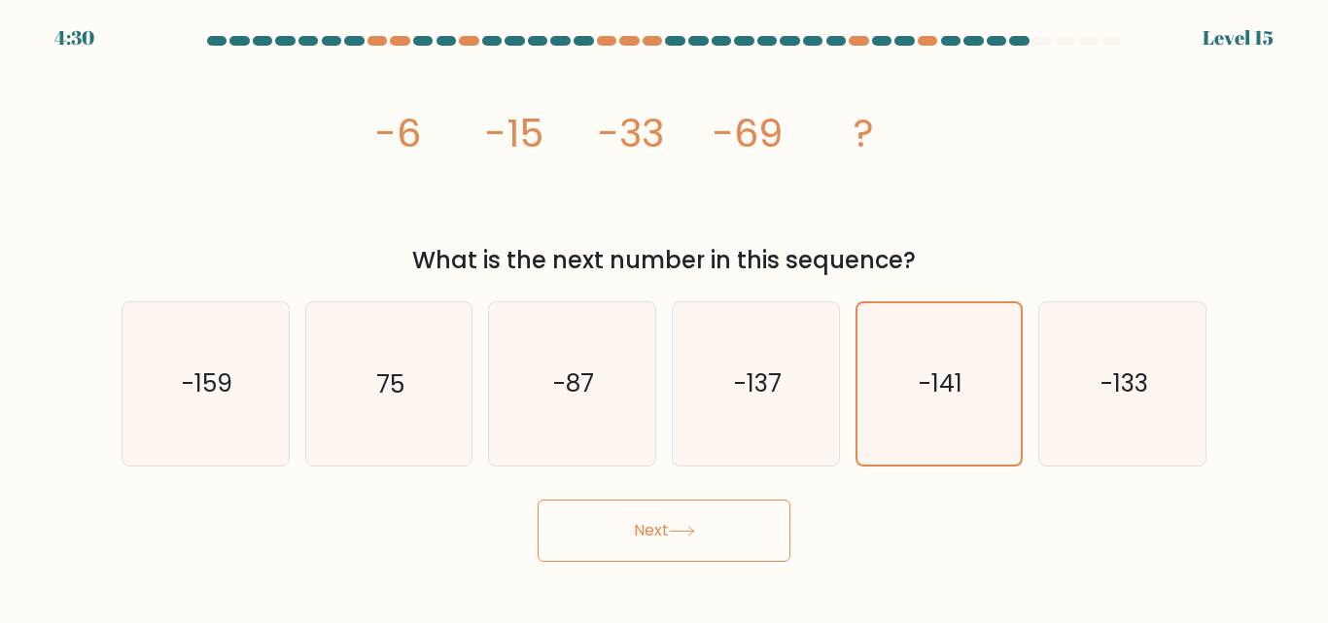
click at [685, 530] on icon at bounding box center [682, 531] width 26 height 11
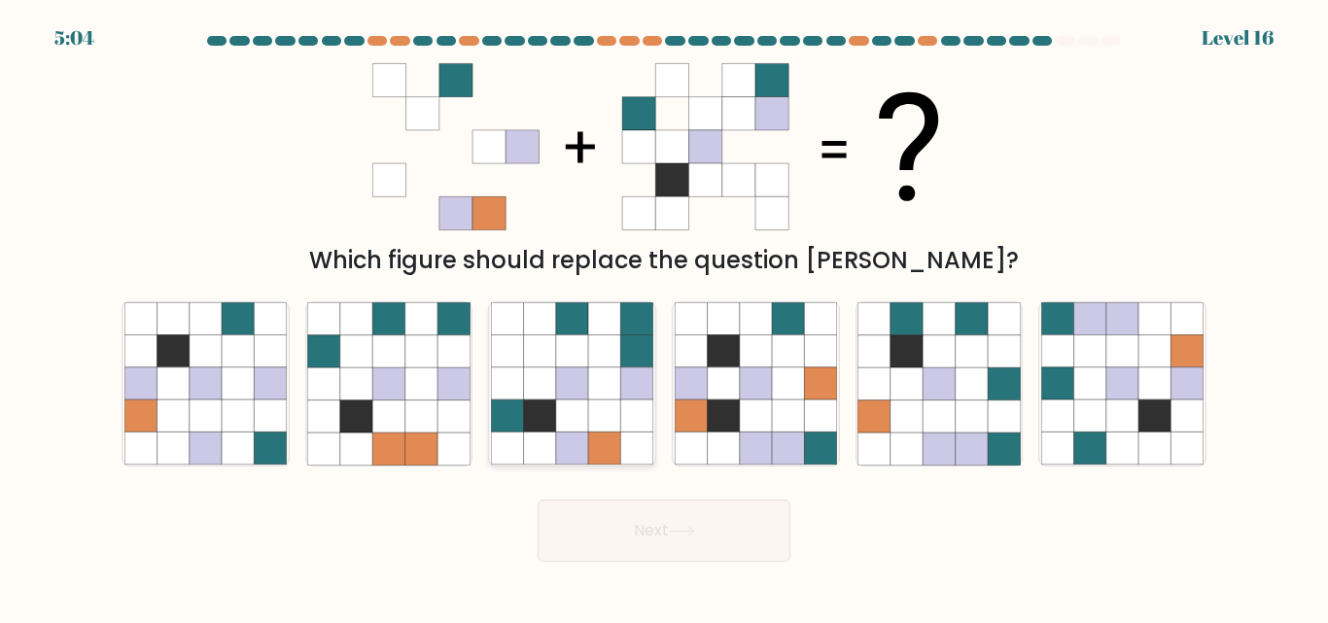
click at [619, 457] on icon at bounding box center [604, 449] width 32 height 32
click at [664, 317] on input "c." at bounding box center [664, 314] width 1 height 5
radio input "true"
click at [608, 539] on button "Next" at bounding box center [664, 531] width 253 height 62
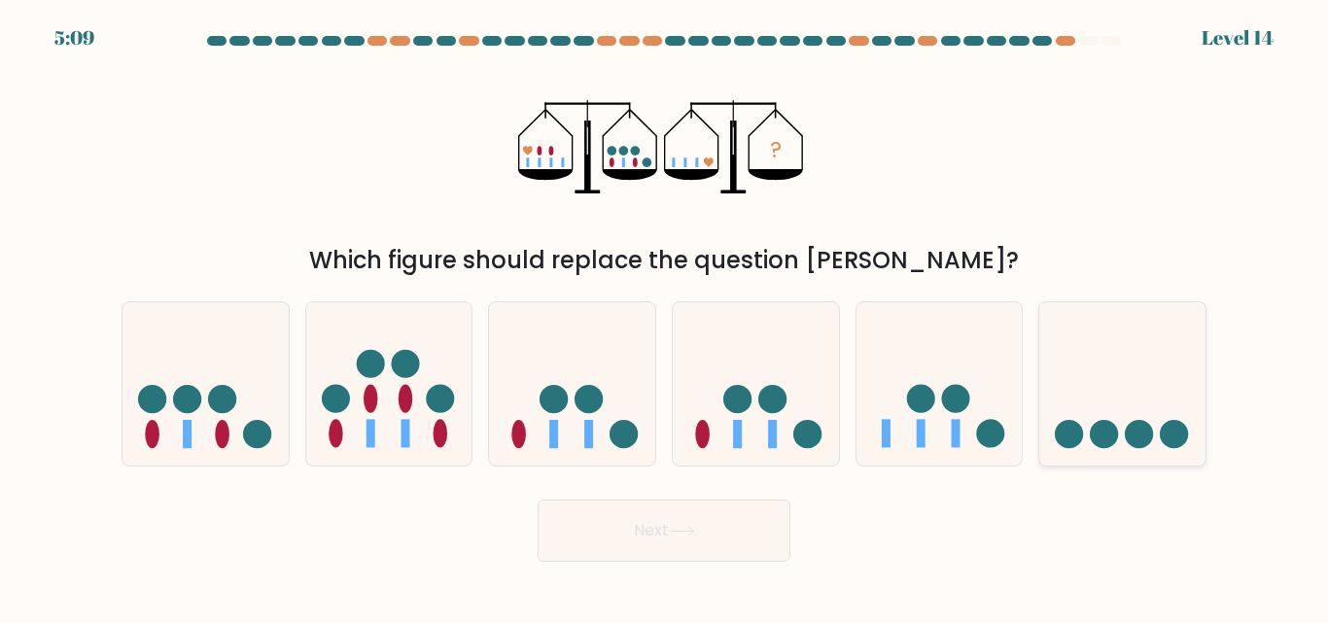
click at [1088, 423] on icon at bounding box center [1122, 383] width 166 height 137
click at [665, 317] on input "f." at bounding box center [664, 314] width 1 height 5
radio input "true"
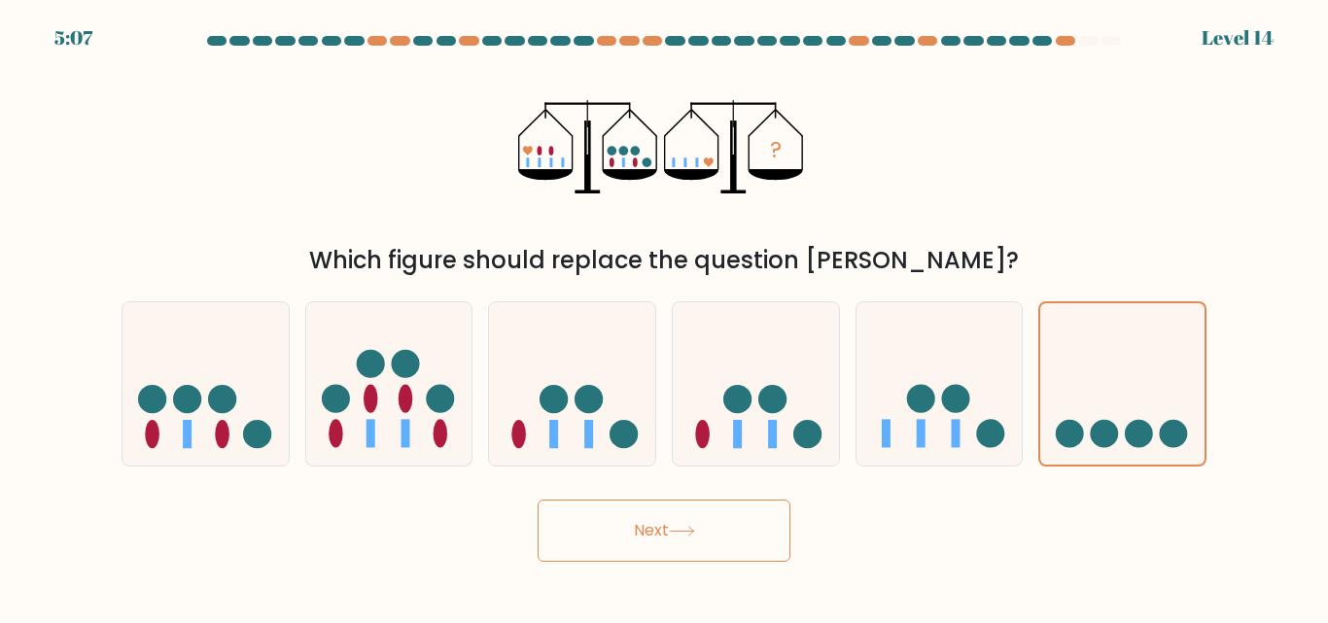
click at [721, 555] on button "Next" at bounding box center [664, 531] width 253 height 62
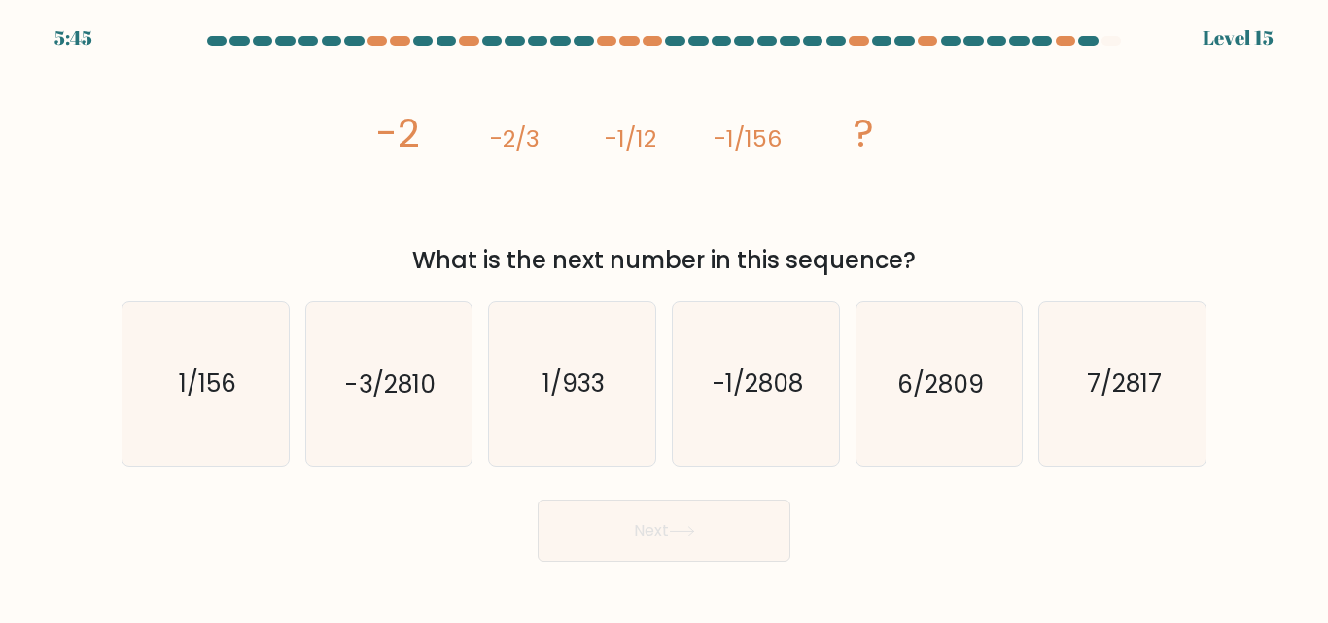
drag, startPoint x: 355, startPoint y: 119, endPoint x: 910, endPoint y: 256, distance: 571.7
click at [910, 256] on div "image/svg+xml -2 -2/3 -1/12 -1/156 ? What is the next number in this sequence?" at bounding box center [664, 165] width 1108 height 225
click at [410, 400] on text "-3/2810" at bounding box center [390, 384] width 89 height 34
click at [664, 317] on input "b. -3/2810" at bounding box center [664, 314] width 1 height 5
radio input "true"
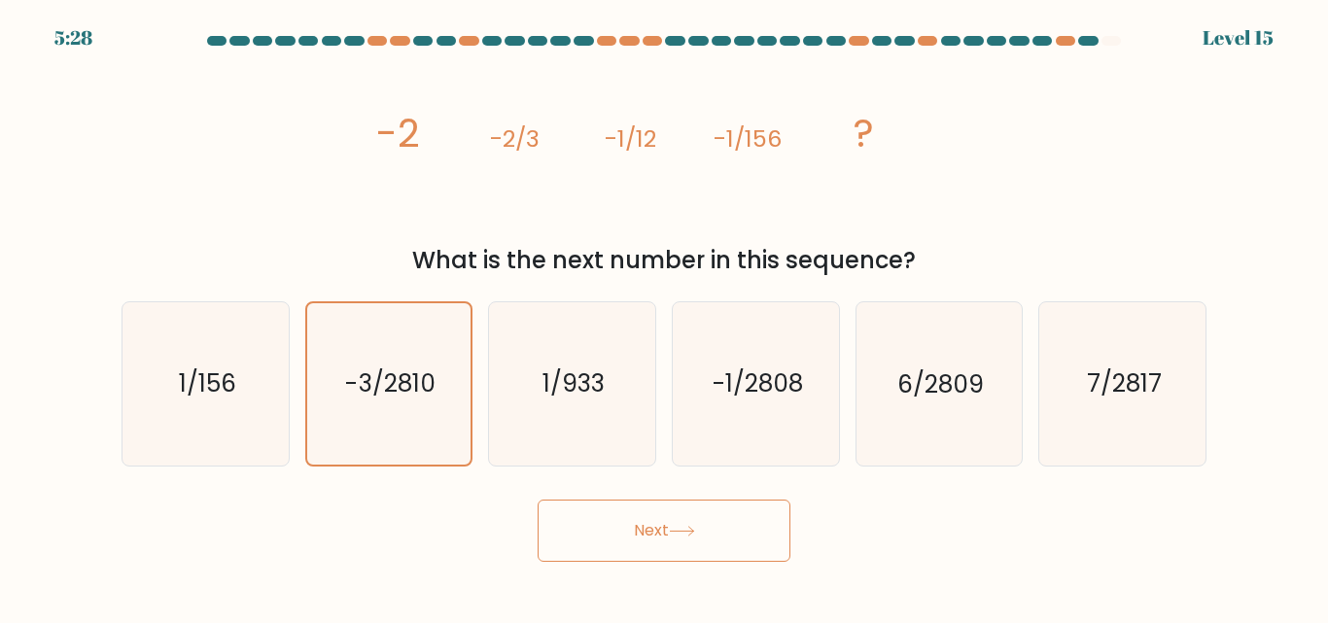
click at [627, 534] on button "Next" at bounding box center [664, 531] width 253 height 62
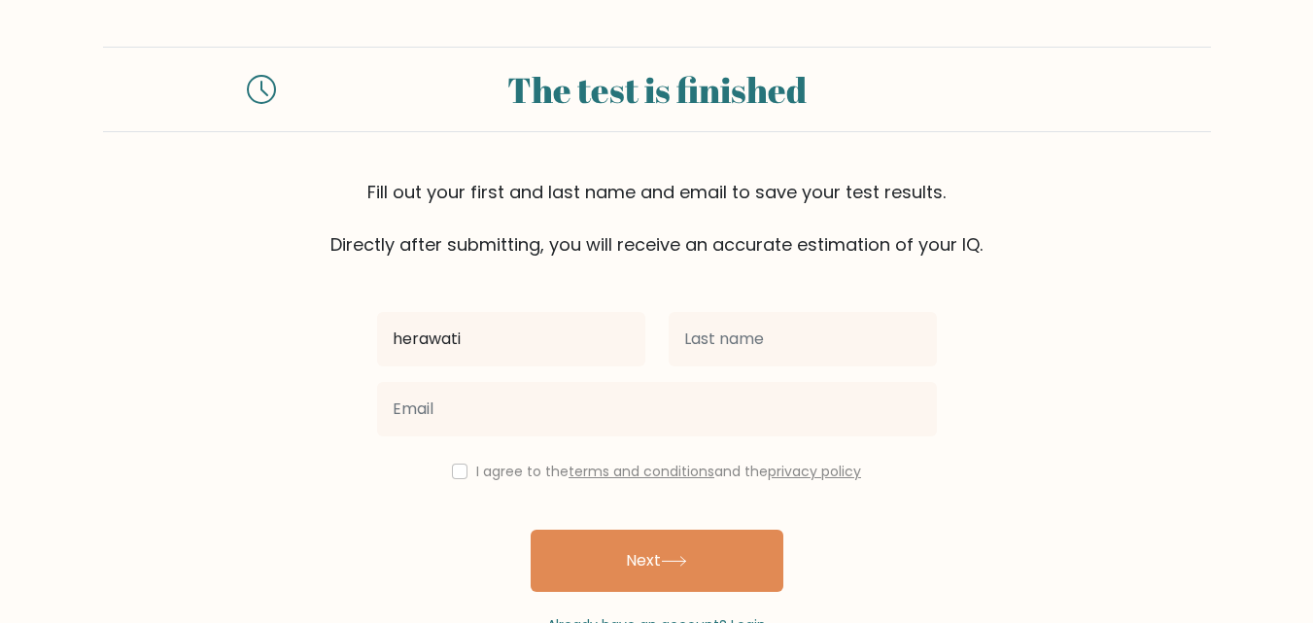
type input "herawati"
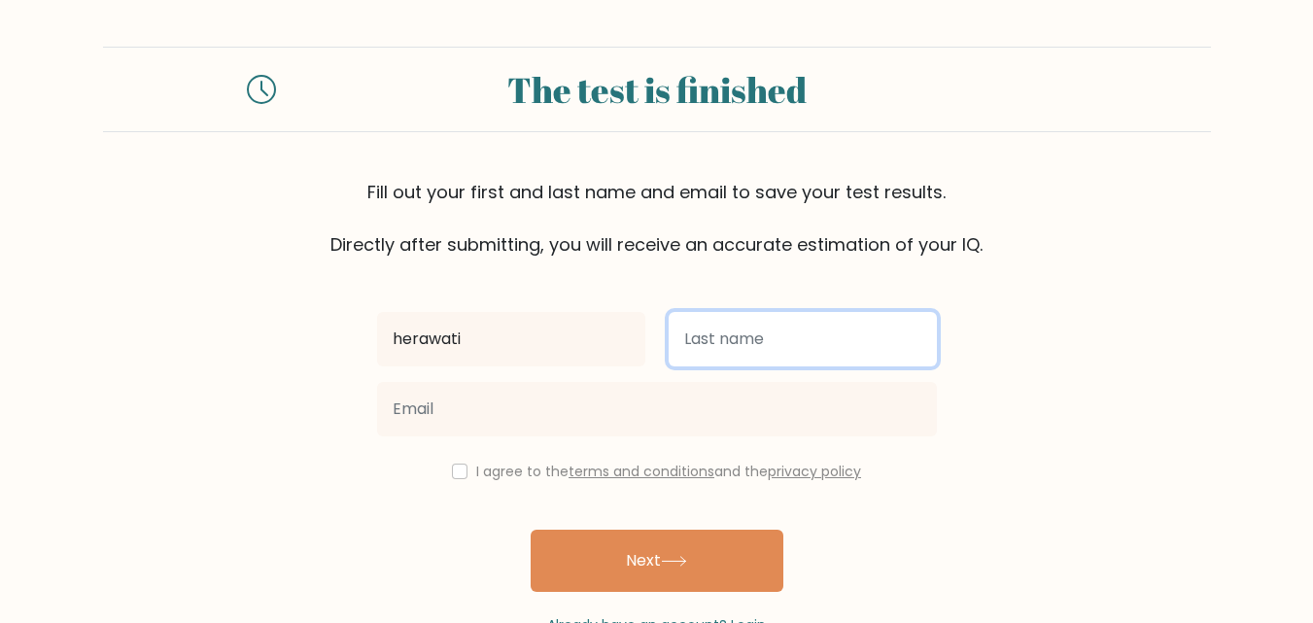
click at [702, 340] on input "text" at bounding box center [803, 339] width 268 height 54
type input "-"
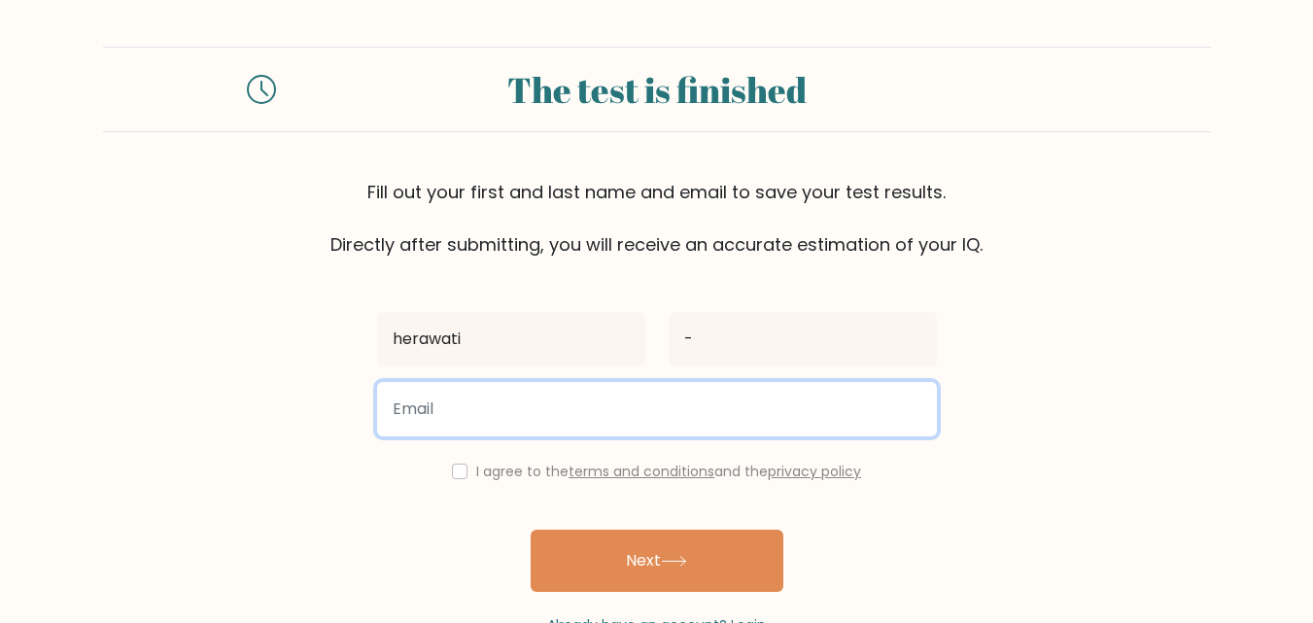
click at [533, 400] on input "email" at bounding box center [657, 409] width 560 height 54
type input "khadijahhawa62@gmail.com"
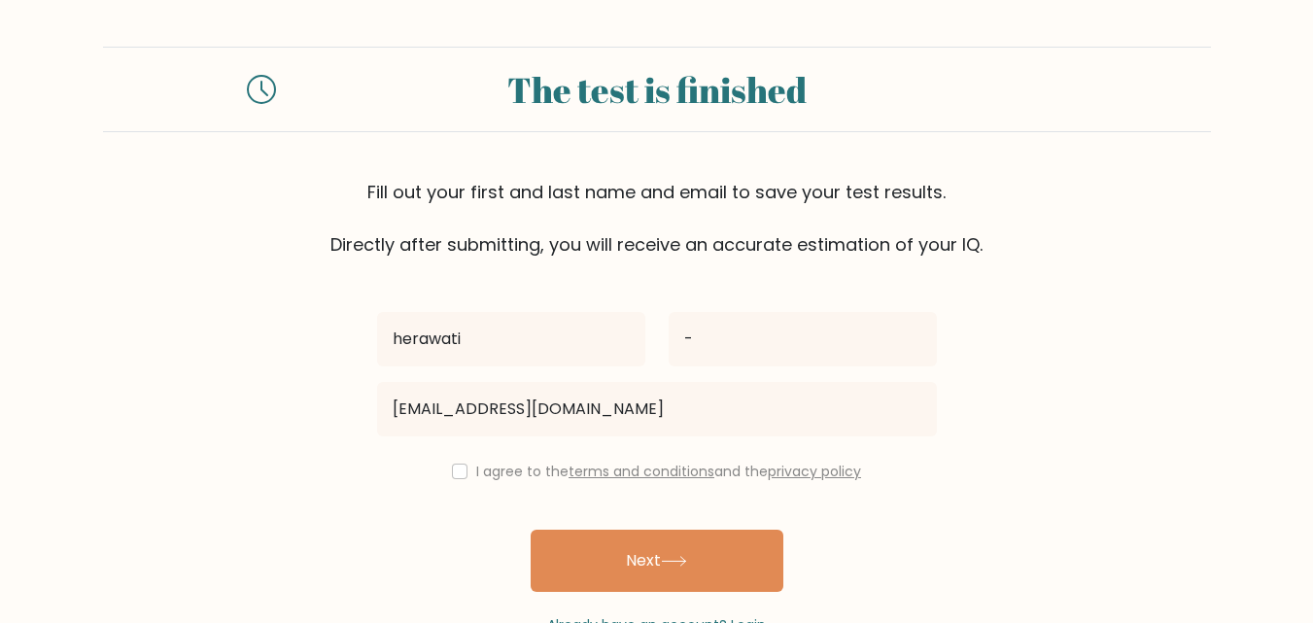
click at [457, 460] on div "I agree to the terms and conditions and the privacy policy" at bounding box center [656, 471] width 583 height 23
click at [460, 466] on input "checkbox" at bounding box center [460, 472] width 16 height 16
checkbox input "true"
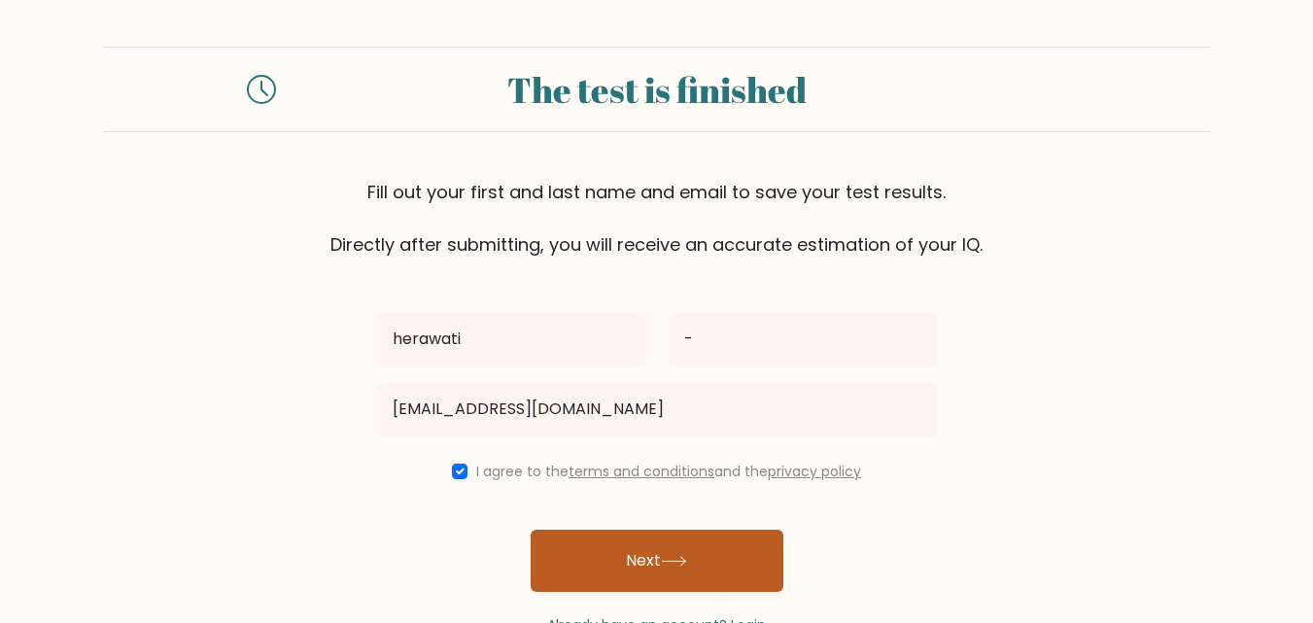
click at [656, 559] on button "Next" at bounding box center [657, 561] width 253 height 62
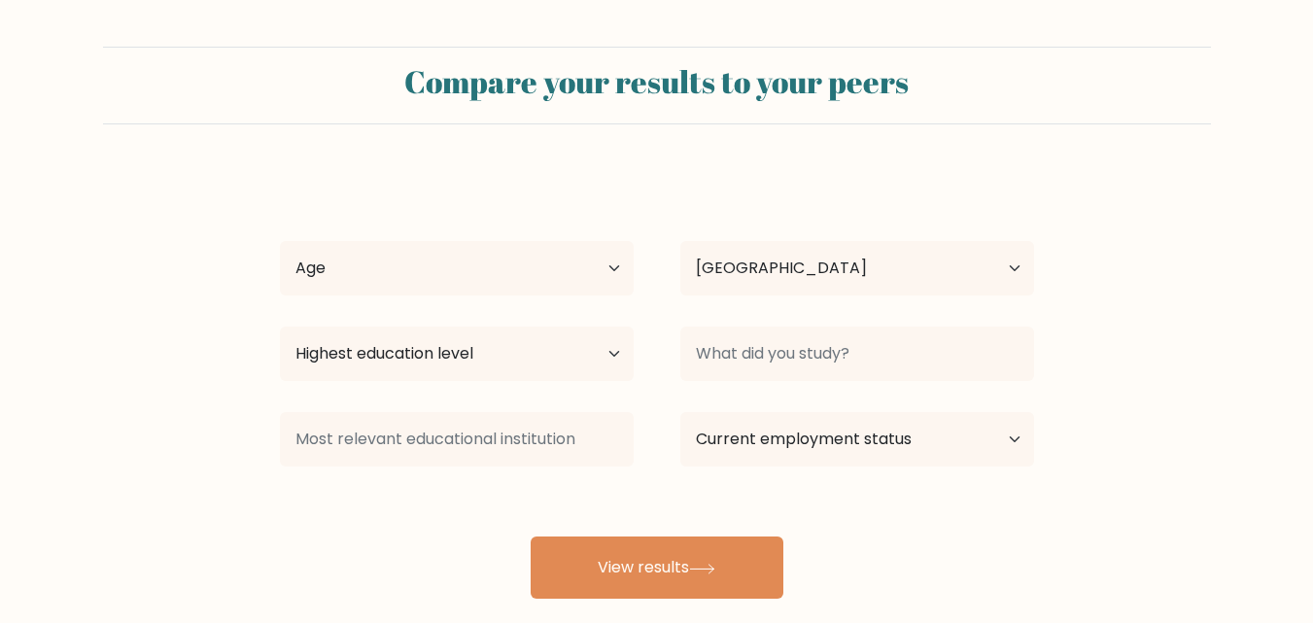
select select "ID"
click at [605, 262] on select "Age Under [DEMOGRAPHIC_DATA] [DEMOGRAPHIC_DATA] [DEMOGRAPHIC_DATA] [DEMOGRAPHIC…" at bounding box center [457, 268] width 354 height 54
select select "18_24"
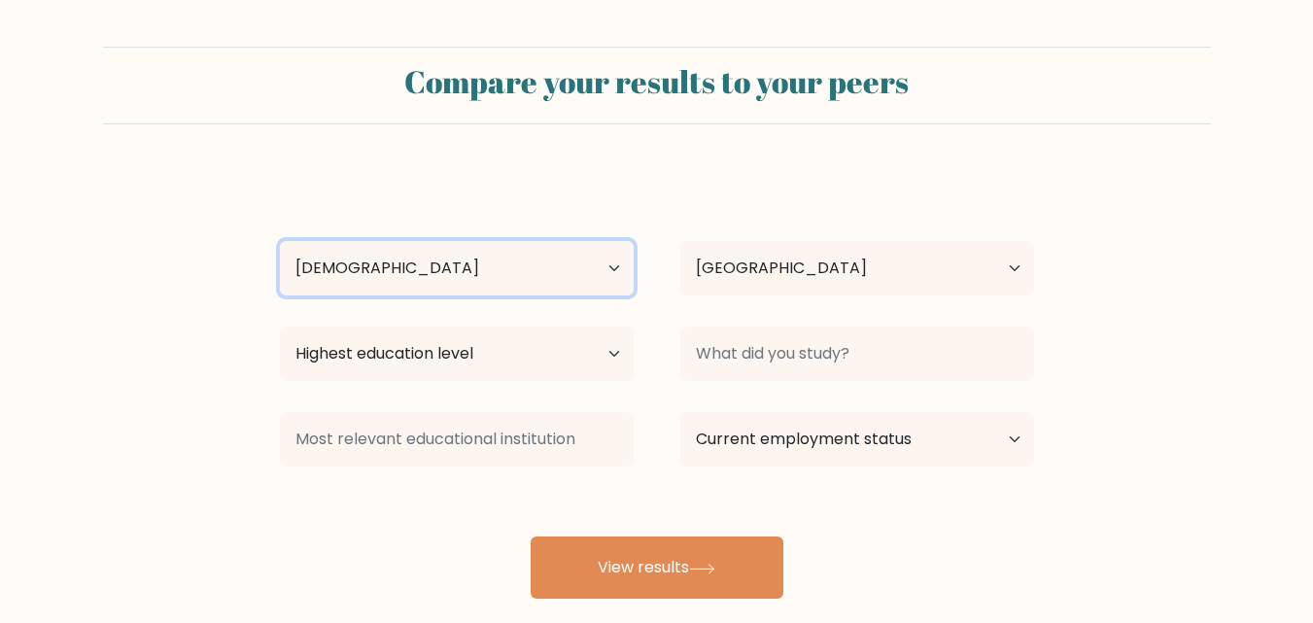
click at [280, 241] on select "Age Under [DEMOGRAPHIC_DATA] [DEMOGRAPHIC_DATA] [DEMOGRAPHIC_DATA] [DEMOGRAPHIC…" at bounding box center [457, 268] width 354 height 54
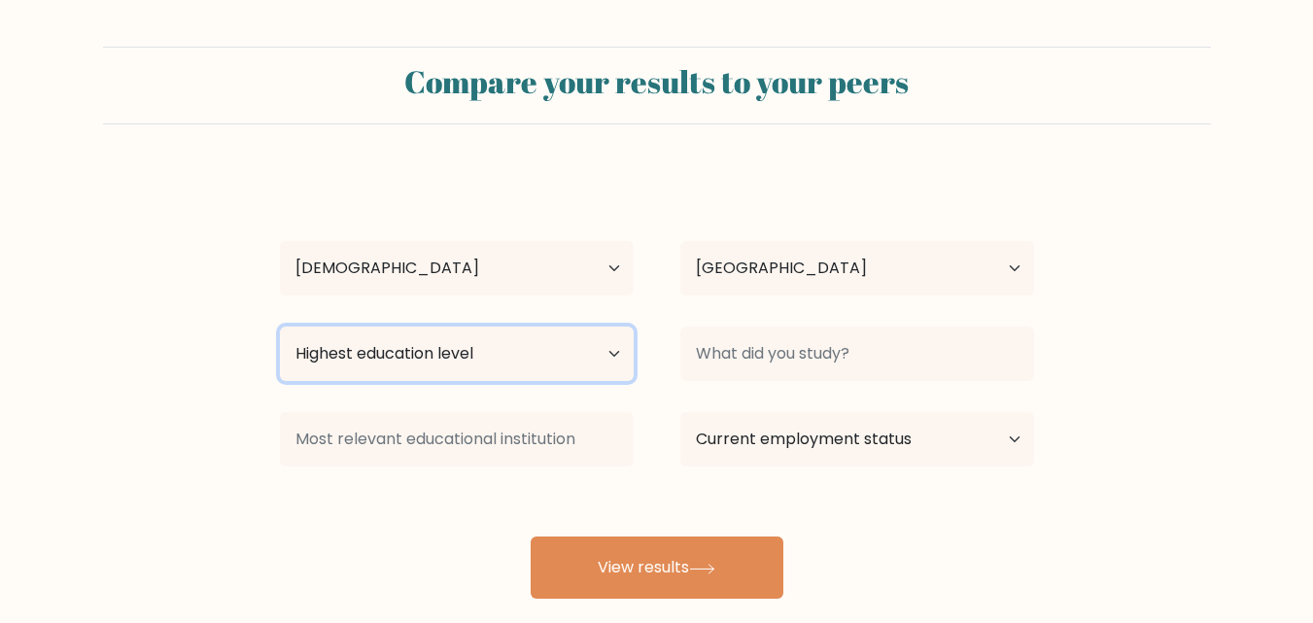
click at [608, 346] on select "Highest education level No schooling Primary Lower Secondary Upper Secondary Oc…" at bounding box center [457, 354] width 354 height 54
select select "bachelors_degree"
click at [280, 327] on select "Highest education level No schooling Primary Lower Secondary Upper Secondary Oc…" at bounding box center [457, 354] width 354 height 54
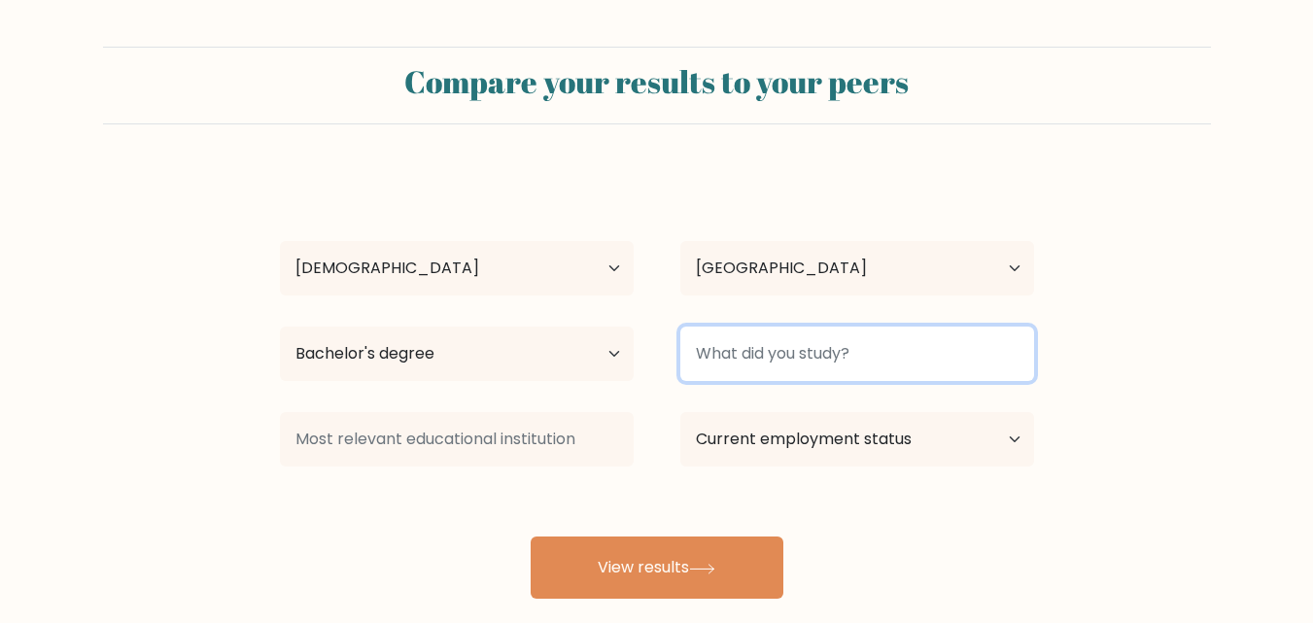
click at [961, 364] on input at bounding box center [857, 354] width 354 height 54
drag, startPoint x: 947, startPoint y: 363, endPoint x: 701, endPoint y: 365, distance: 245.9
click at [701, 365] on input at bounding box center [857, 354] width 354 height 54
drag, startPoint x: 701, startPoint y: 364, endPoint x: 820, endPoint y: 355, distance: 119.9
click at [820, 355] on input at bounding box center [857, 354] width 354 height 54
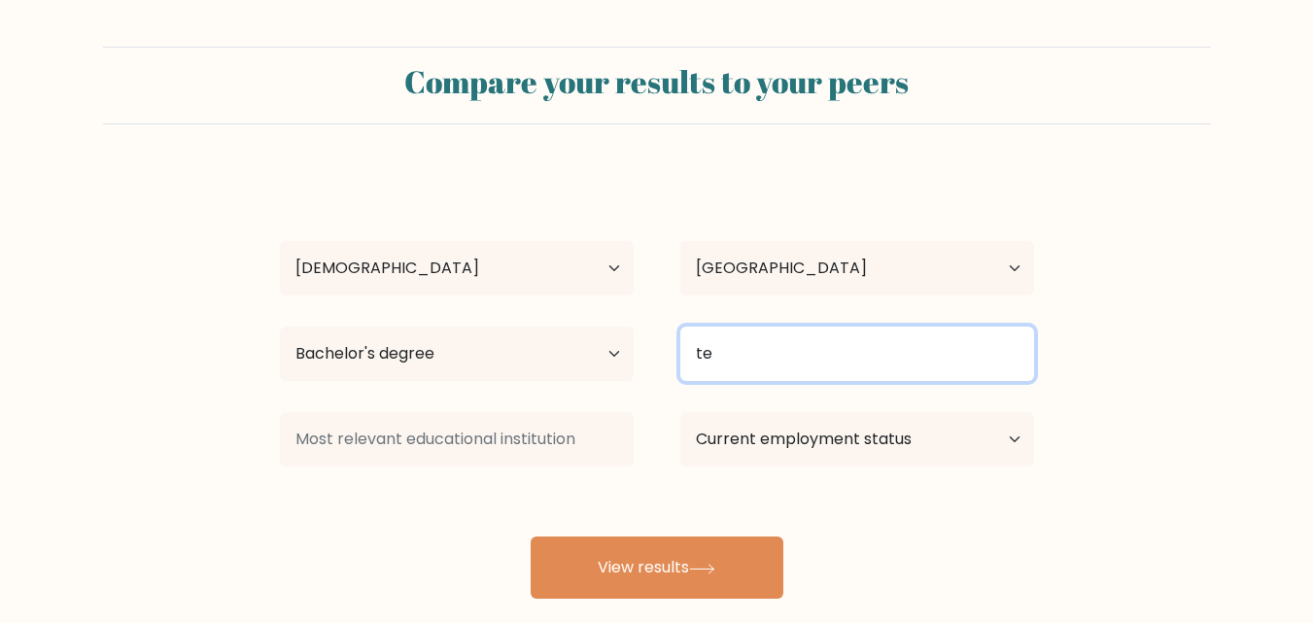
type input "t"
type input "k"
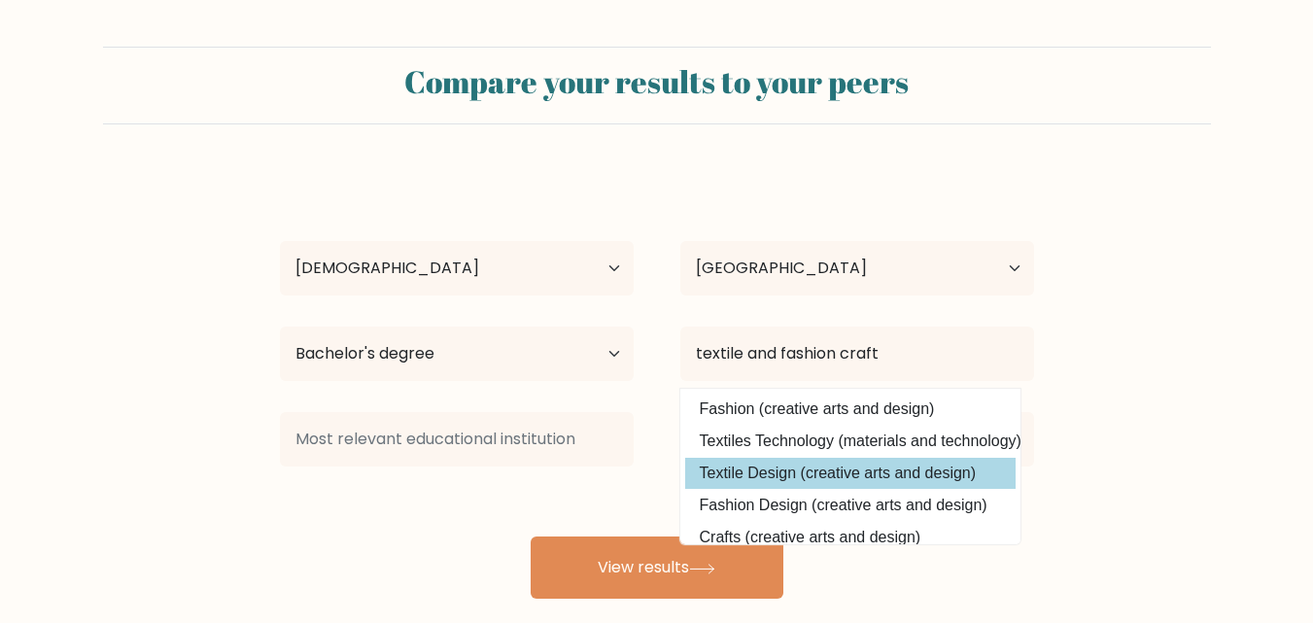
click at [760, 473] on option "Textile Design (creative arts and design)" at bounding box center [850, 473] width 331 height 31
type input "Textile Design"
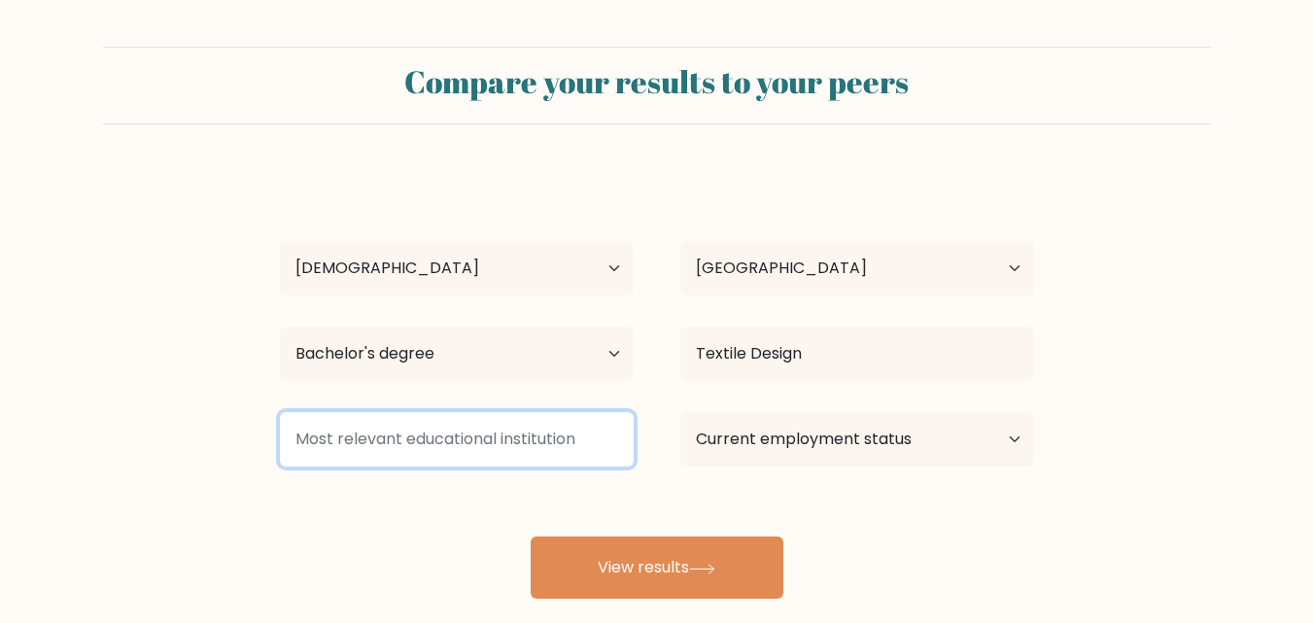
click at [477, 443] on input at bounding box center [457, 439] width 354 height 54
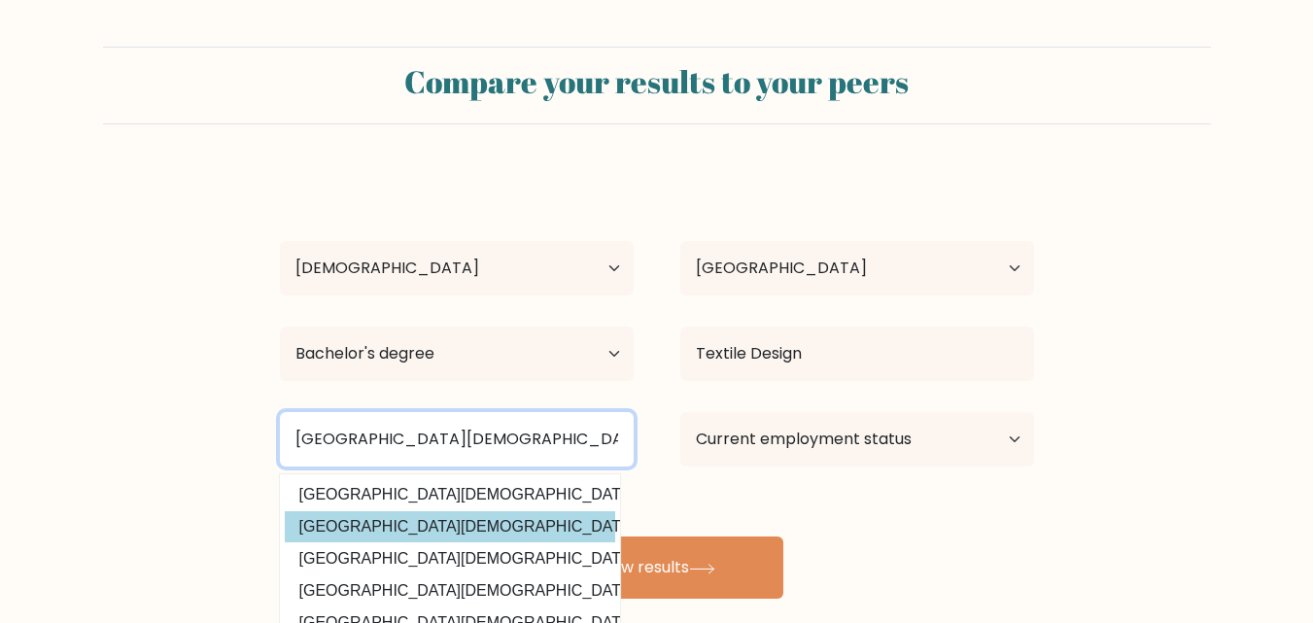
type input "[GEOGRAPHIC_DATA][DEMOGRAPHIC_DATA]"
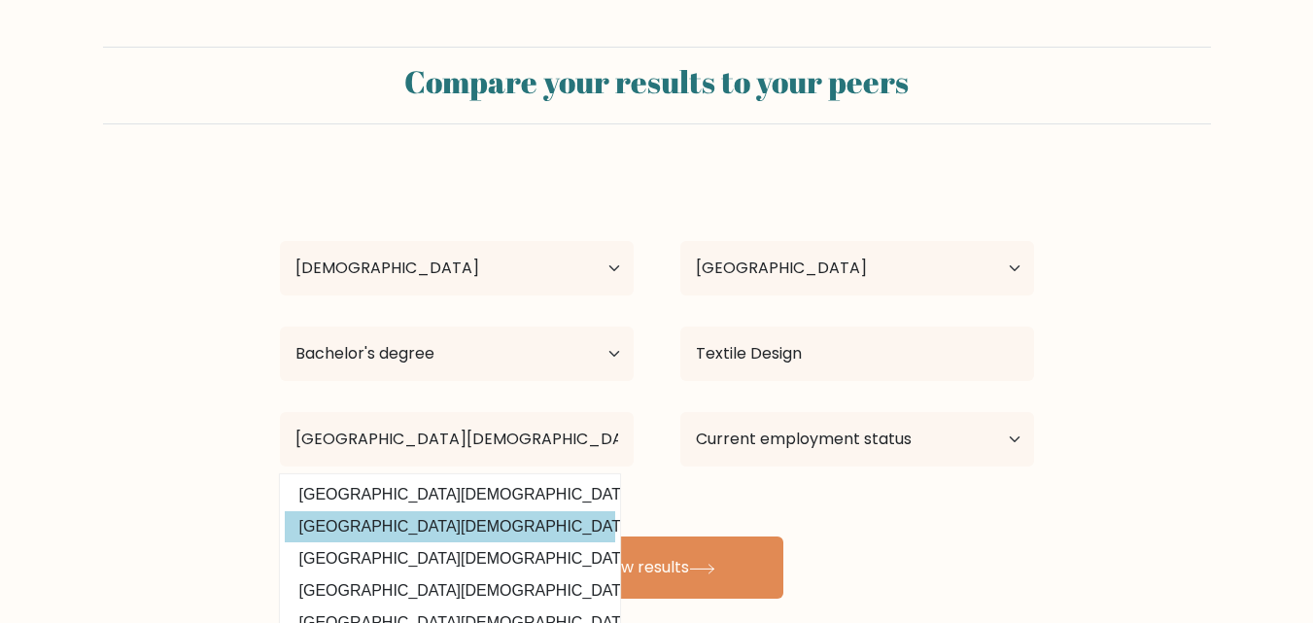
click at [539, 537] on div "herawati - Age Under [DEMOGRAPHIC_DATA] [DEMOGRAPHIC_DATA] [DEMOGRAPHIC_DATA] […" at bounding box center [657, 385] width 778 height 428
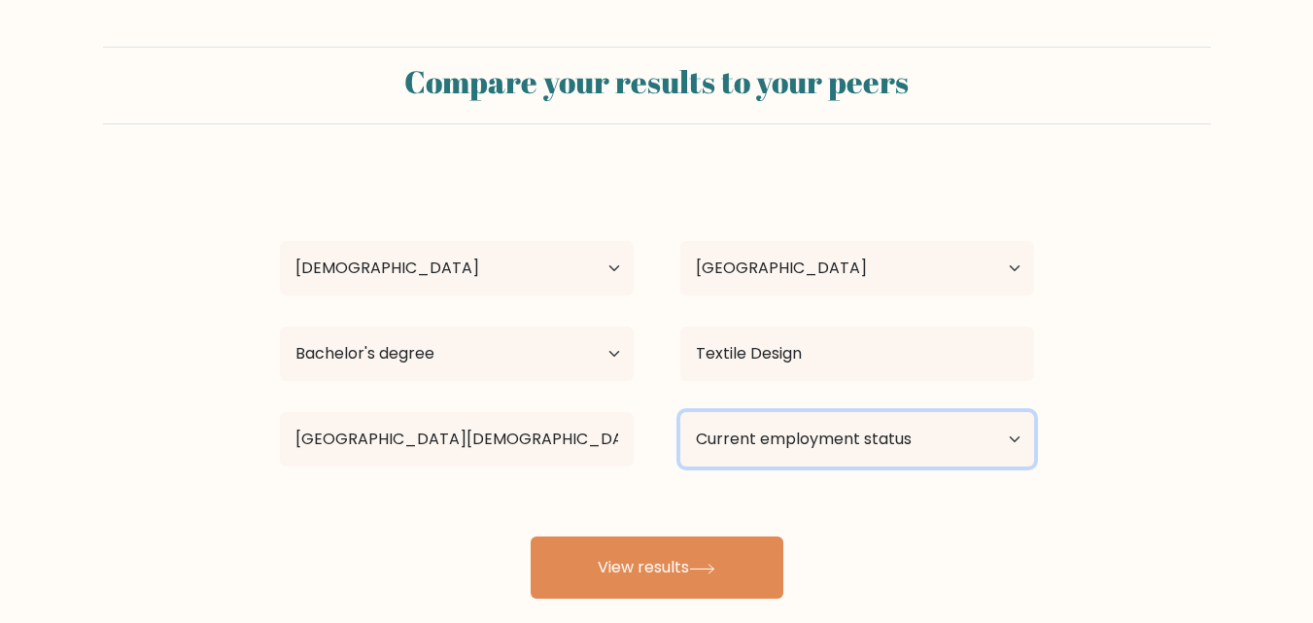
click at [984, 439] on select "Current employment status Employed Student Retired Other / prefer not to answer" at bounding box center [857, 439] width 354 height 54
click at [756, 437] on select "Current employment status Employed Student Retired Other / prefer not to answer" at bounding box center [857, 439] width 354 height 54
click at [862, 438] on select "Current employment status Employed Student Retired Other / prefer not to answer" at bounding box center [857, 439] width 354 height 54
select select "student"
click at [680, 412] on select "Current employment status Employed Student Retired Other / prefer not to answer" at bounding box center [857, 439] width 354 height 54
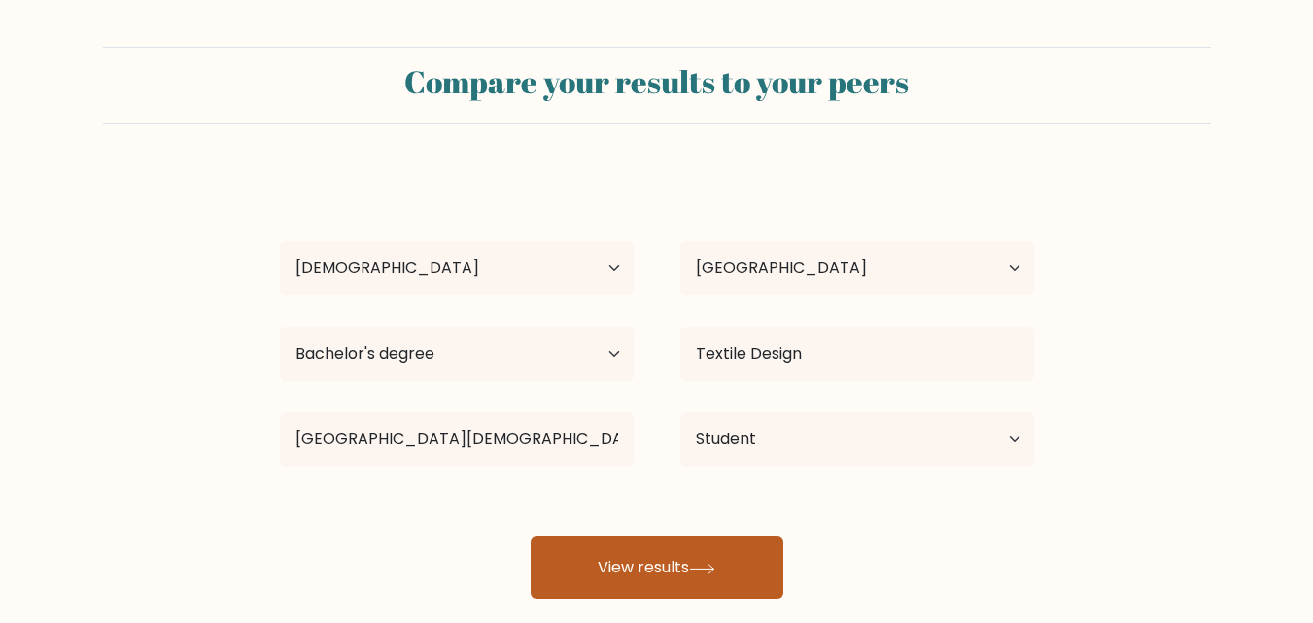
click at [672, 564] on button "View results" at bounding box center [657, 568] width 253 height 62
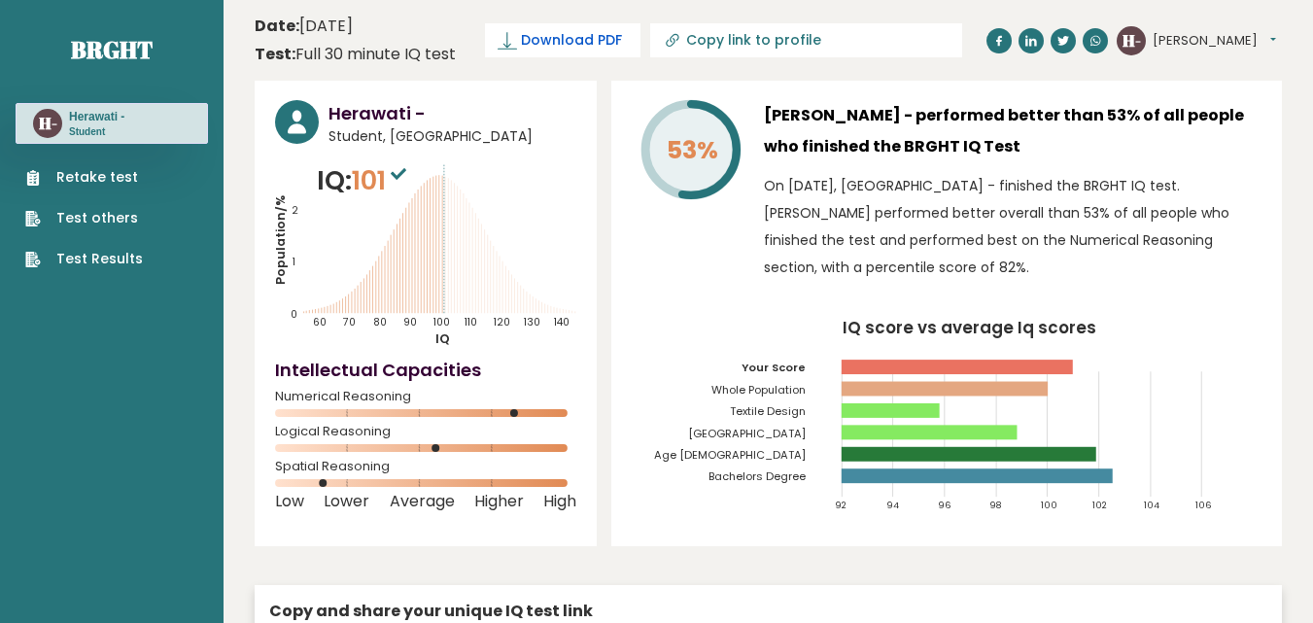
click at [574, 50] on span "Download PDF" at bounding box center [571, 40] width 101 height 20
